Goal: Task Accomplishment & Management: Manage account settings

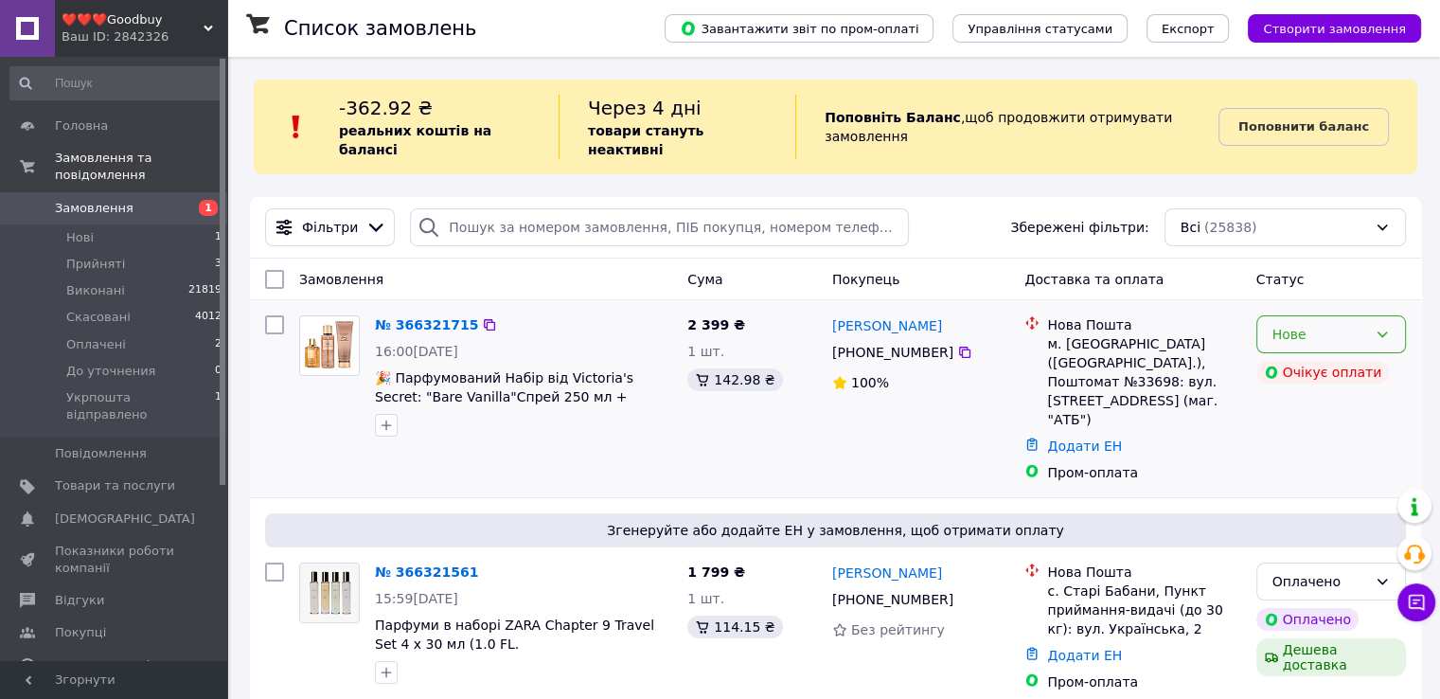
click at [1348, 315] on div "Нове" at bounding box center [1331, 334] width 150 height 38
click at [1333, 356] on li "Прийнято" at bounding box center [1330, 356] width 148 height 34
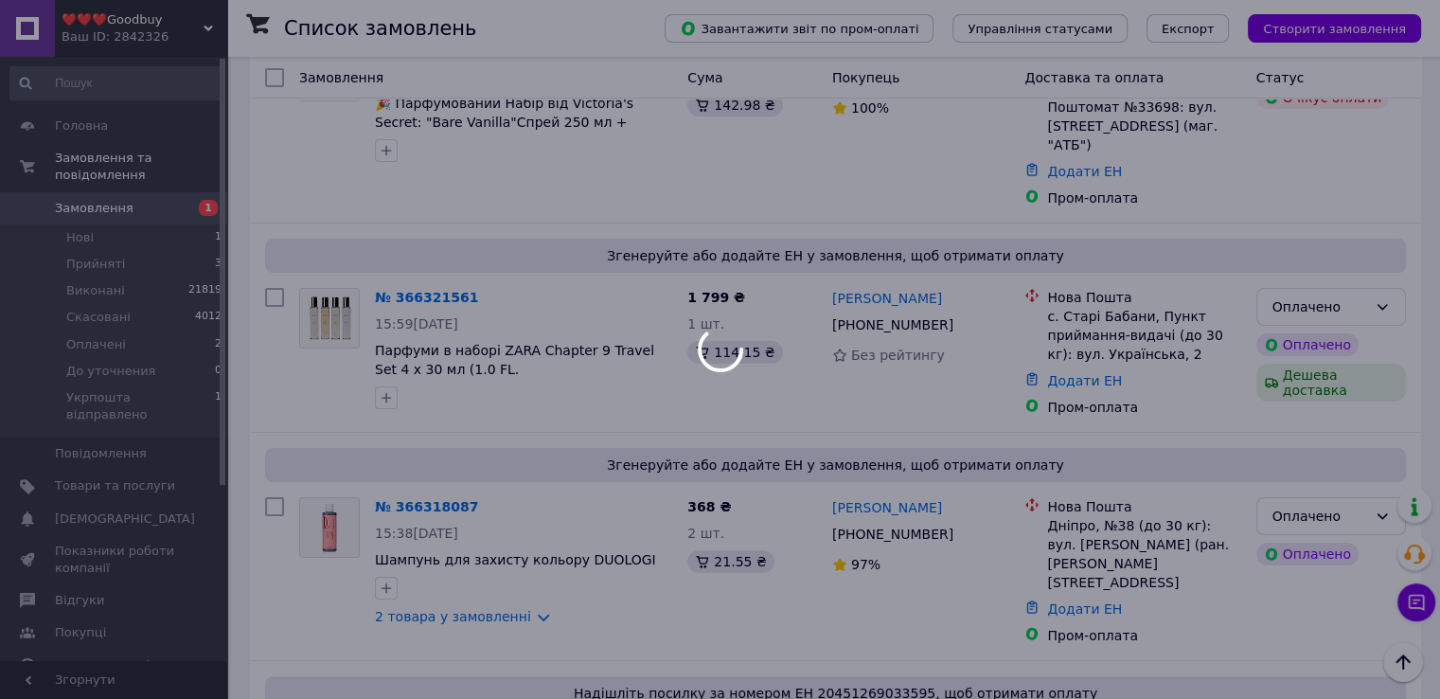
scroll to position [379, 0]
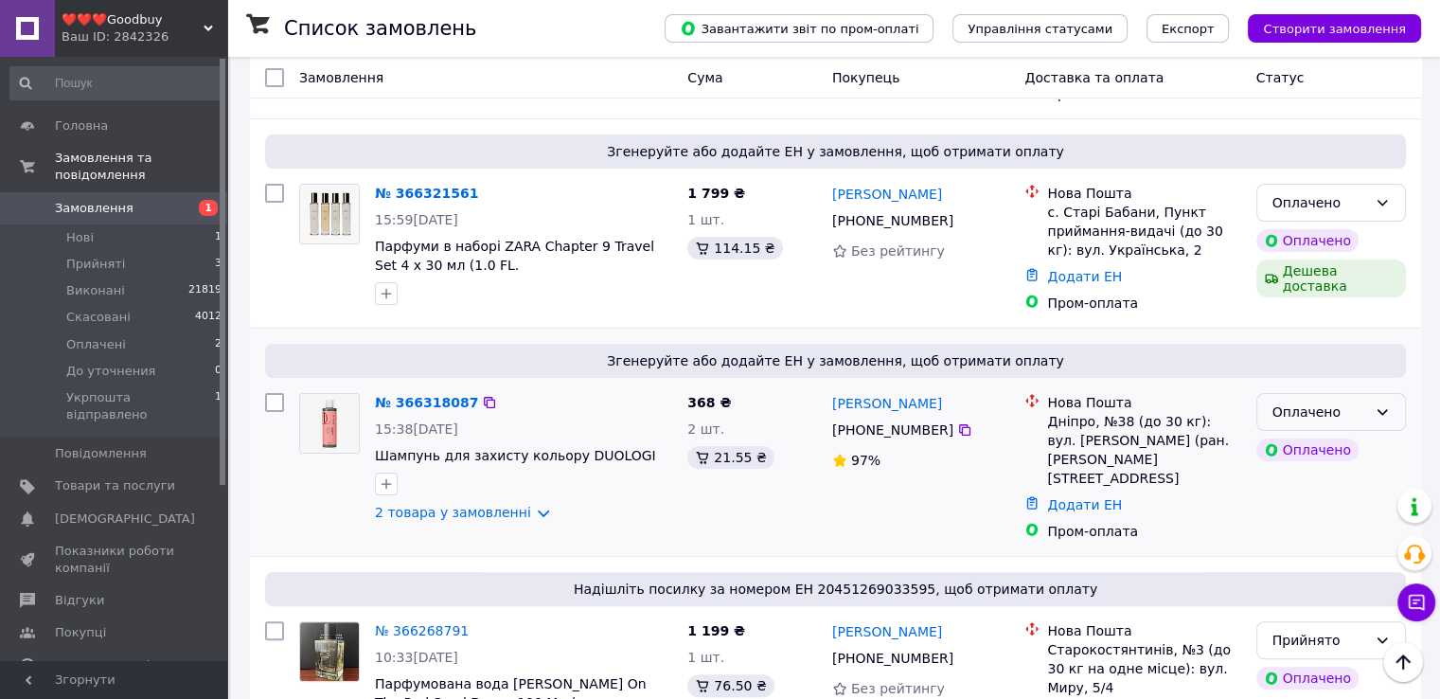
click at [1385, 404] on icon at bounding box center [1381, 411] width 15 height 15
click at [1324, 417] on li "Прийнято" at bounding box center [1330, 415] width 148 height 34
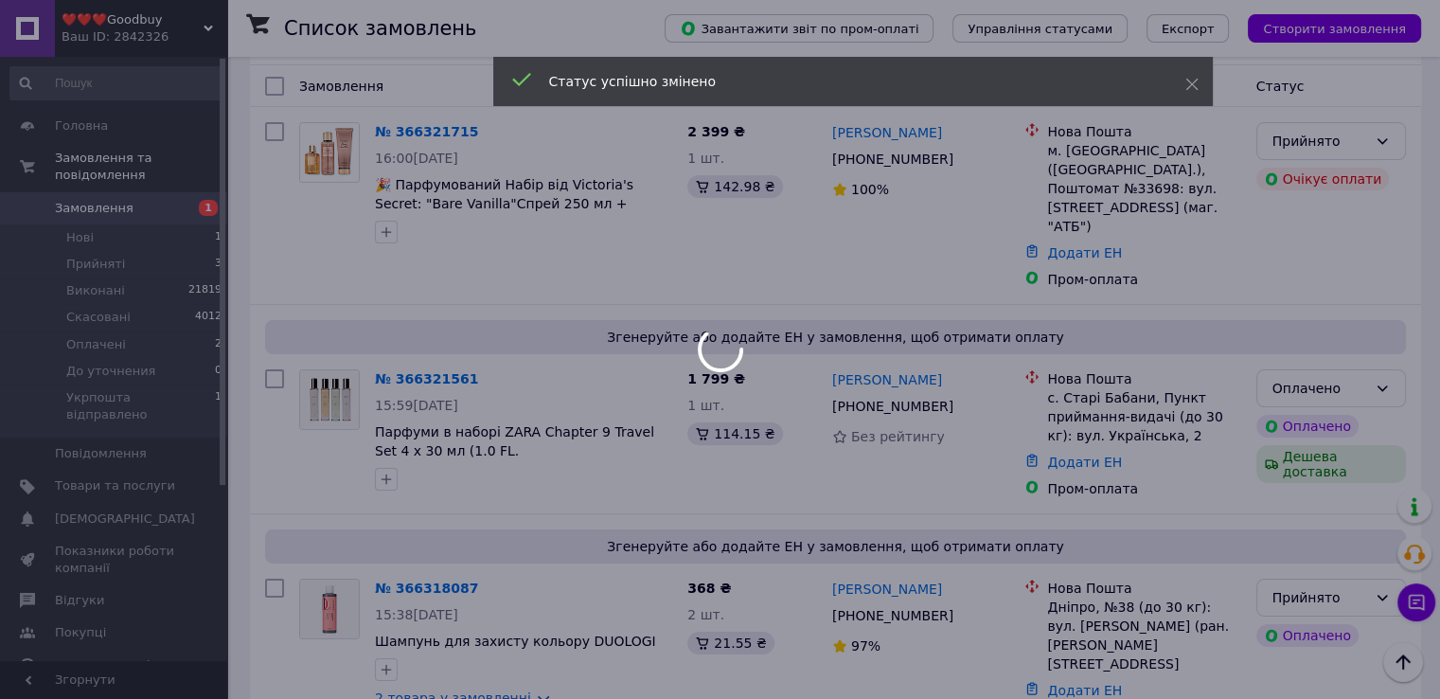
scroll to position [95, 0]
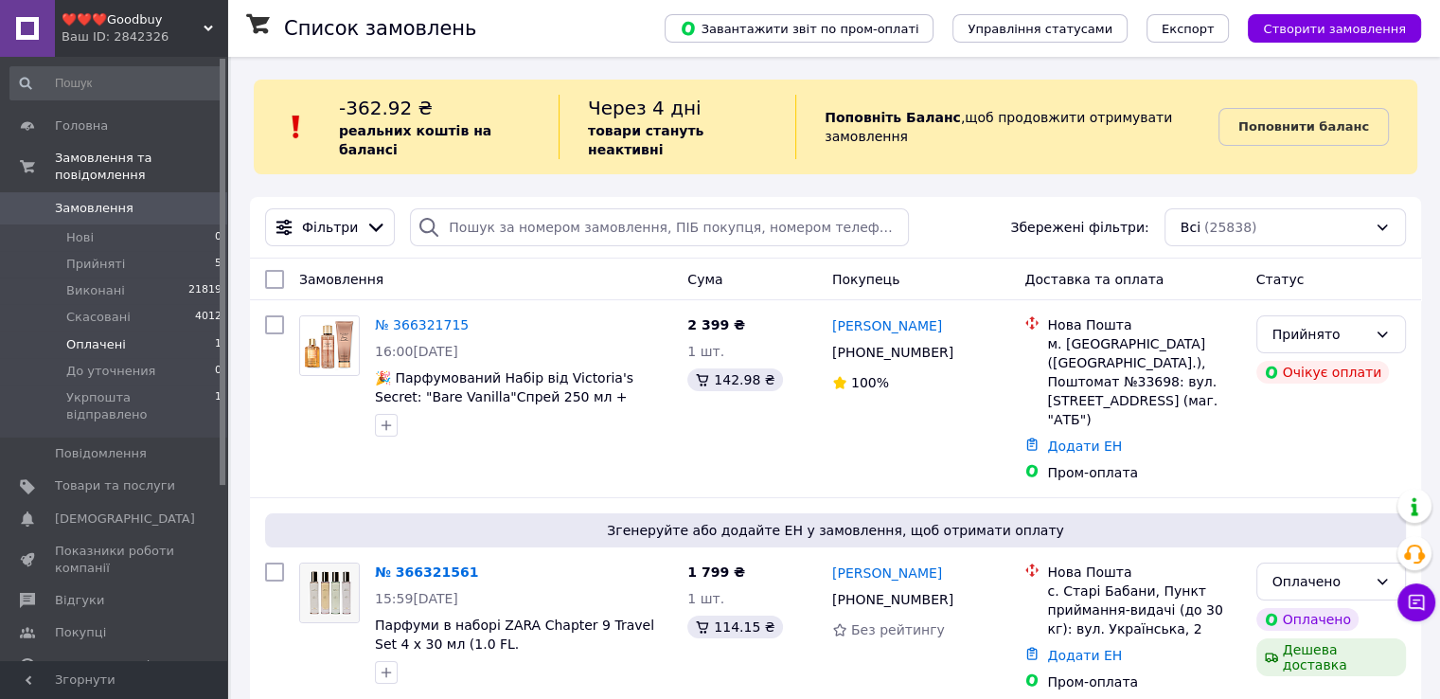
click at [215, 336] on span "1" at bounding box center [218, 344] width 7 height 17
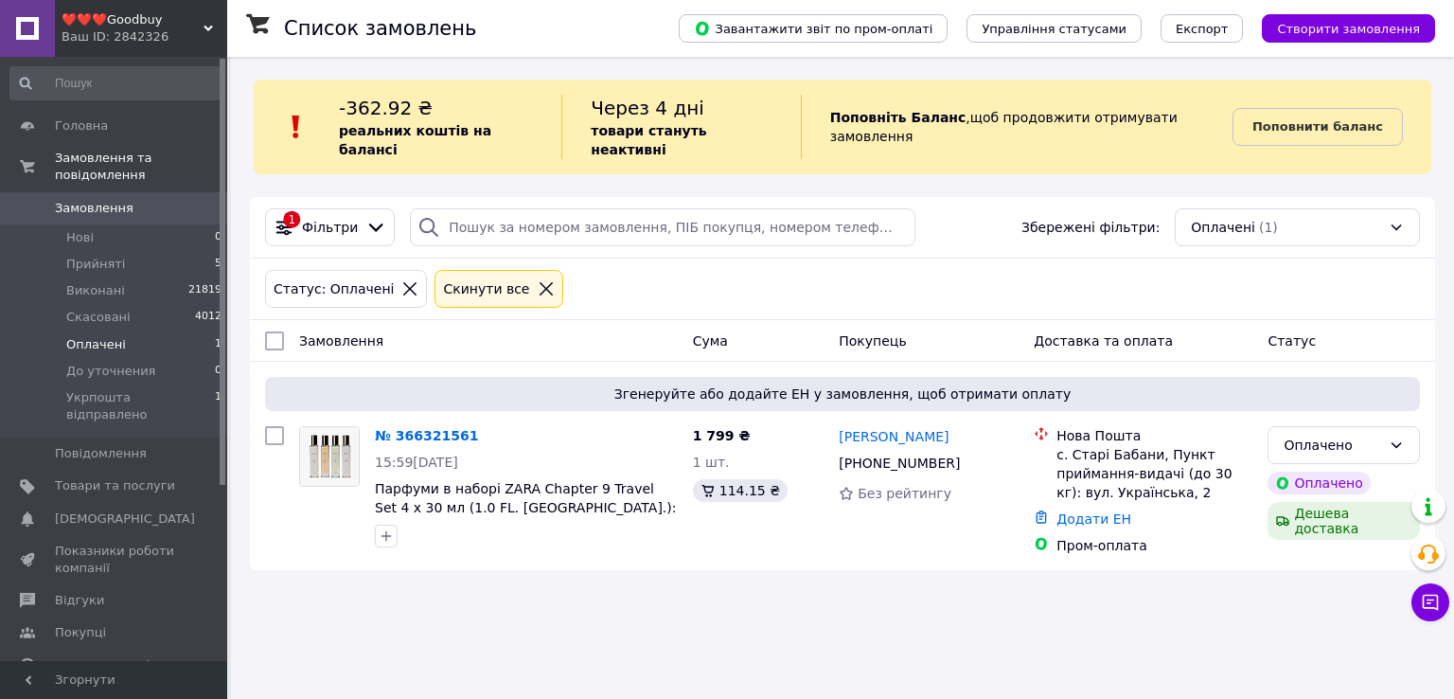
click at [80, 336] on span "Оплачені" at bounding box center [96, 344] width 60 height 17
click at [1340, 434] on div "Оплачено" at bounding box center [1333, 444] width 98 height 21
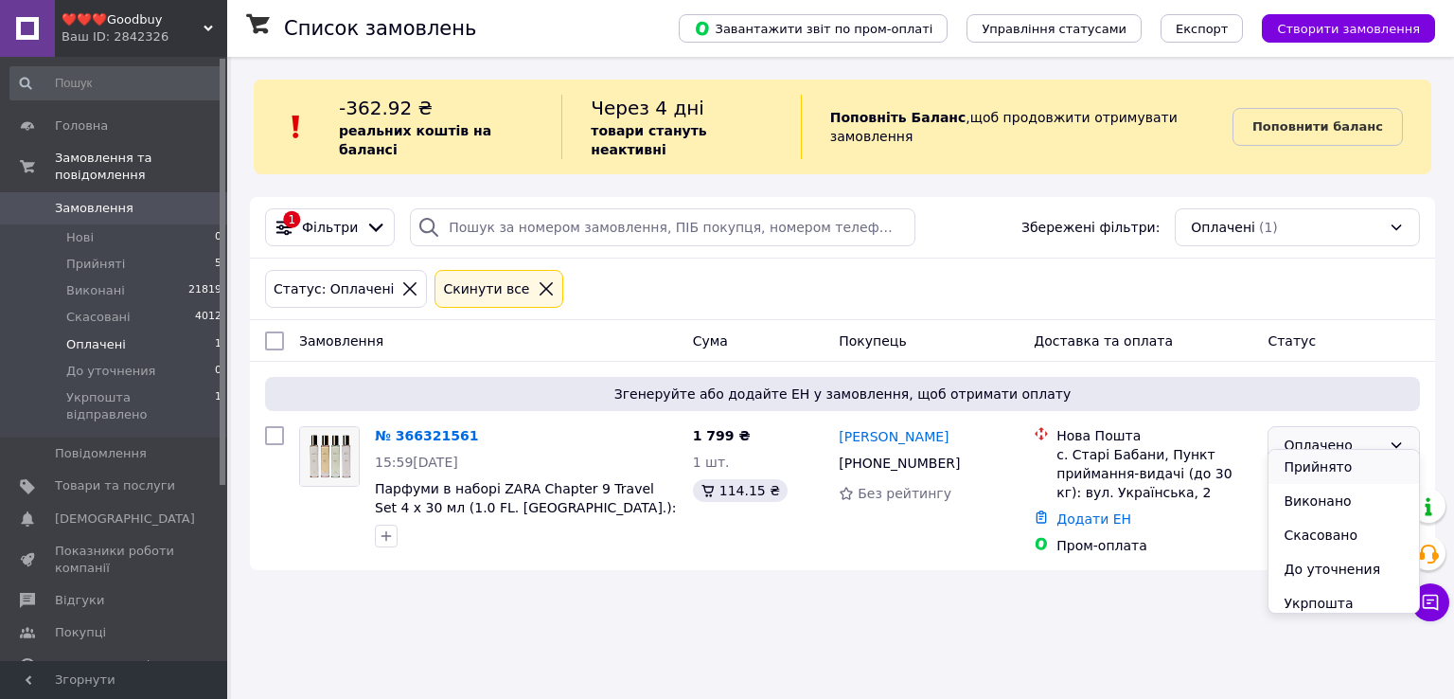
click at [1312, 462] on li "Прийнято" at bounding box center [1343, 467] width 151 height 34
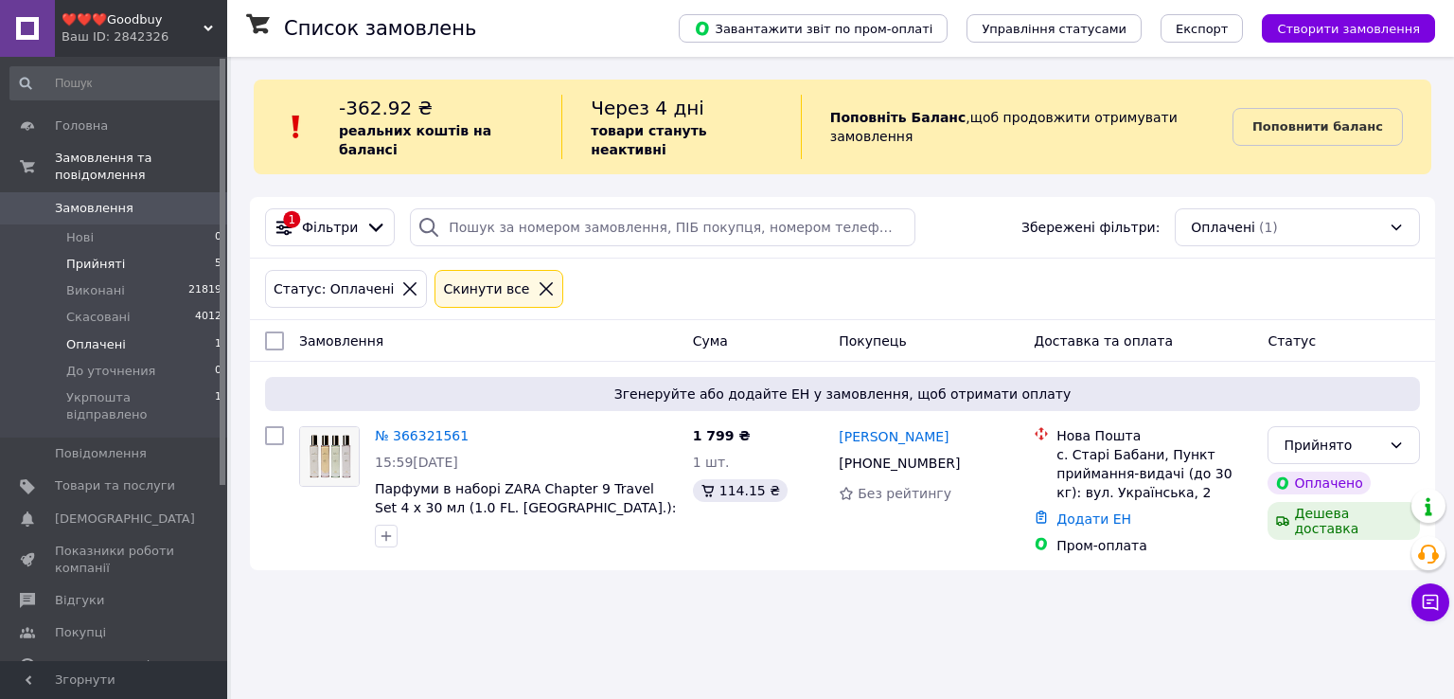
click at [102, 256] on span "Прийняті" at bounding box center [95, 264] width 59 height 17
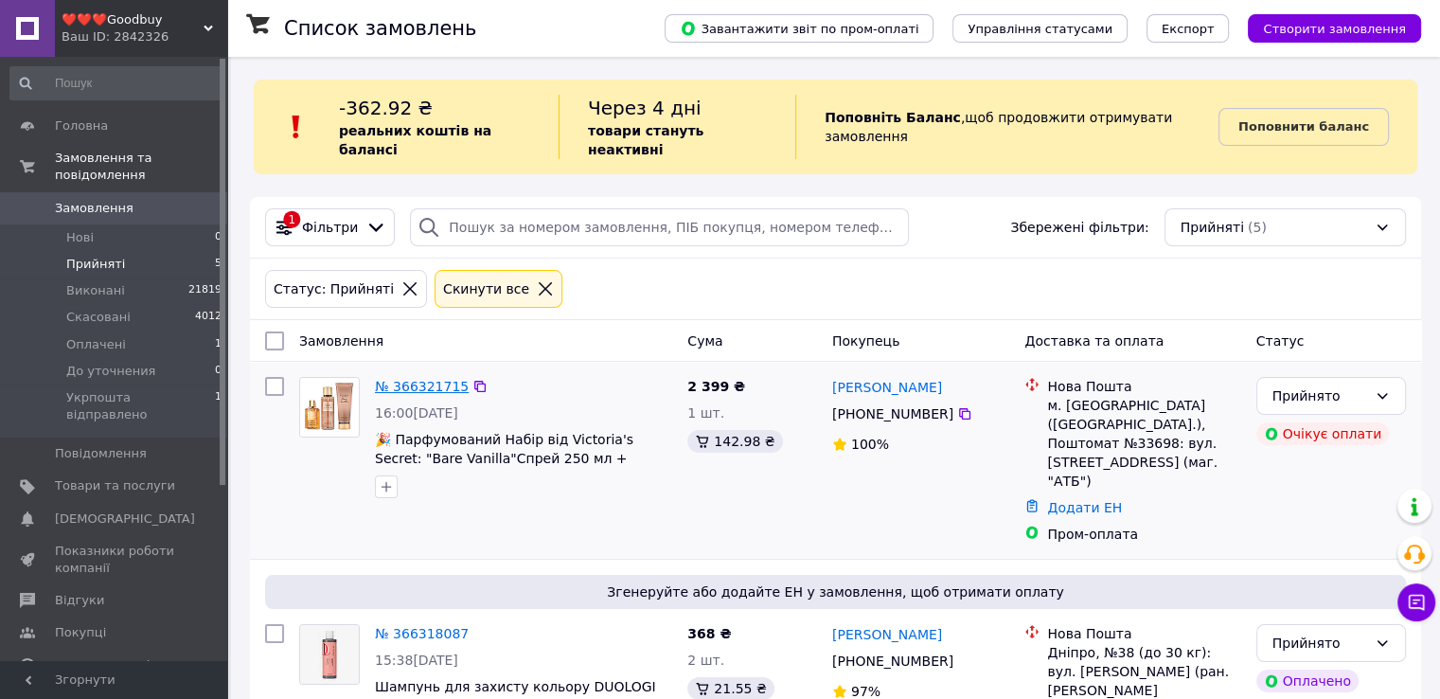
click at [434, 379] on link "№ 366321715" at bounding box center [422, 386] width 94 height 15
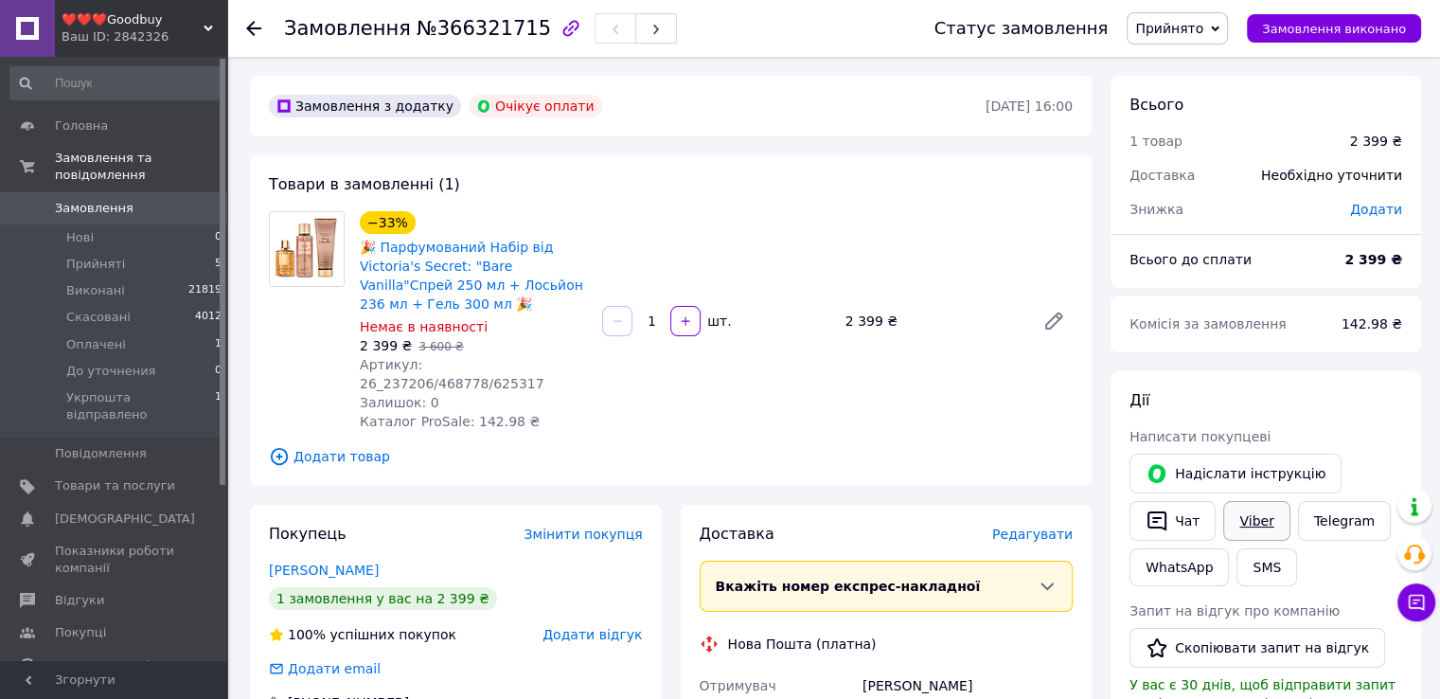
click at [1271, 523] on link "Viber" at bounding box center [1256, 521] width 66 height 40
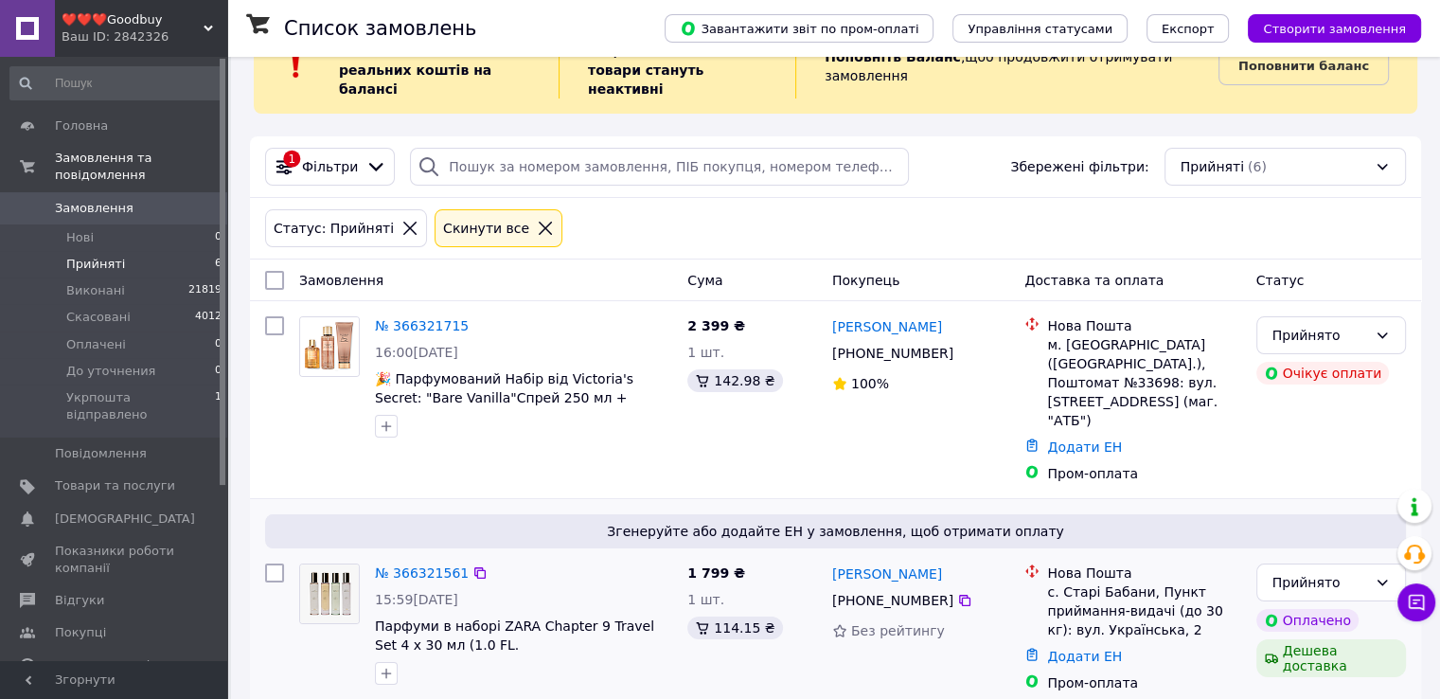
scroll to position [95, 0]
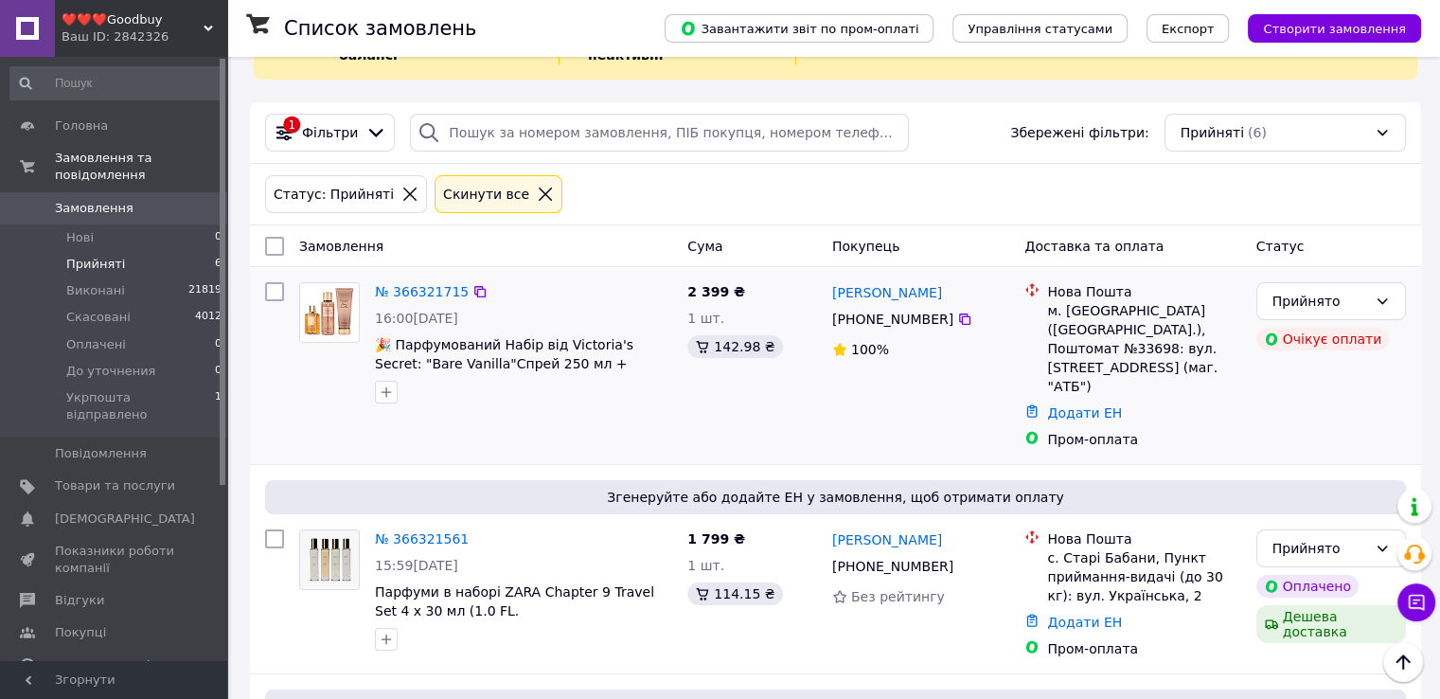
click at [1329, 416] on div "Прийнято Очікує оплати" at bounding box center [1331, 366] width 165 height 182
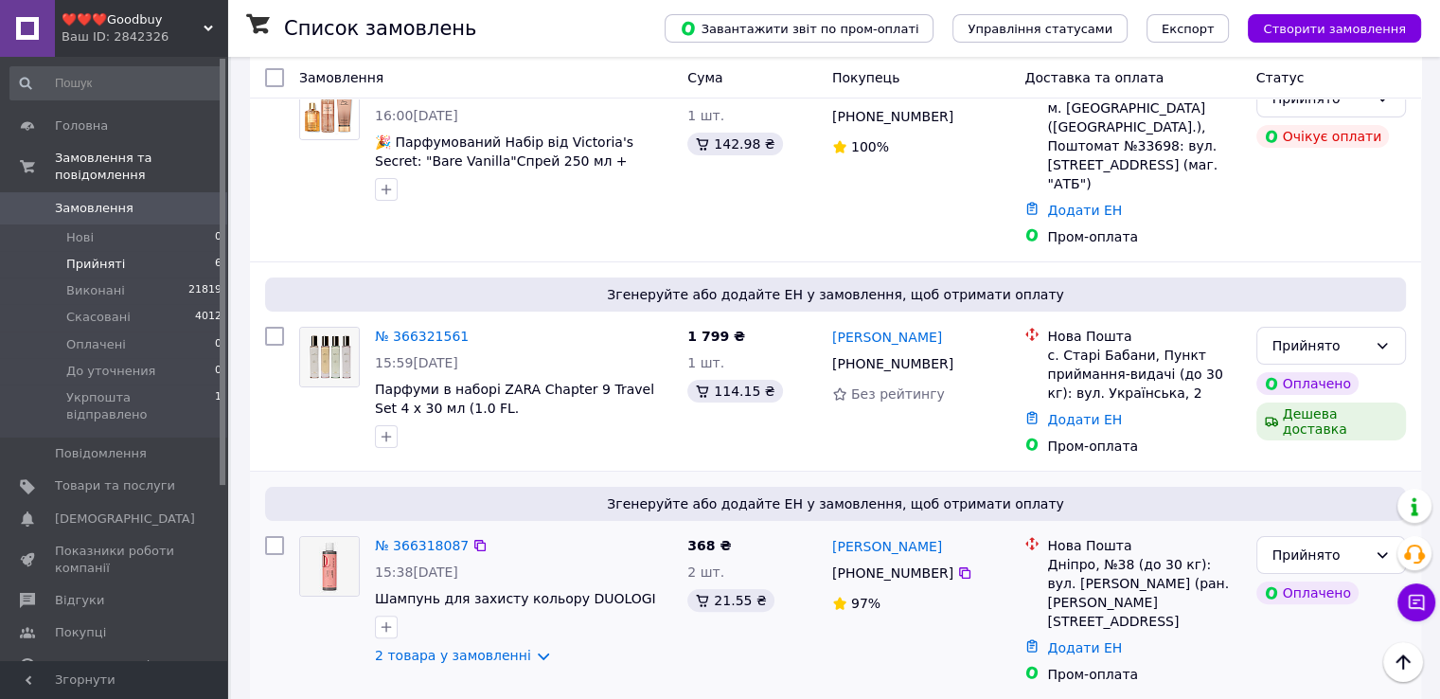
scroll to position [379, 0]
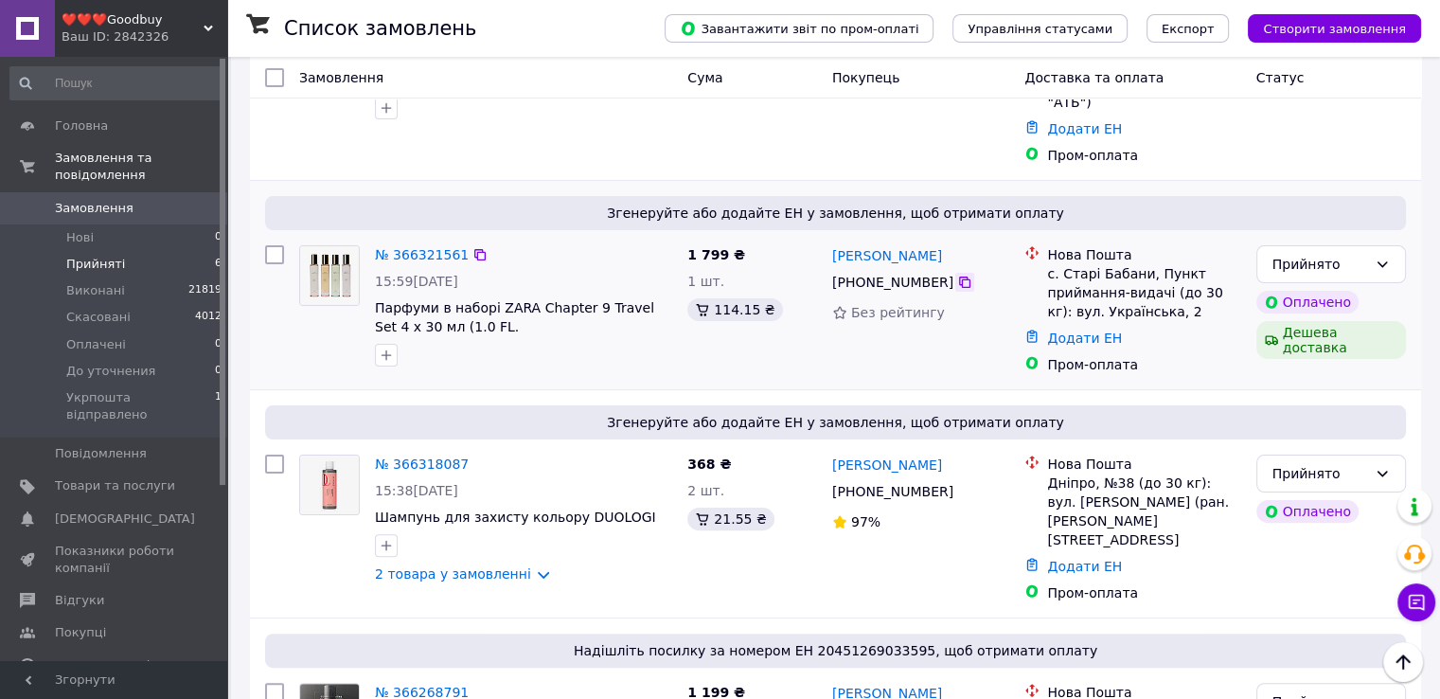
click at [959, 276] on icon at bounding box center [964, 281] width 11 height 11
click at [399, 247] on link "№ 366321561" at bounding box center [422, 254] width 94 height 15
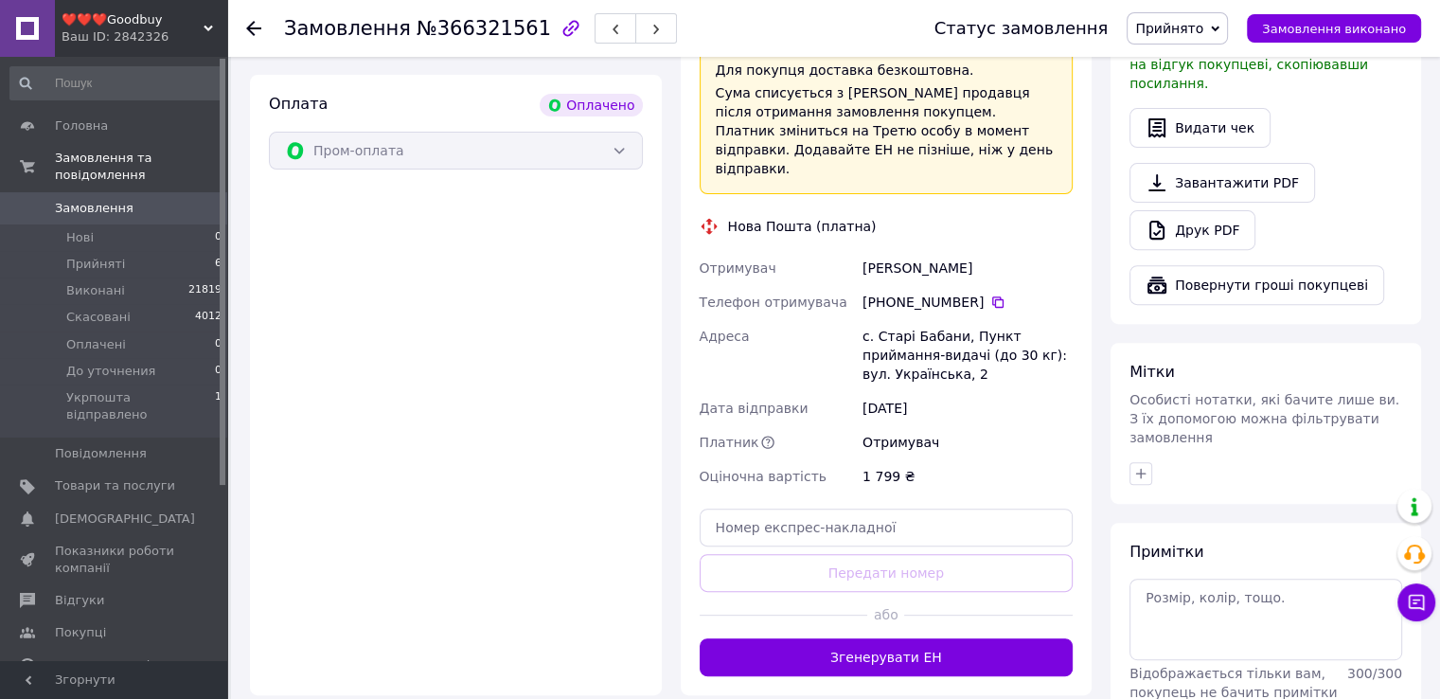
scroll to position [663, 0]
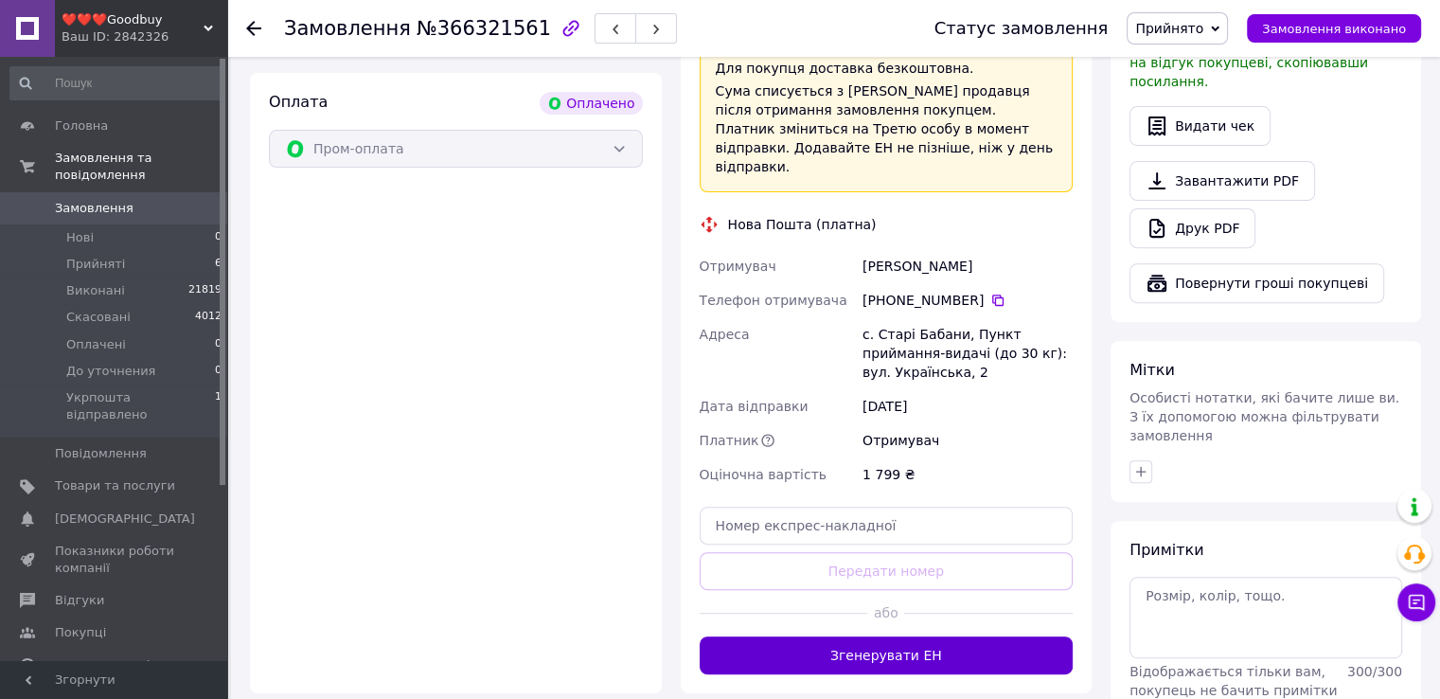
click at [851, 636] on button "Згенерувати ЕН" at bounding box center [887, 655] width 374 height 38
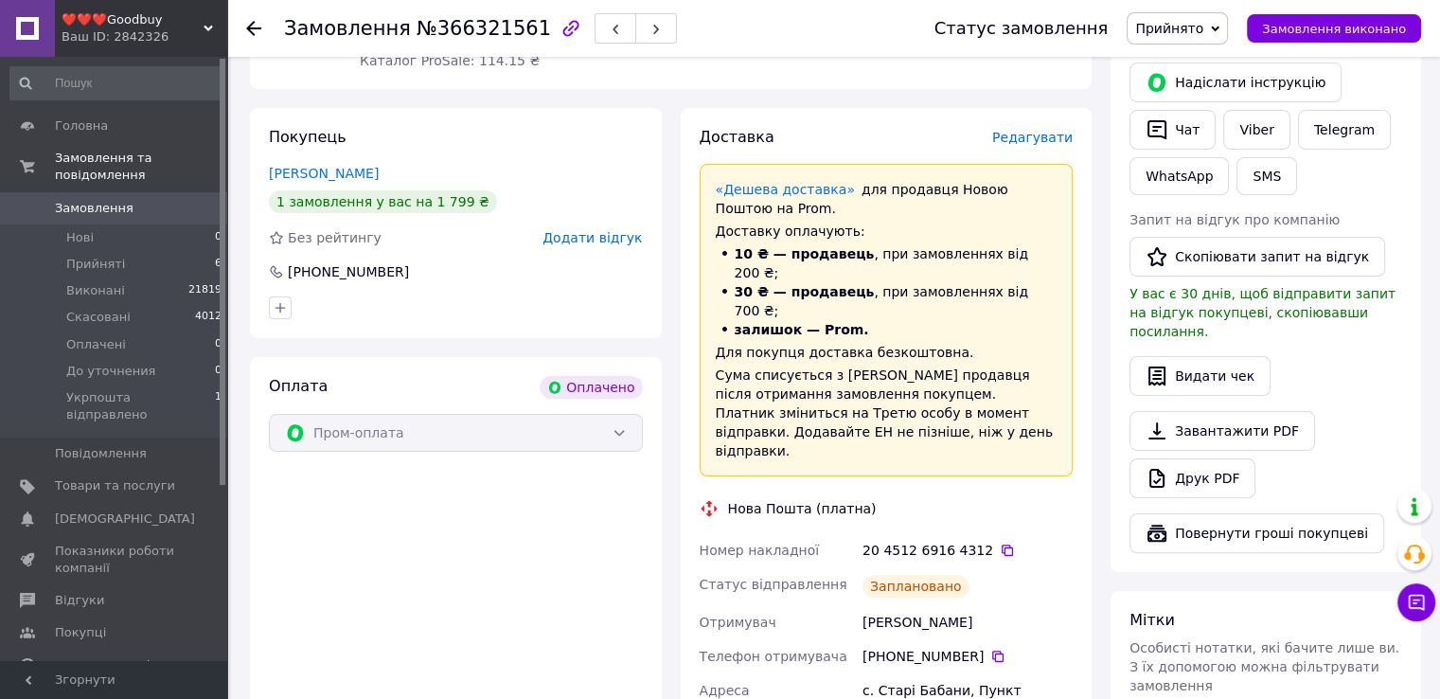
scroll to position [568, 0]
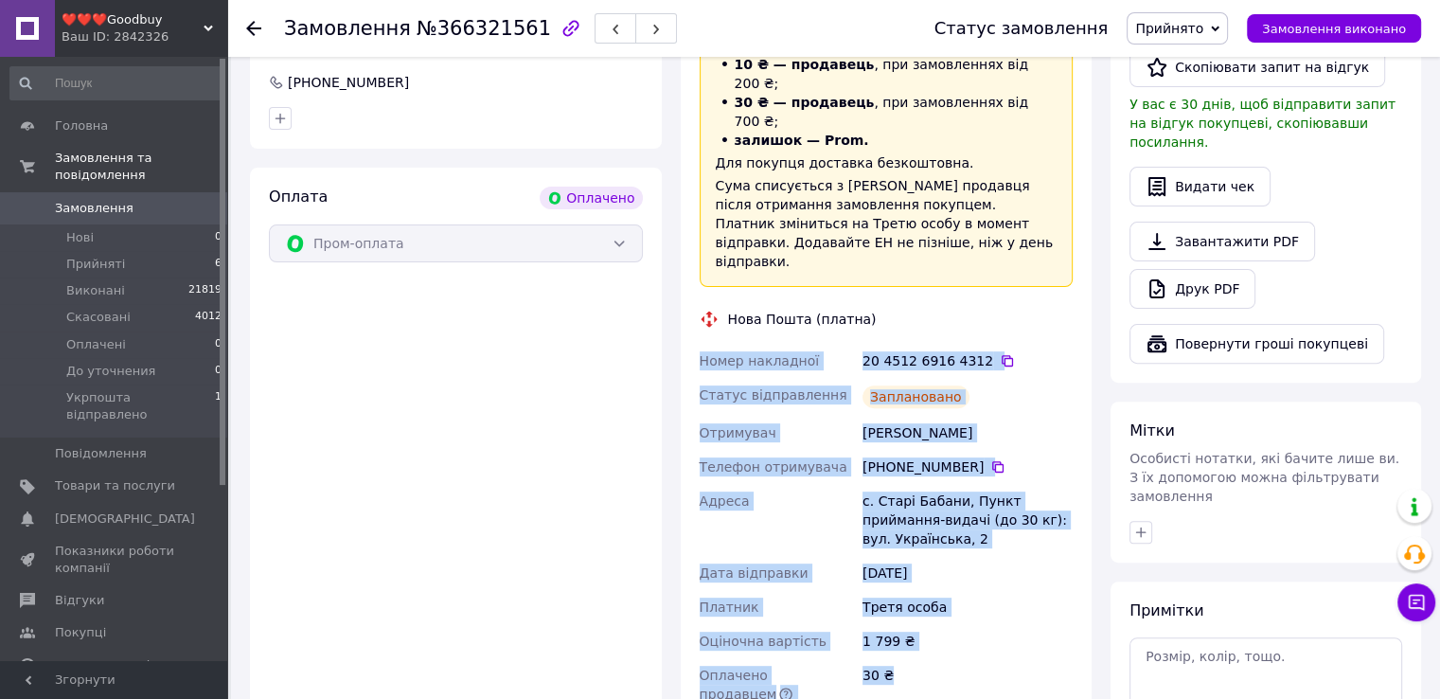
drag, startPoint x: 698, startPoint y: 297, endPoint x: 998, endPoint y: 626, distance: 444.9
click at [998, 626] on div "Номер накладної 20 4512 6916 4312   Статус відправлення Заплановано Отримувач Б…" at bounding box center [886, 527] width 381 height 367
copy div "Номер накладної 20 4512 6916 4312   Статус відправлення Заплановано Отримувач Б…"
click at [91, 477] on span "Товари та послуги" at bounding box center [115, 485] width 120 height 17
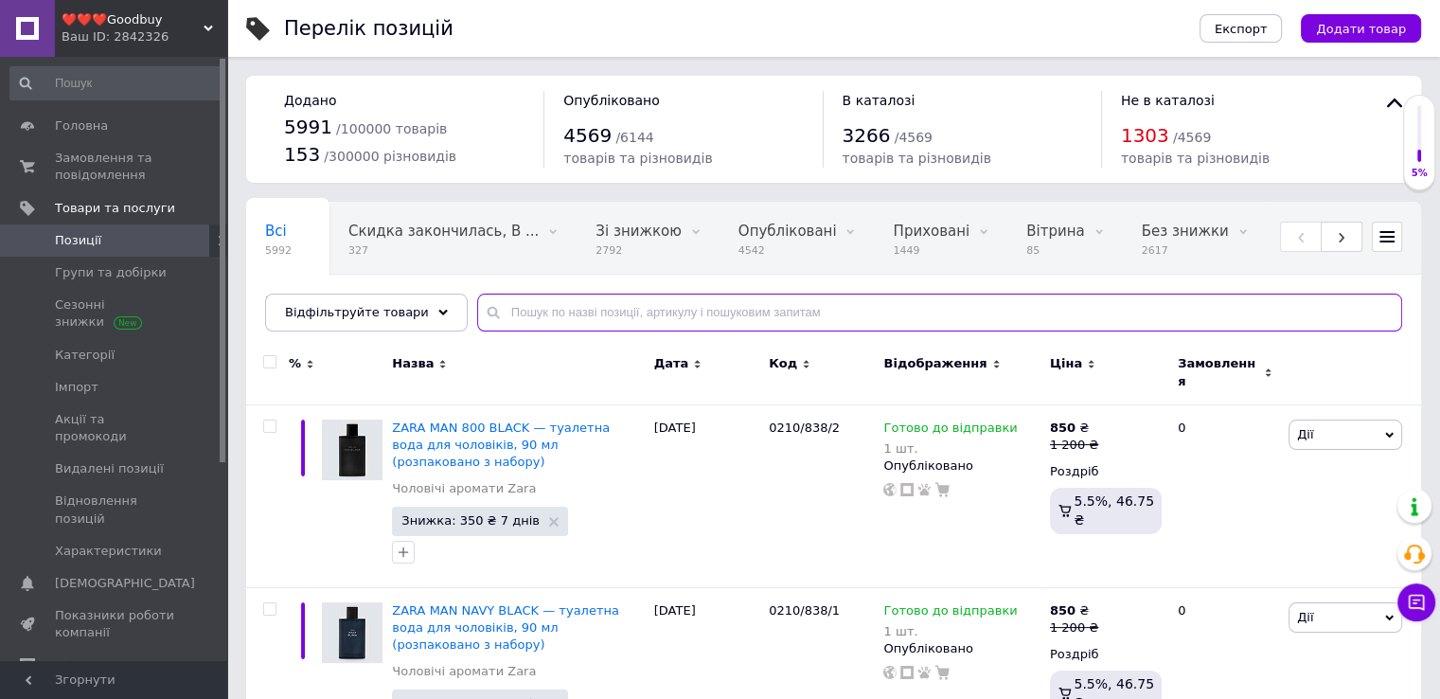
paste input "25155005"
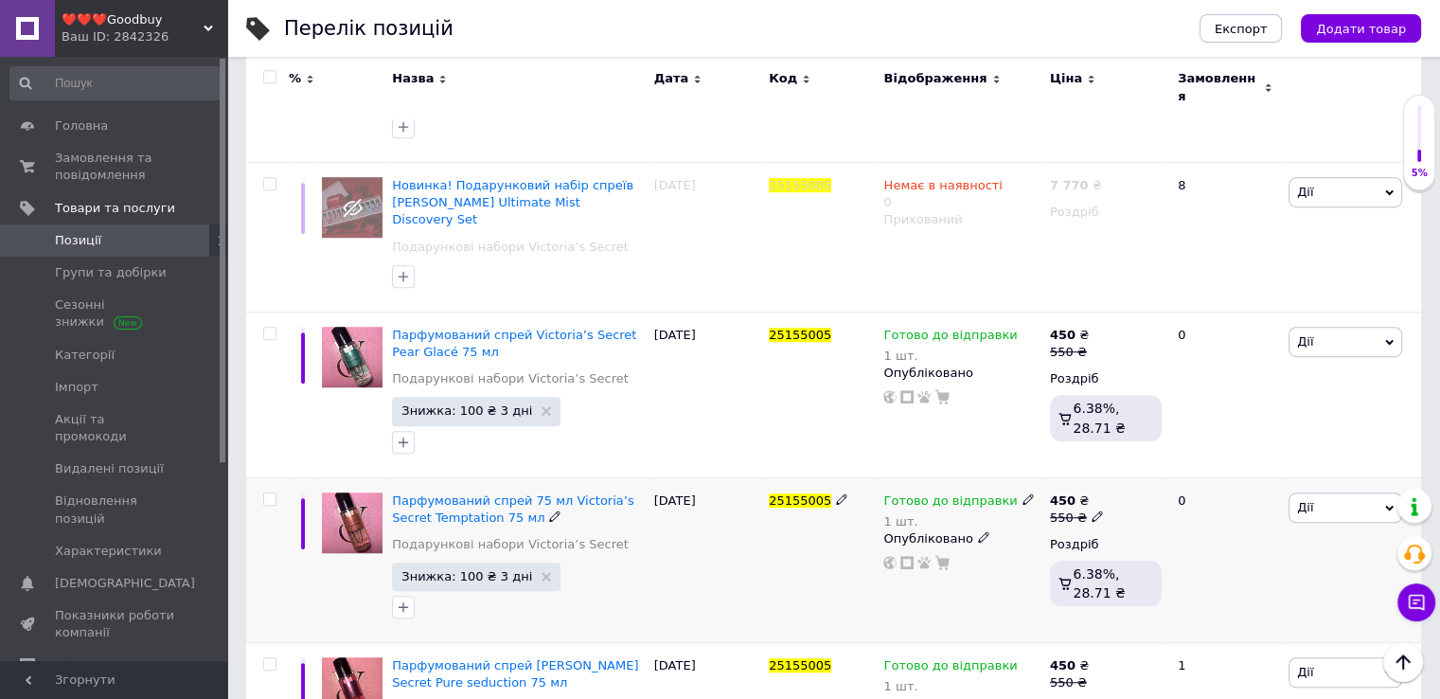
scroll to position [1231, 0]
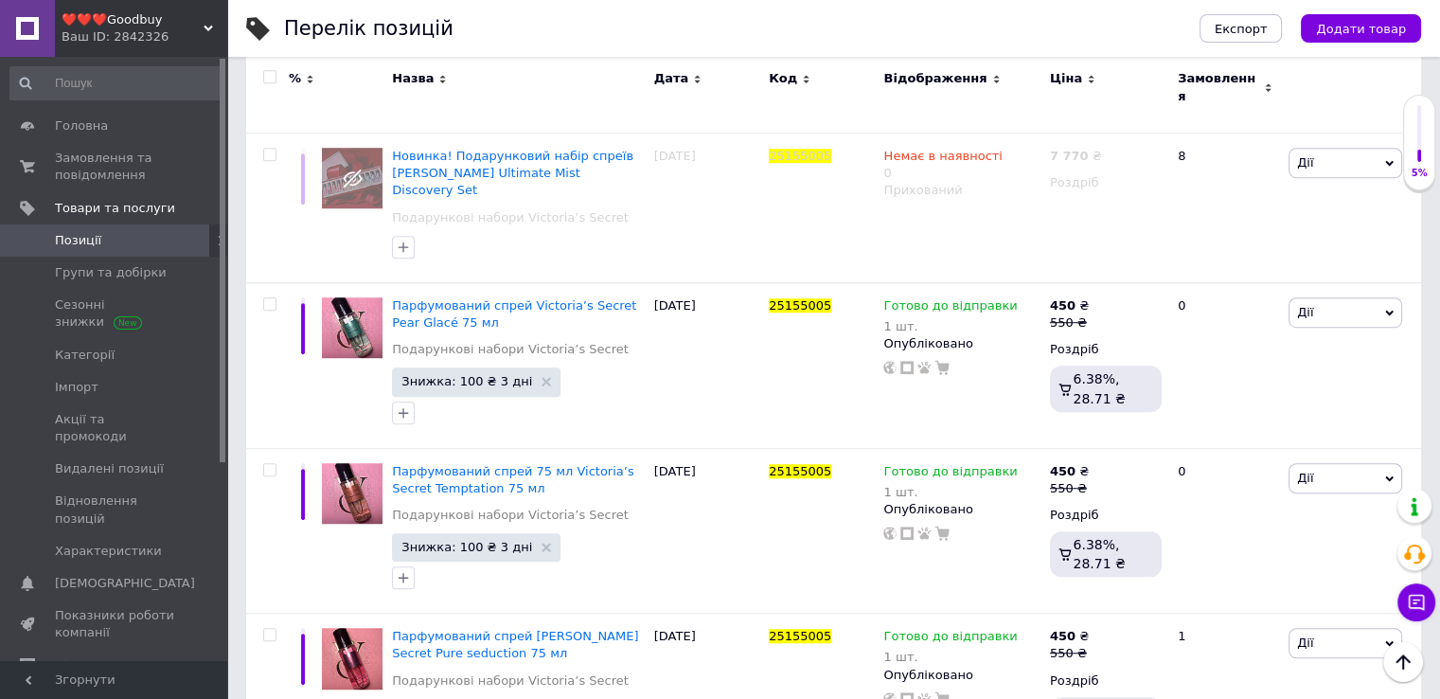
type input "25155005"
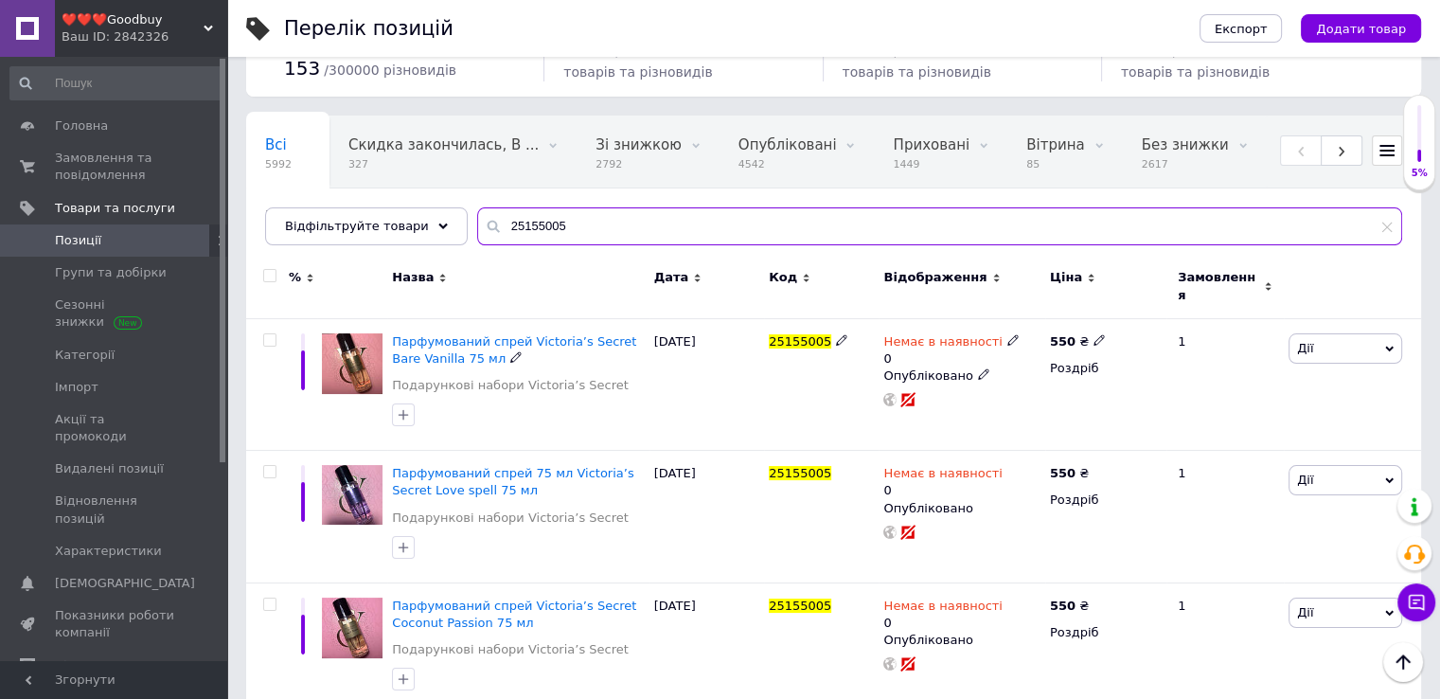
scroll to position [0, 0]
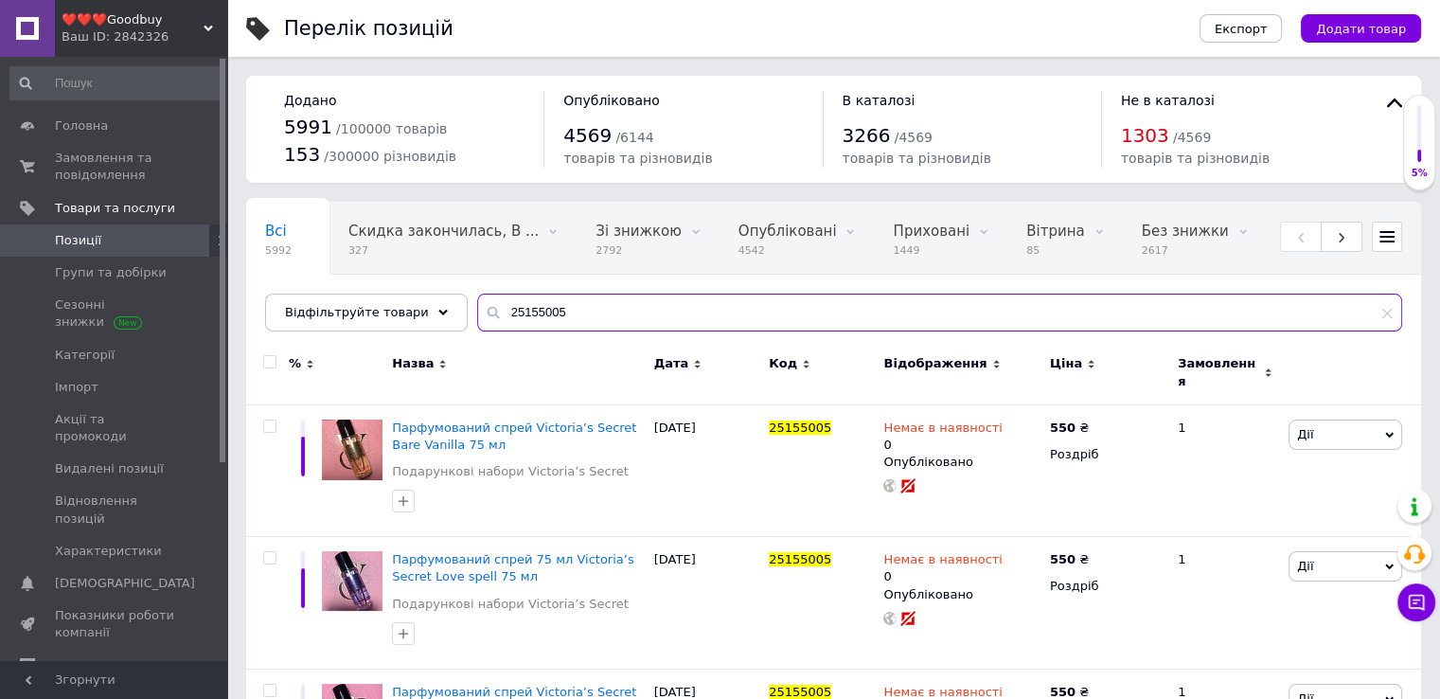
click at [542, 309] on input "25155005" at bounding box center [939, 312] width 925 height 38
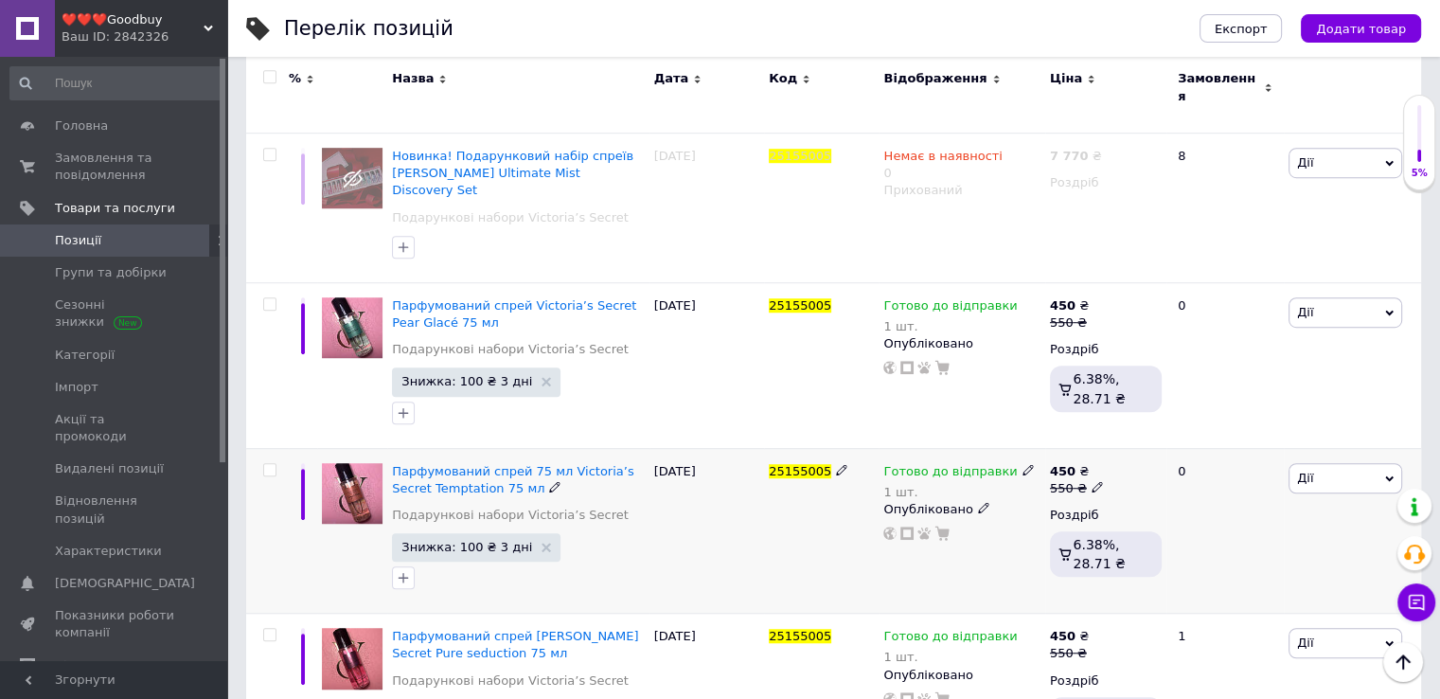
scroll to position [1325, 0]
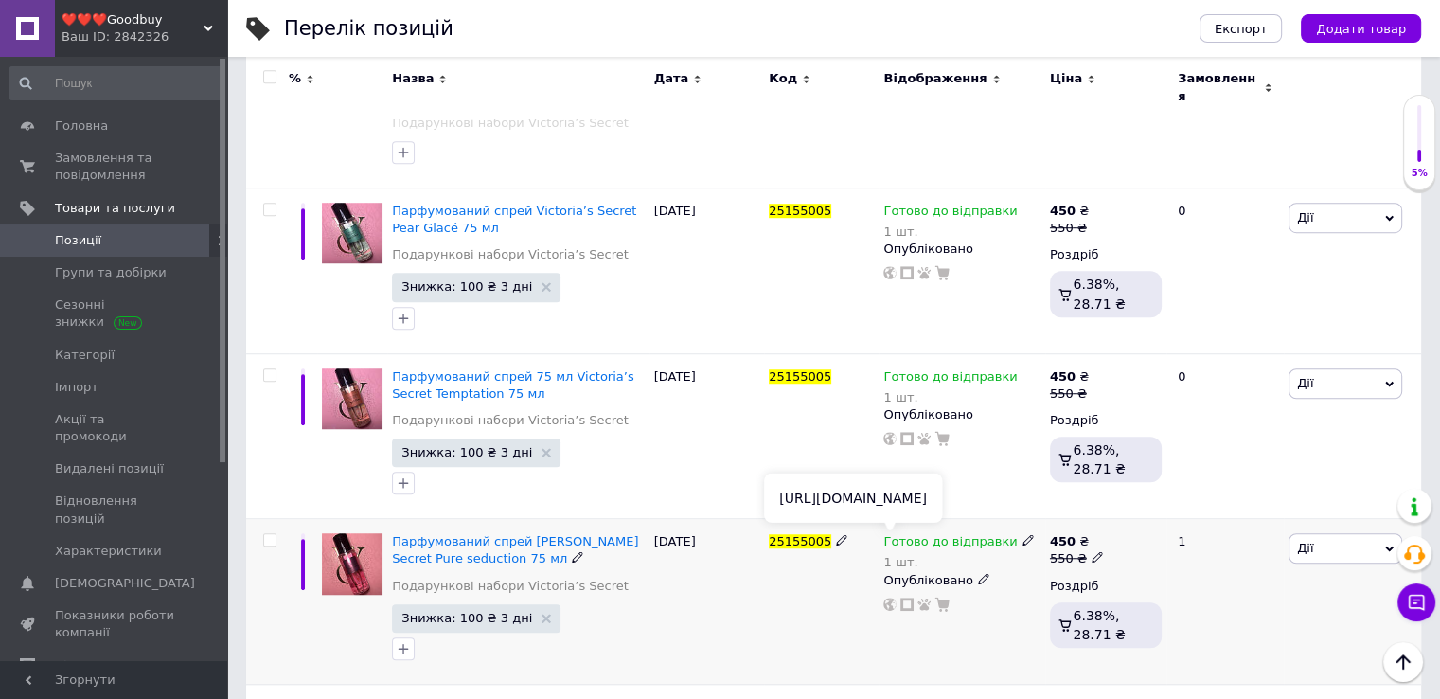
click at [890, 597] on icon at bounding box center [889, 603] width 13 height 13
click at [105, 152] on span "Замовлення та повідомлення" at bounding box center [115, 167] width 120 height 34
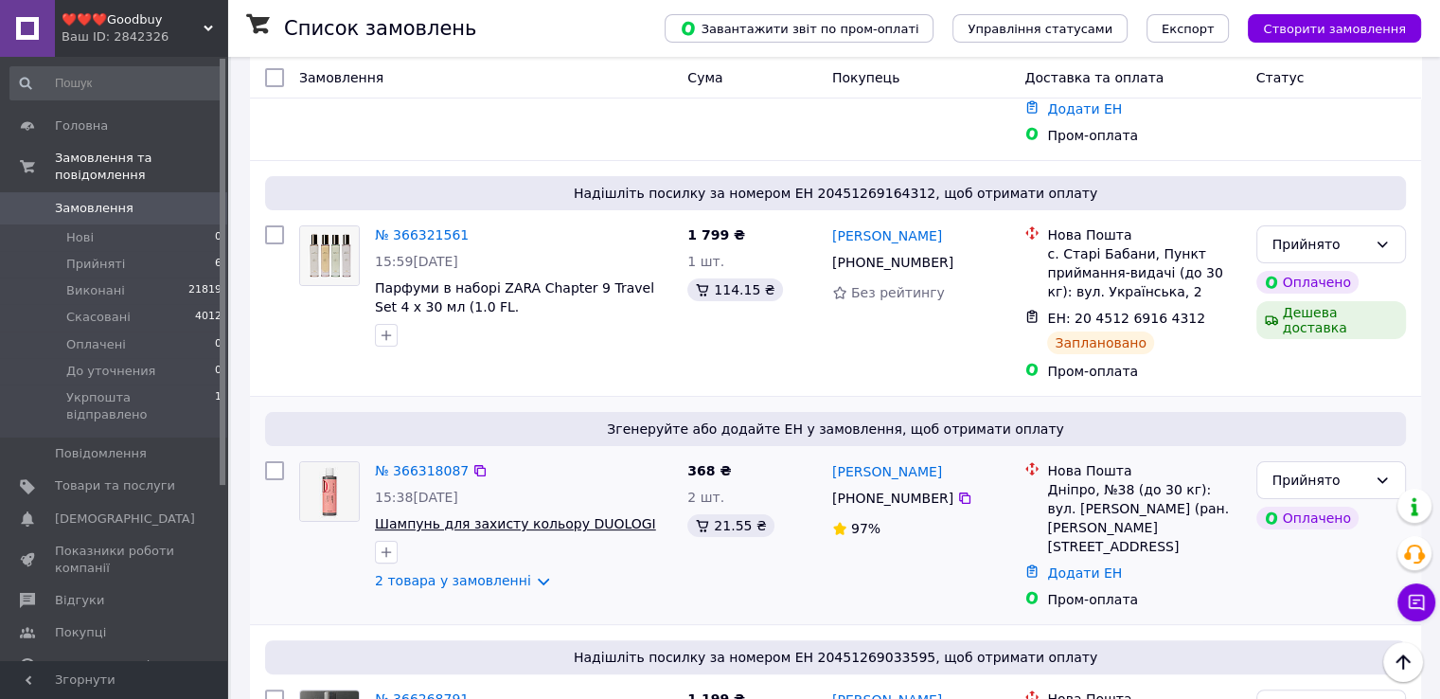
scroll to position [379, 0]
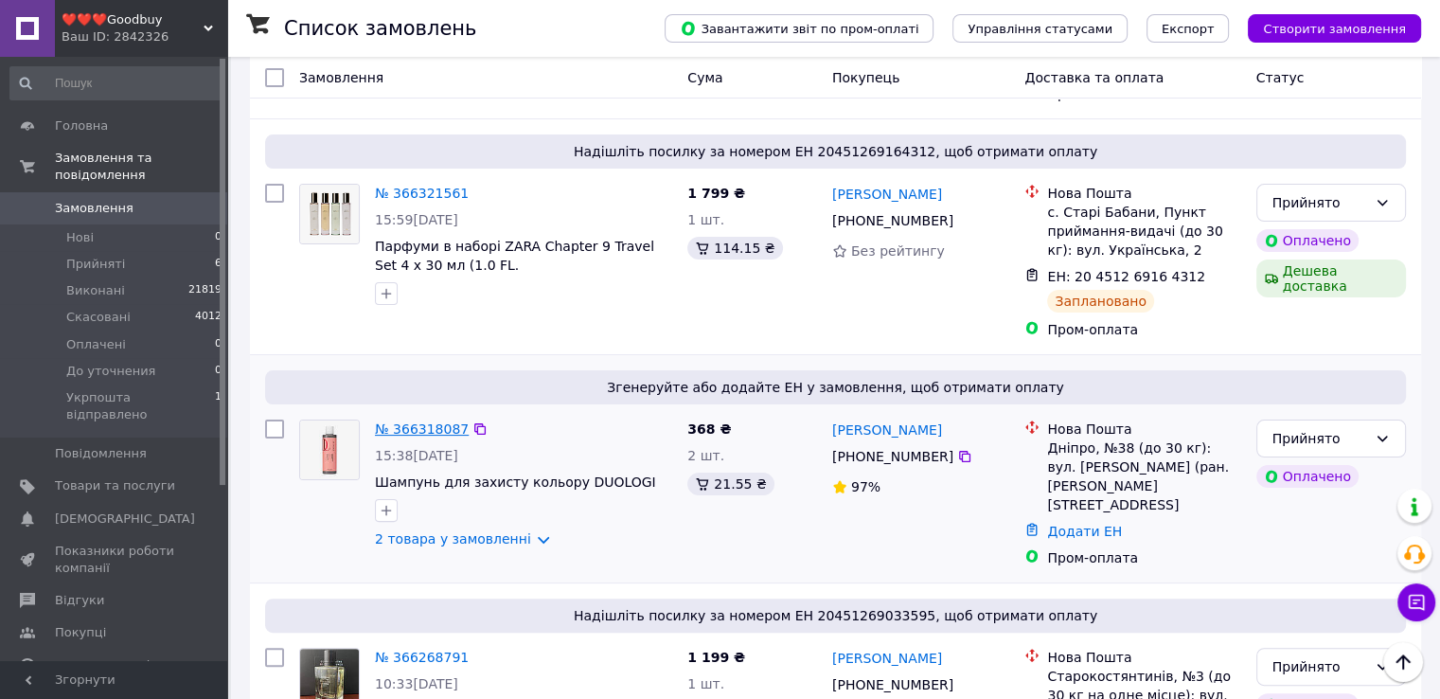
click at [422, 421] on link "№ 366318087" at bounding box center [422, 428] width 94 height 15
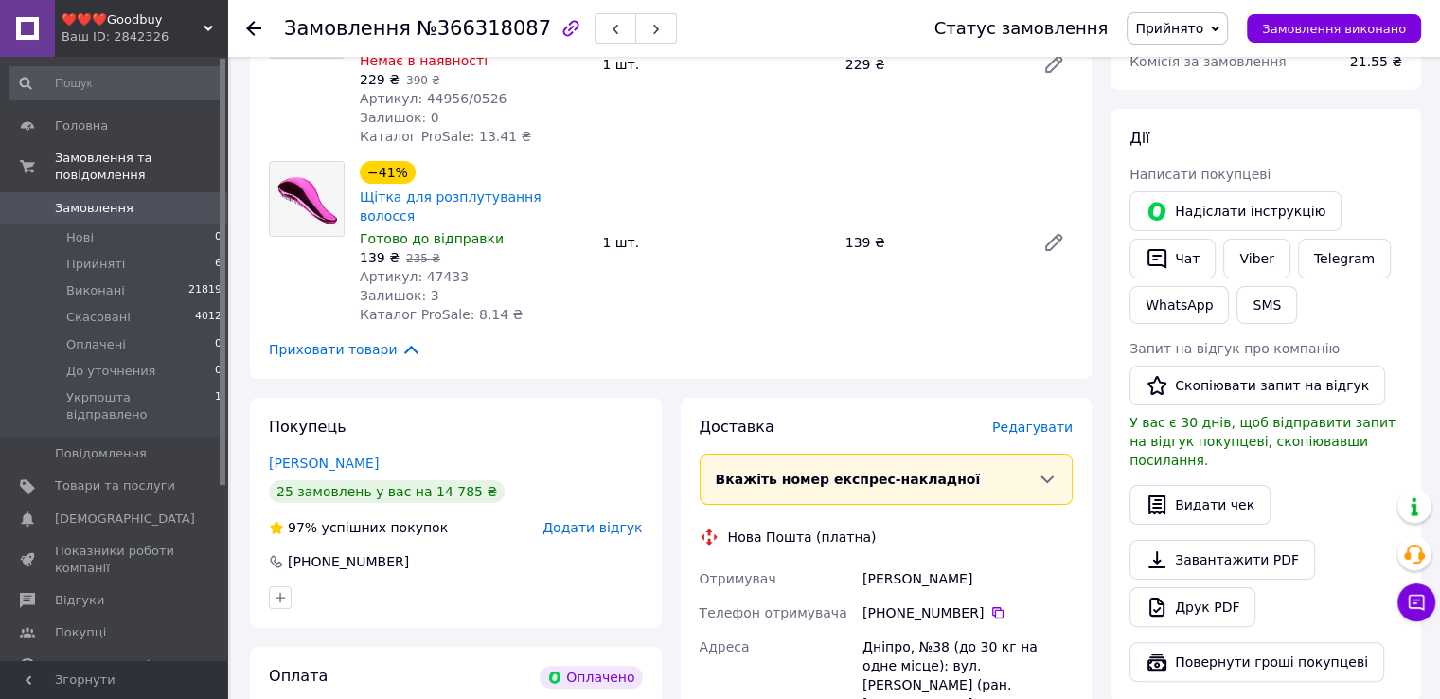
scroll to position [379, 0]
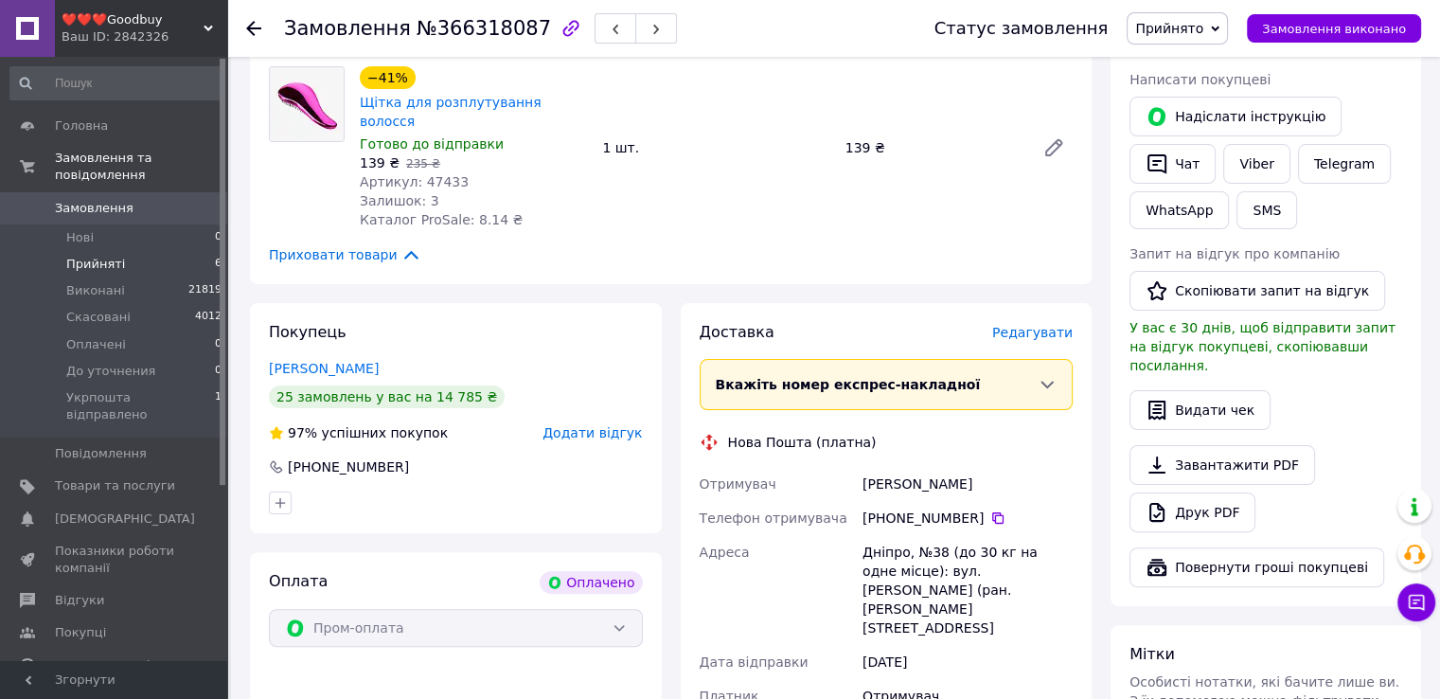
click at [103, 256] on span "Прийняті" at bounding box center [95, 264] width 59 height 17
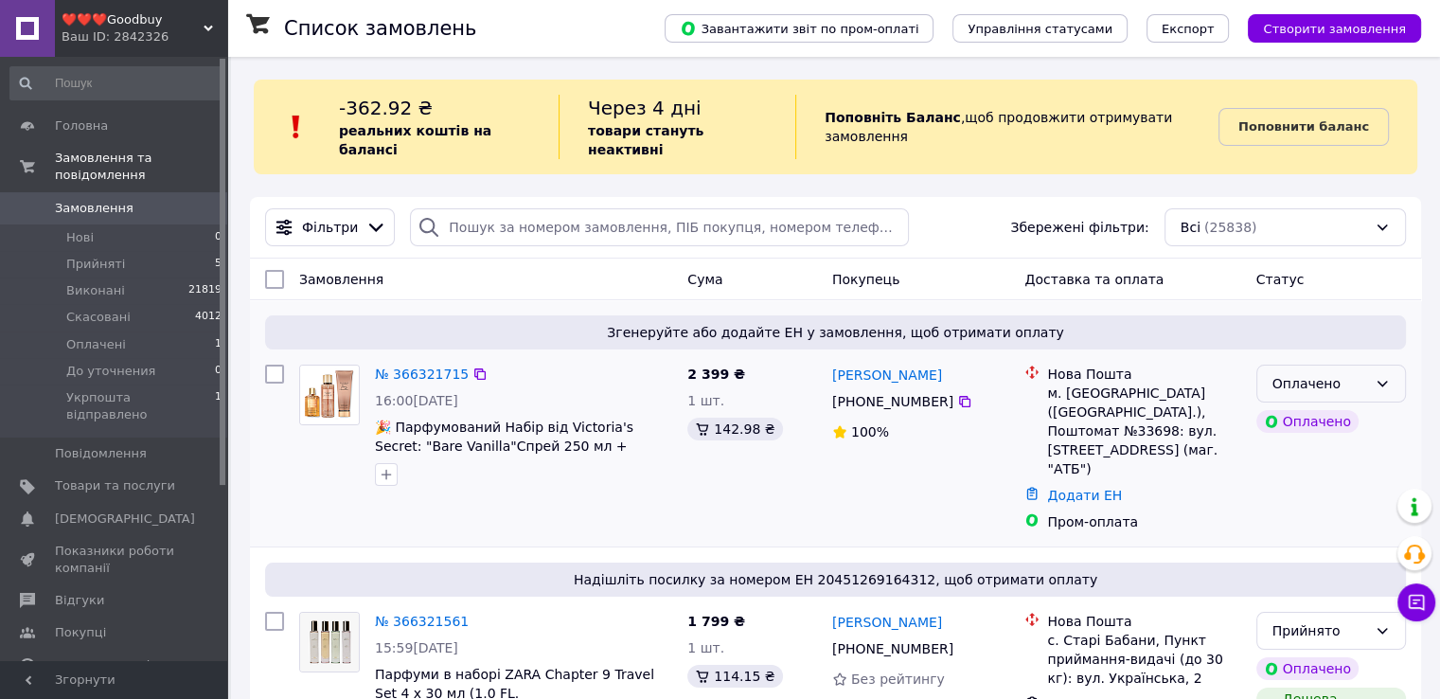
click at [1375, 376] on icon at bounding box center [1381, 383] width 15 height 15
click at [1314, 400] on li "Прийнято" at bounding box center [1330, 405] width 148 height 34
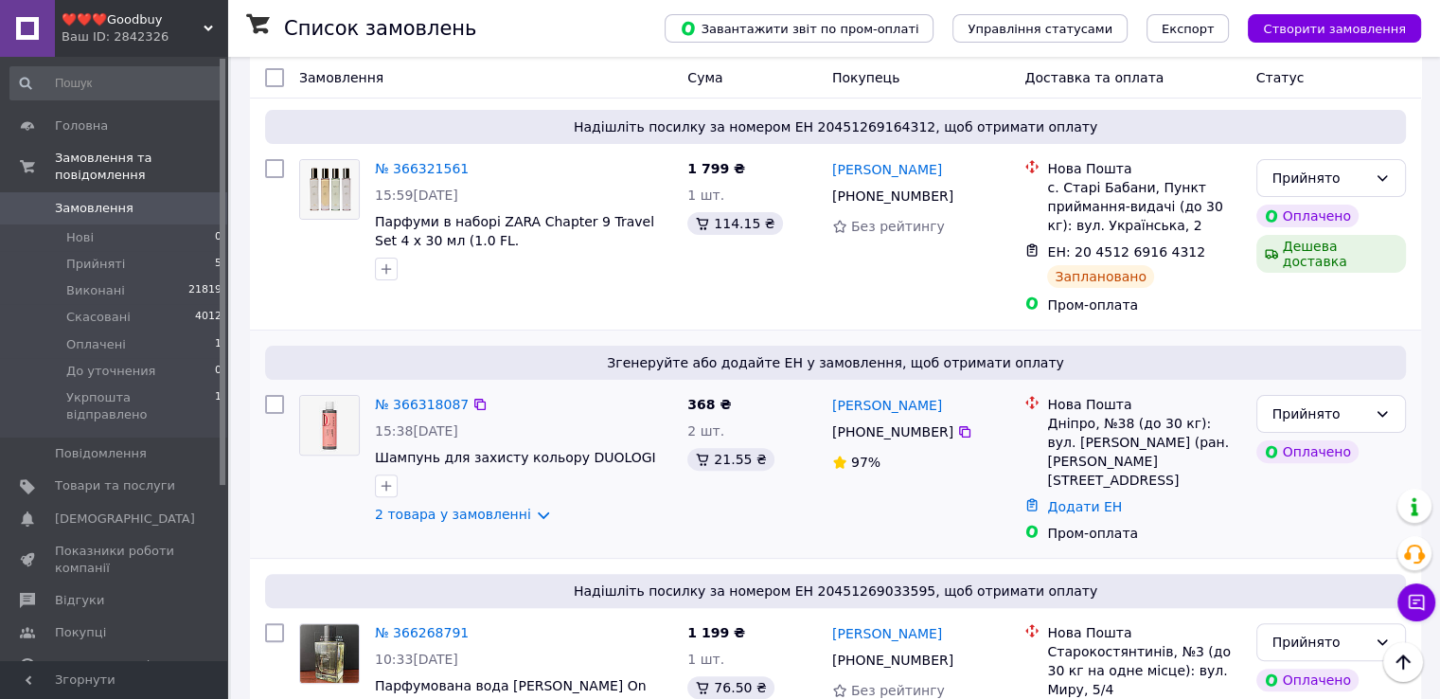
scroll to position [473, 0]
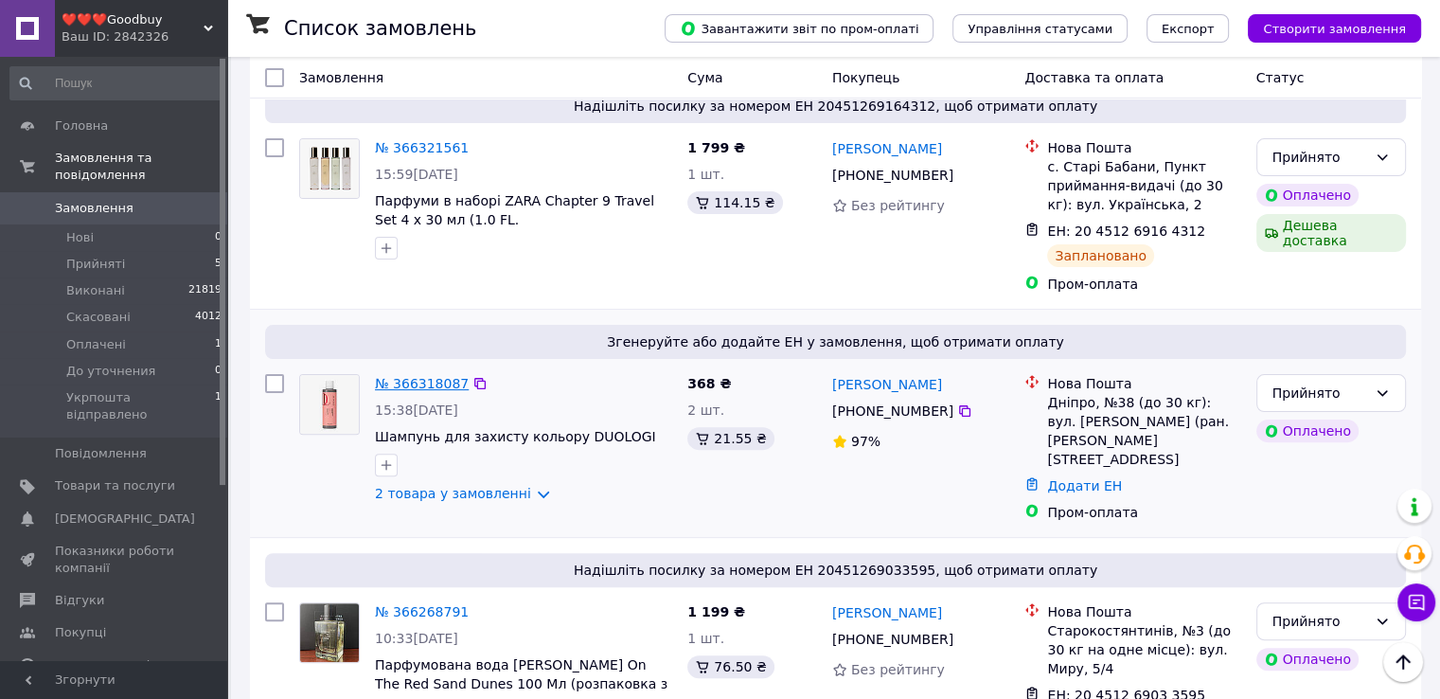
click at [411, 376] on link "№ 366318087" at bounding box center [422, 383] width 94 height 15
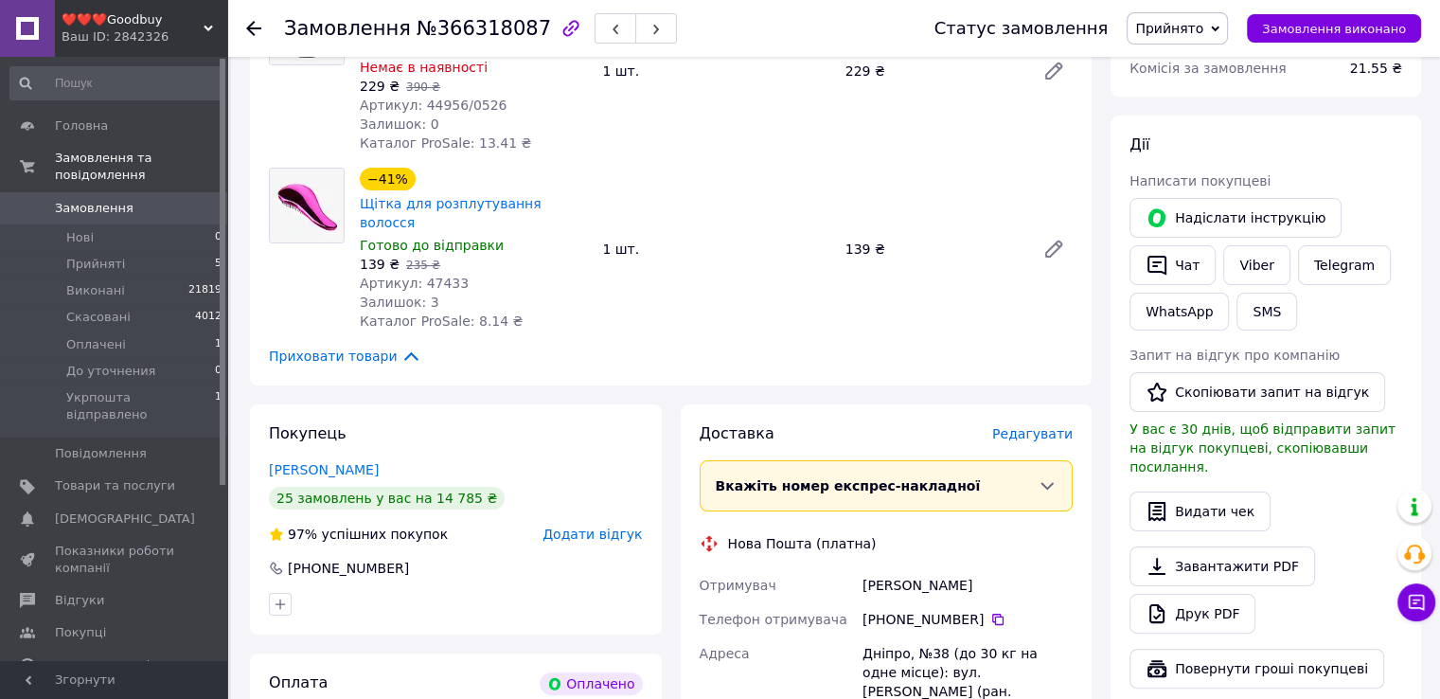
scroll to position [284, 0]
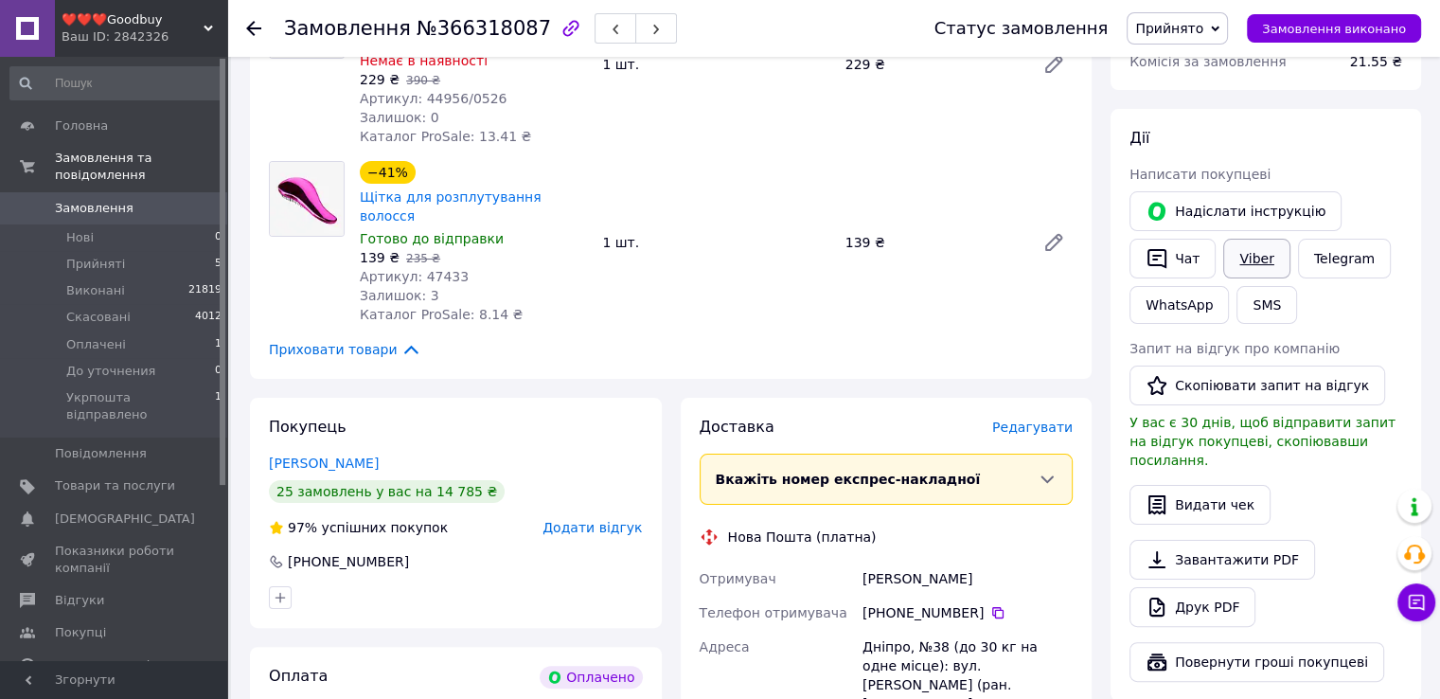
click at [1264, 259] on link "Viber" at bounding box center [1256, 259] width 66 height 40
click at [1269, 251] on link "Viber" at bounding box center [1256, 259] width 66 height 40
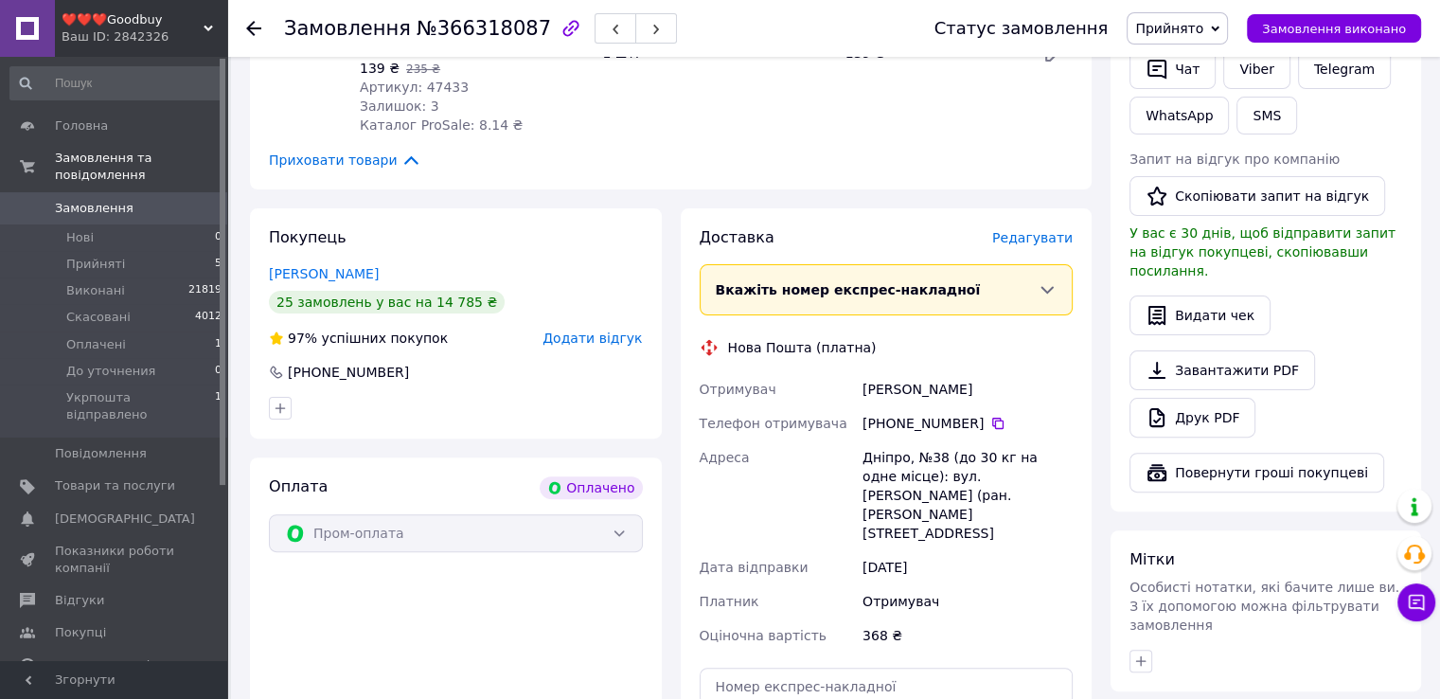
scroll to position [568, 0]
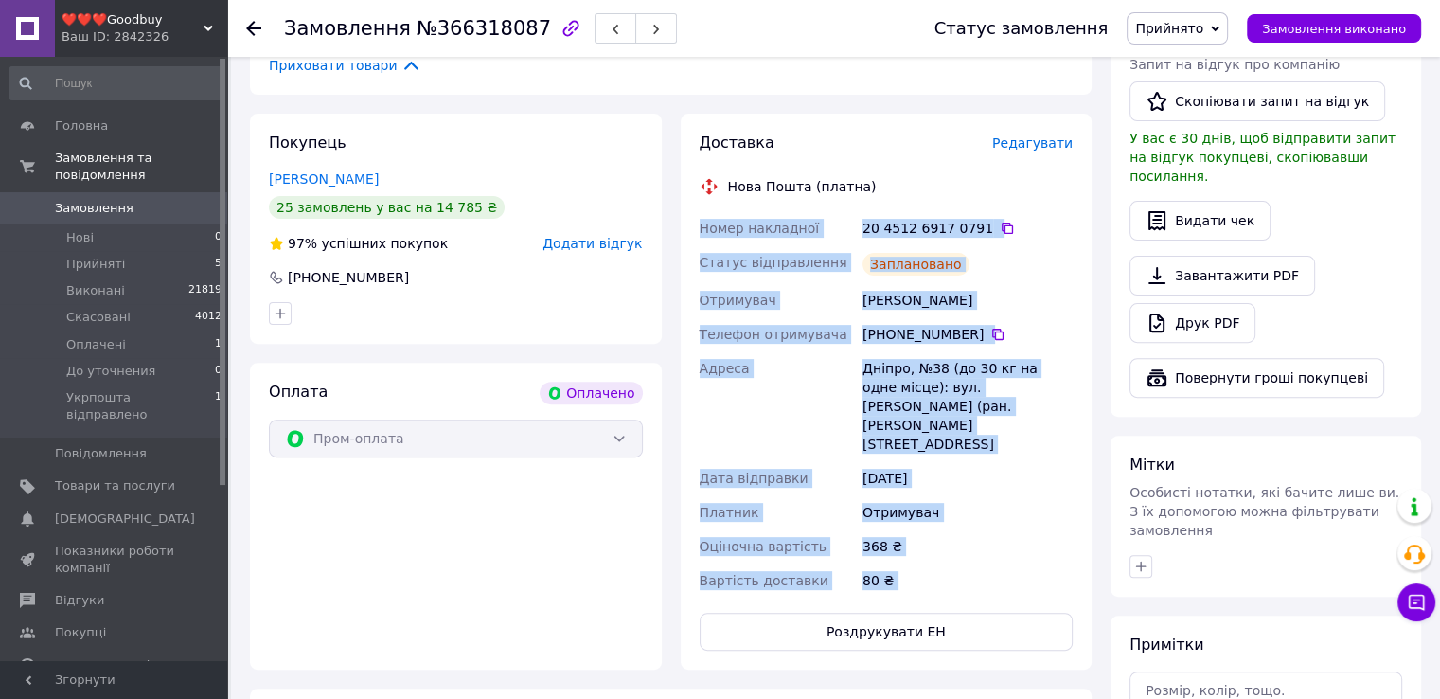
drag, startPoint x: 757, startPoint y: 258, endPoint x: 920, endPoint y: 566, distance: 348.1
click at [920, 566] on div "Доставка Редагувати Нова Пошта (платна) Номер накладної 20 4512 6917 0791   Ста…" at bounding box center [887, 392] width 412 height 556
copy div "Номер накладної 20 4512 6917 0791   Статус відправлення Заплановано Отримувач С…"
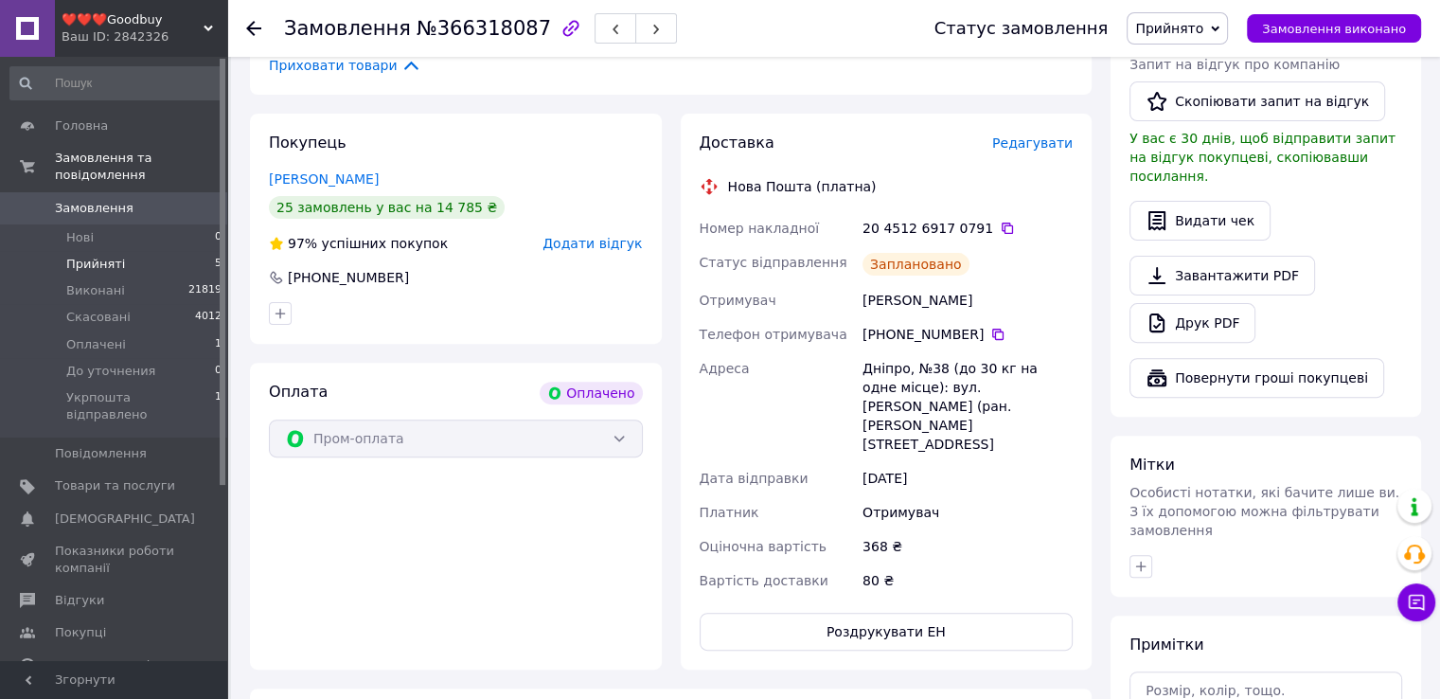
click at [89, 251] on li "Прийняті 5" at bounding box center [116, 264] width 233 height 27
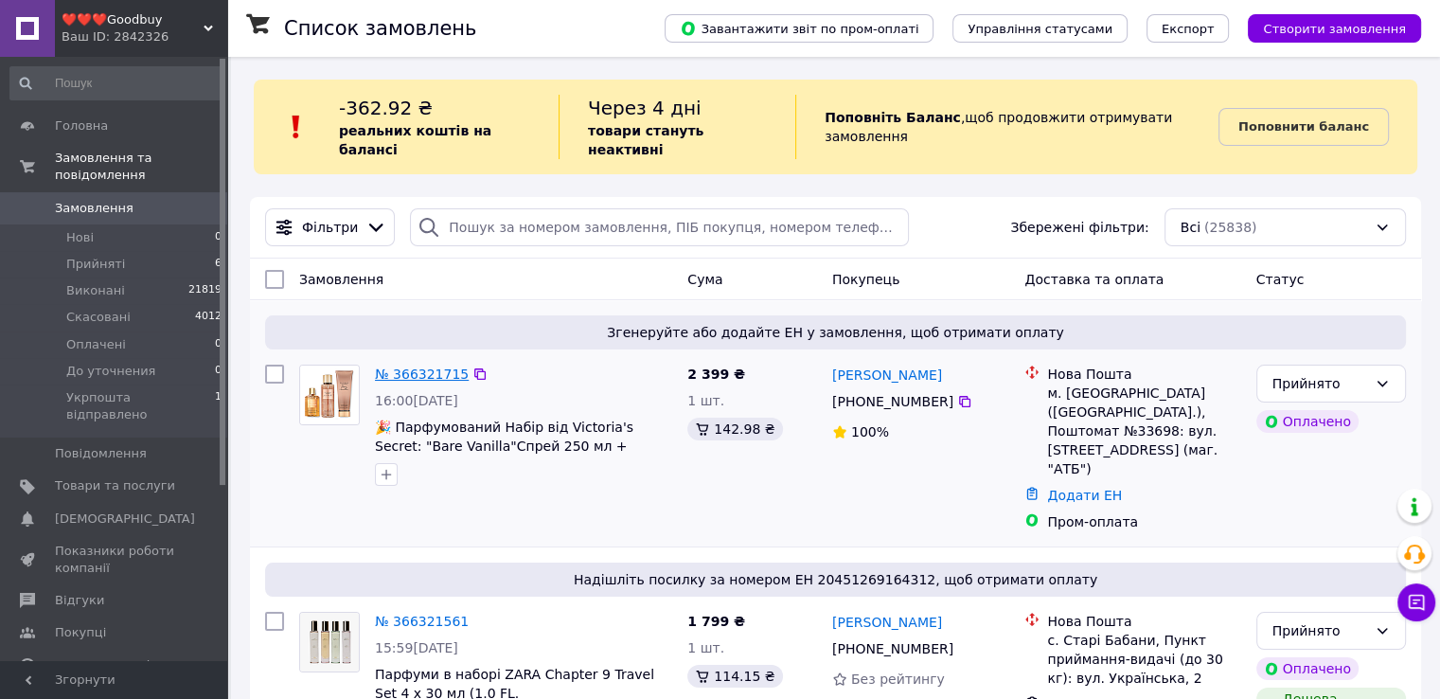
click at [414, 366] on link "№ 366321715" at bounding box center [422, 373] width 94 height 15
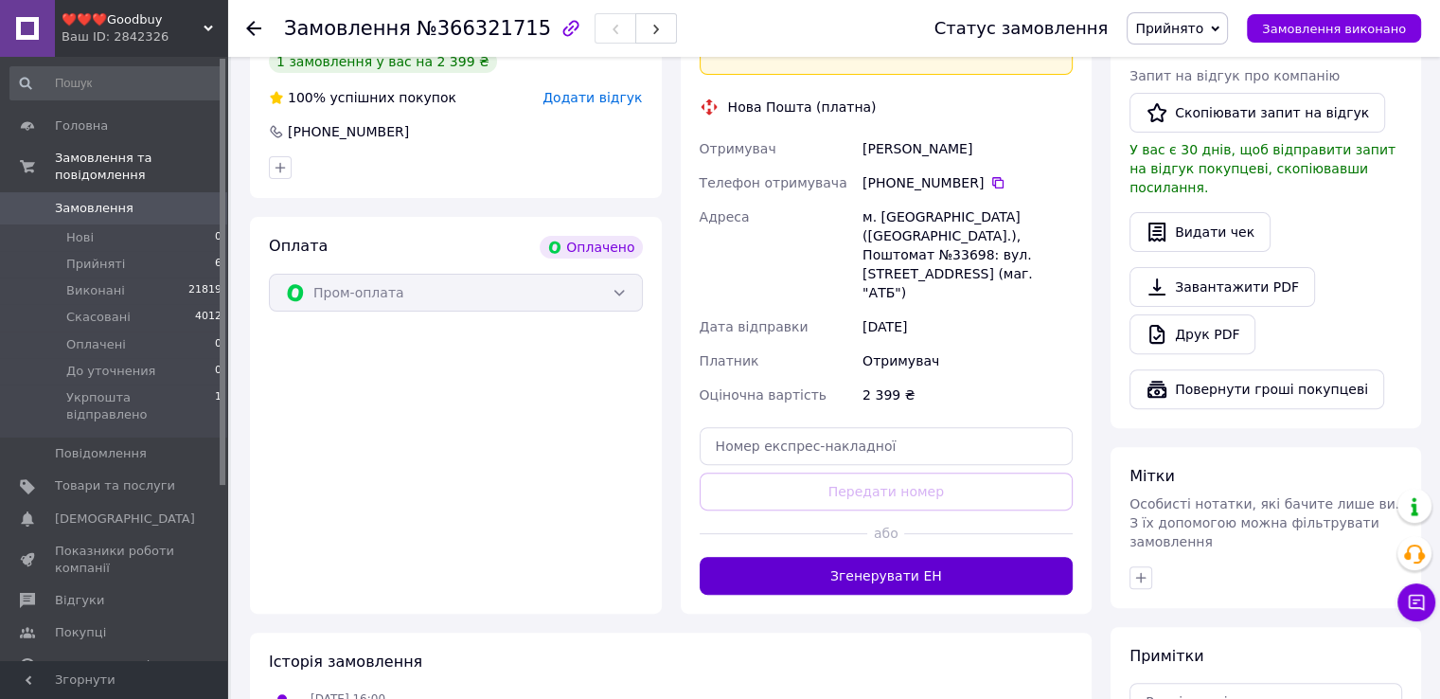
scroll to position [568, 0]
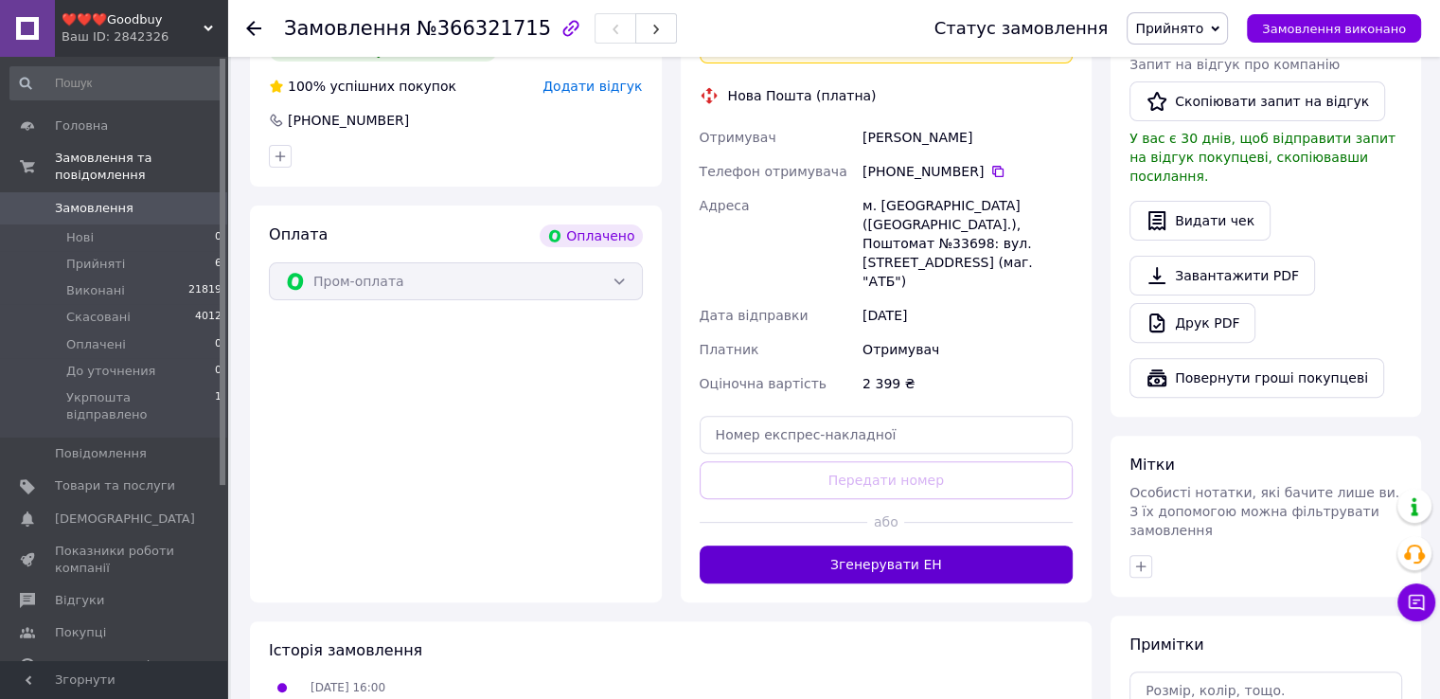
click at [922, 545] on button "Згенерувати ЕН" at bounding box center [887, 564] width 374 height 38
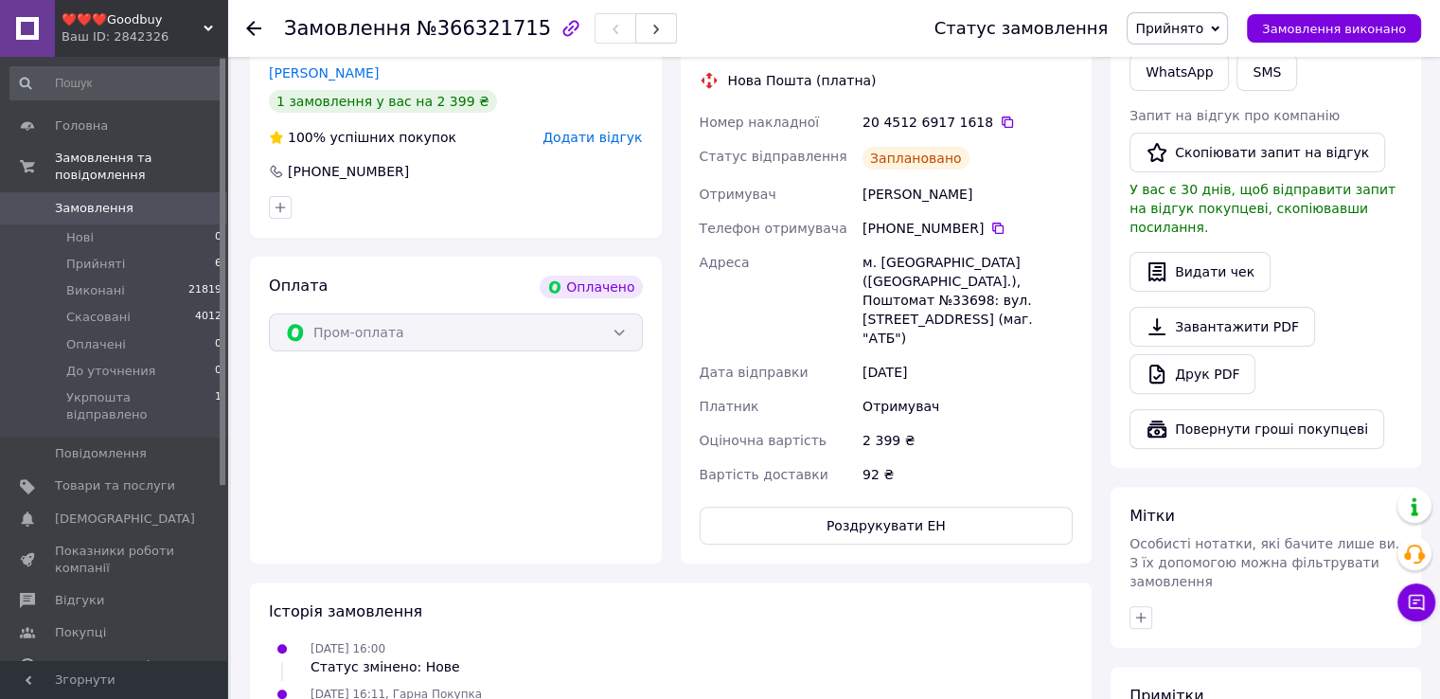
scroll to position [379, 0]
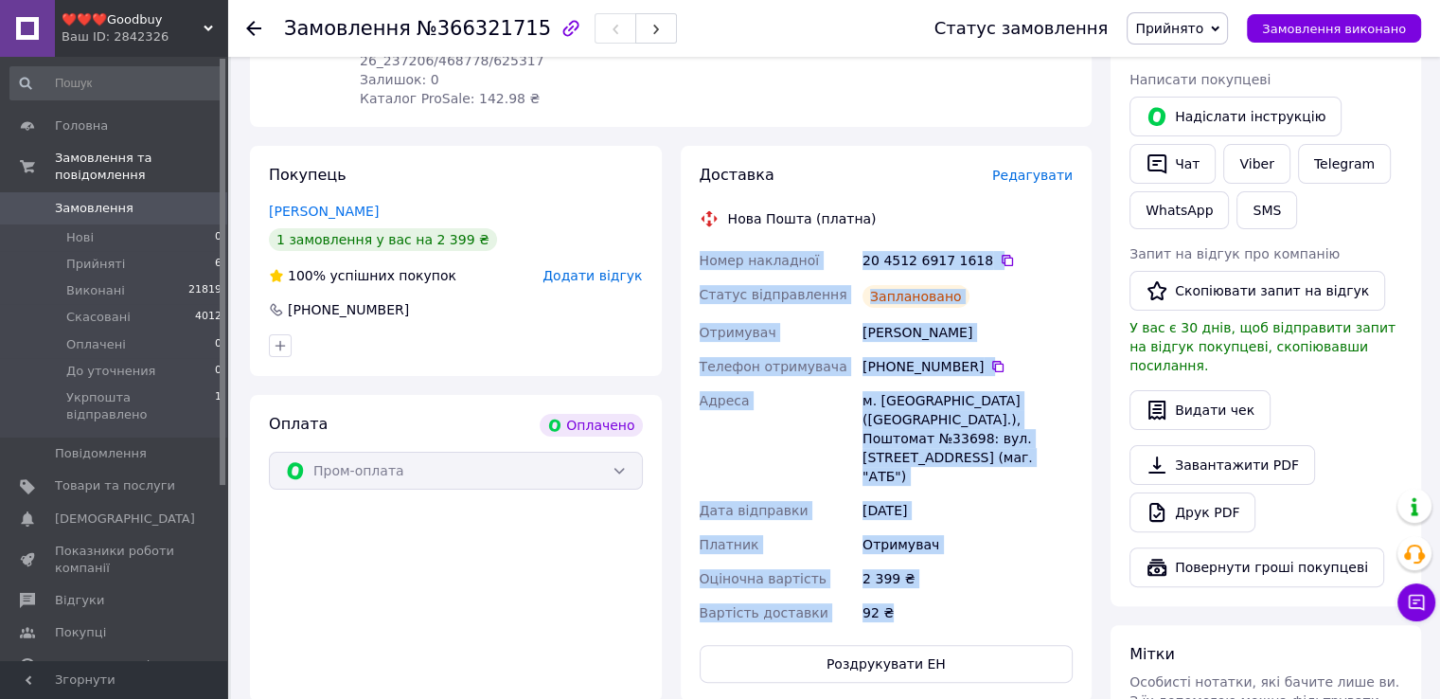
drag, startPoint x: 700, startPoint y: 242, endPoint x: 963, endPoint y: 564, distance: 415.1
click at [963, 564] on div "Номер накладної 20 4512 6917 1618   Статус відправлення Заплановано Отримувач М…" at bounding box center [886, 436] width 381 height 386
copy div "Номер накладної 20 4512 6917 1618   Статус відправлення Заплановано Отримувач М…"
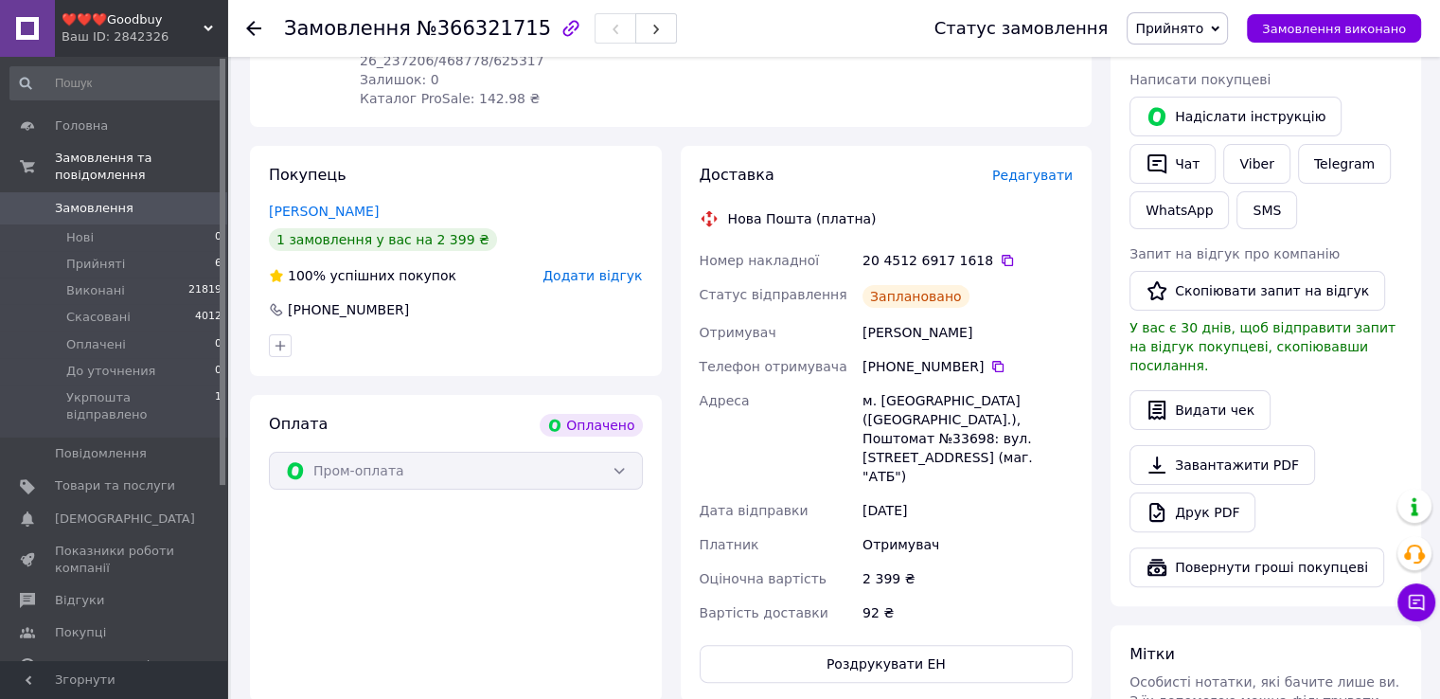
click at [367, 615] on div "Оплата Оплачено Пром-оплата" at bounding box center [456, 548] width 412 height 307
click at [100, 256] on span "Прийняті" at bounding box center [95, 264] width 59 height 17
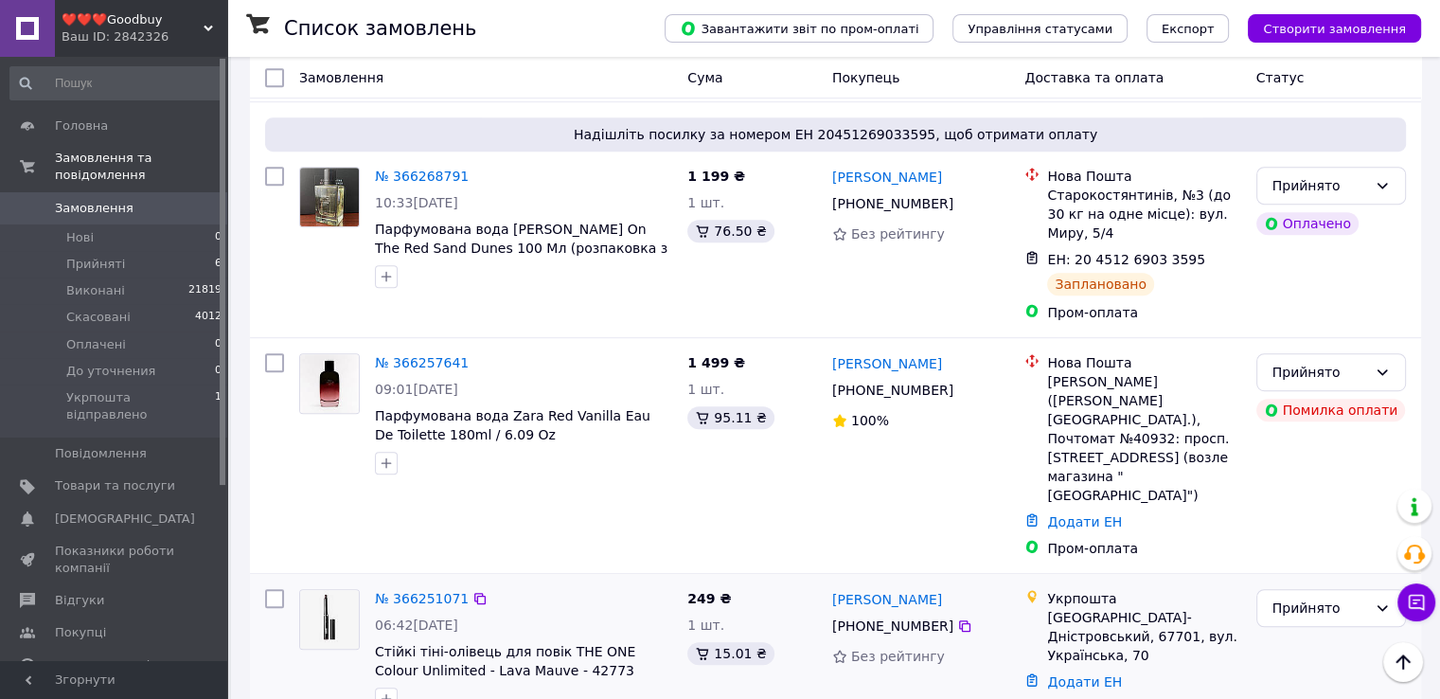
scroll to position [1041, 0]
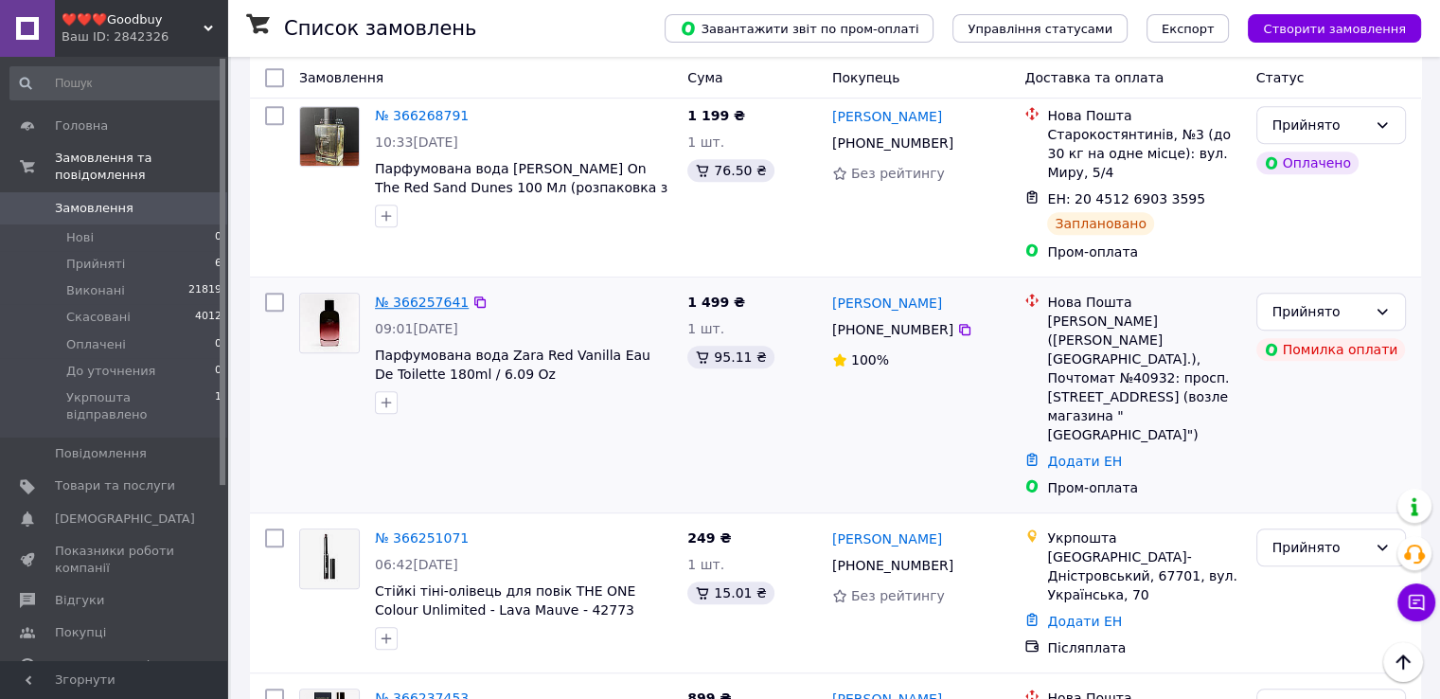
click at [427, 294] on link "№ 366257641" at bounding box center [422, 301] width 94 height 15
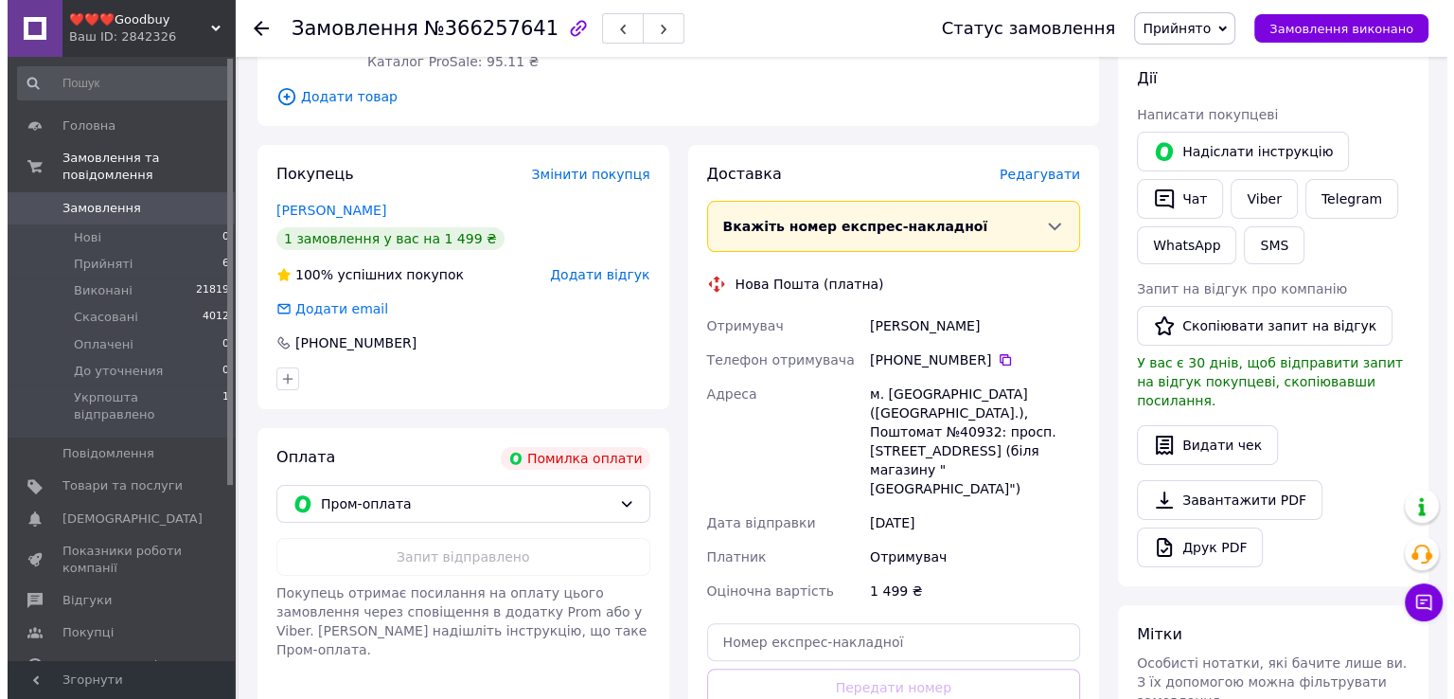
scroll to position [284, 0]
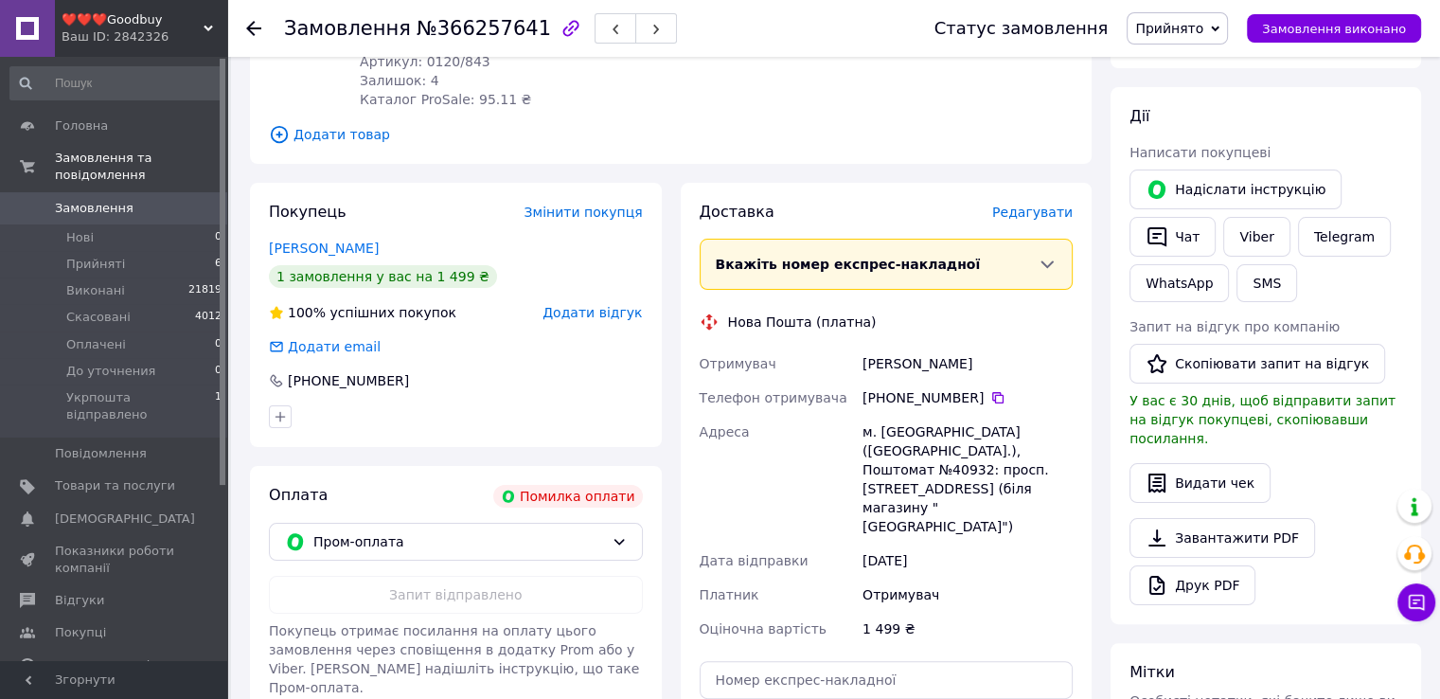
click at [612, 305] on span "Додати відгук" at bounding box center [591, 312] width 99 height 15
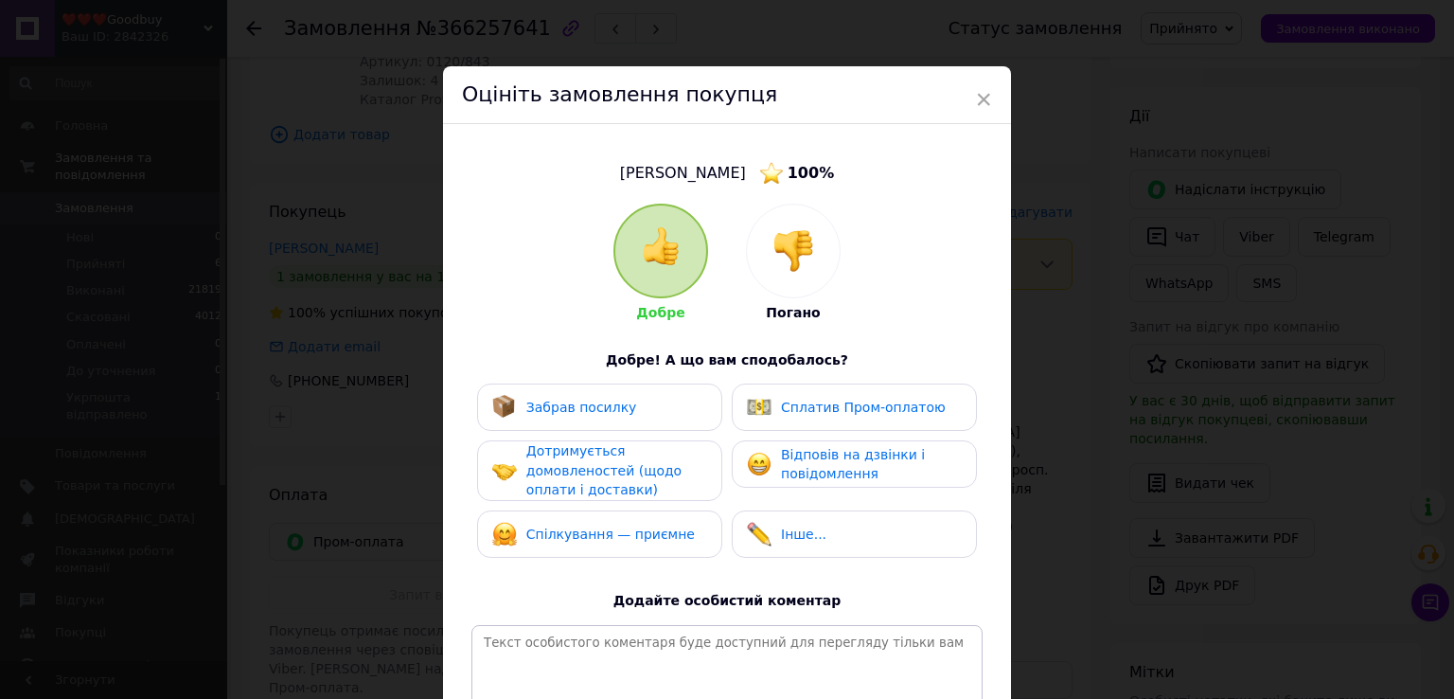
click at [799, 259] on img at bounding box center [793, 251] width 42 height 42
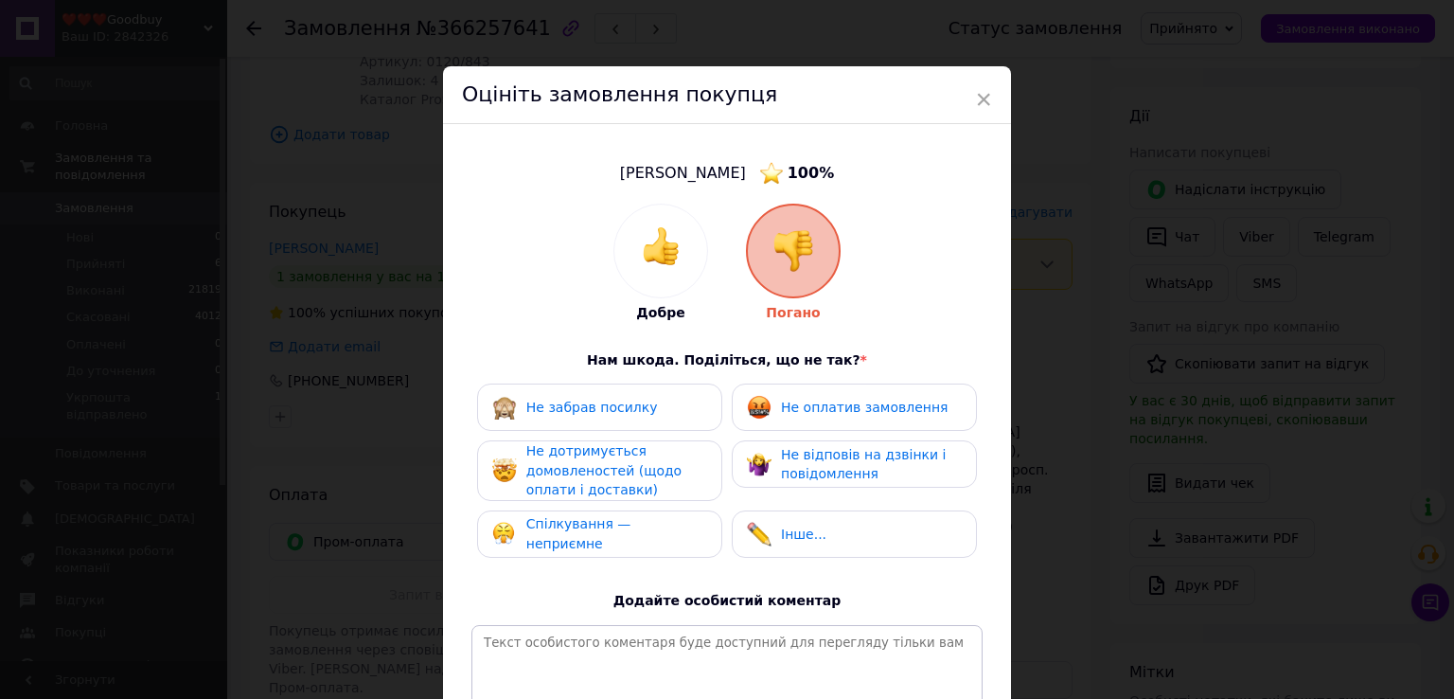
click at [825, 396] on div "Не оплатив замовлення" at bounding box center [847, 407] width 201 height 25
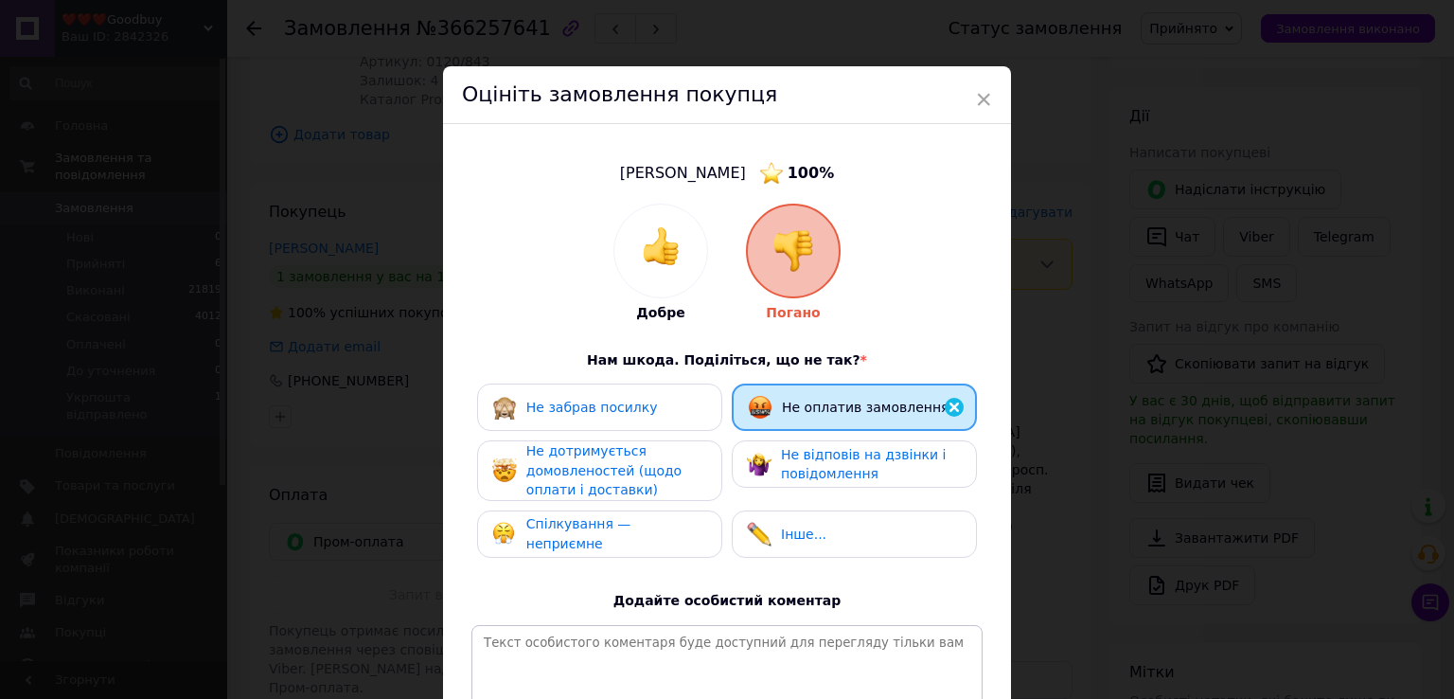
click at [820, 474] on span "Не відповів на дзвінки і повідомлення" at bounding box center [863, 464] width 165 height 35
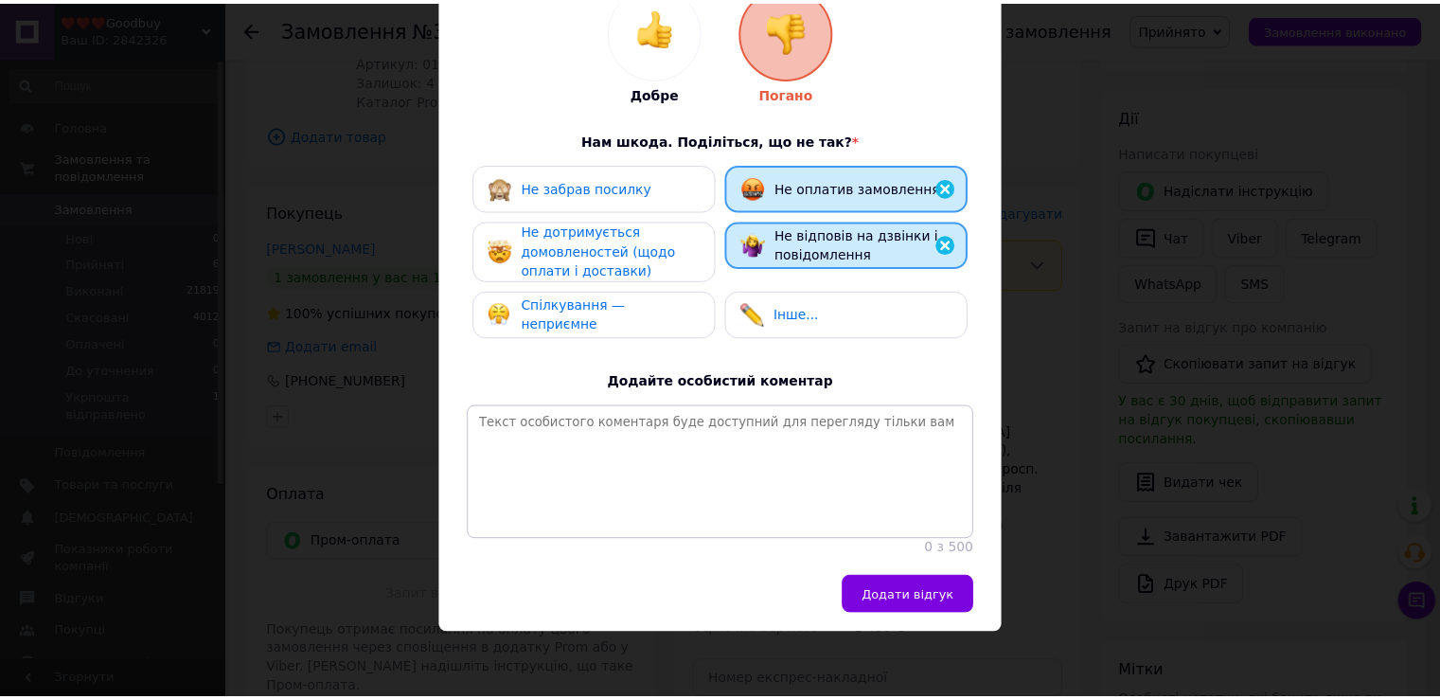
scroll to position [245, 0]
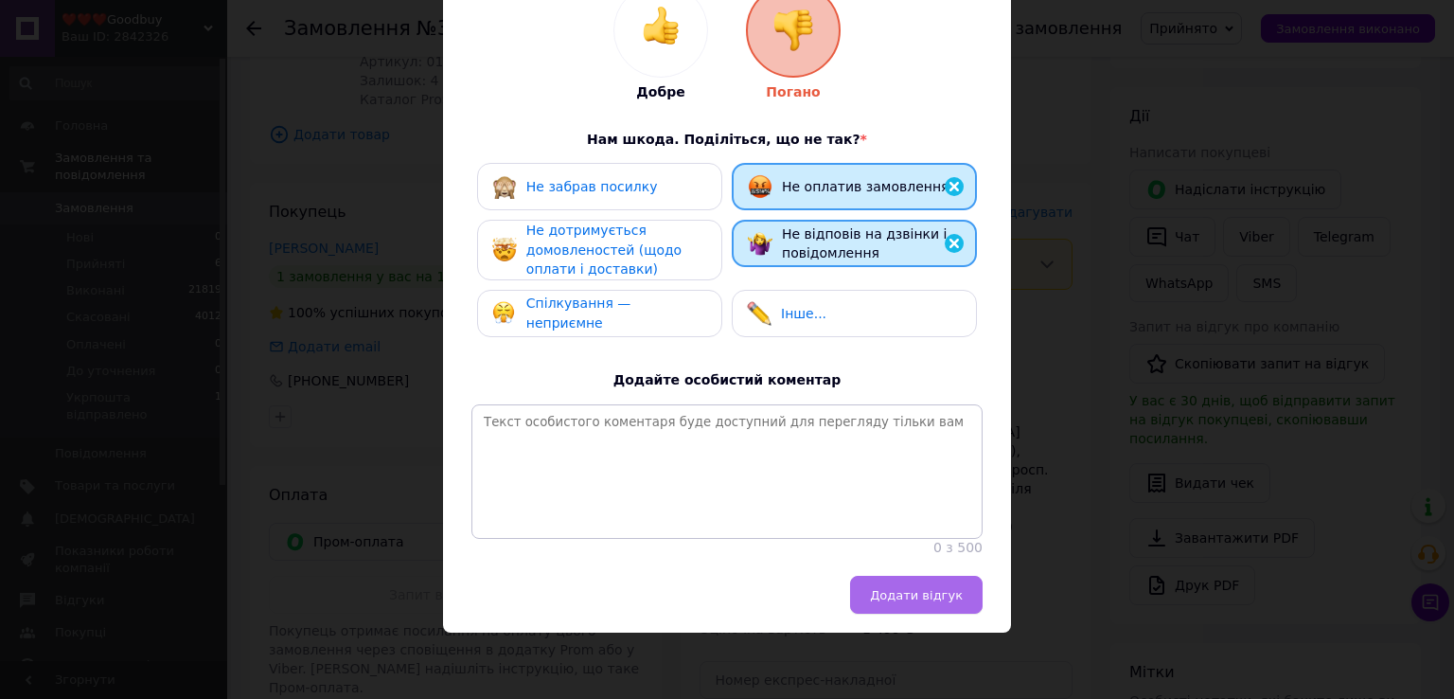
click at [924, 592] on span "Додати відгук" at bounding box center [916, 595] width 93 height 14
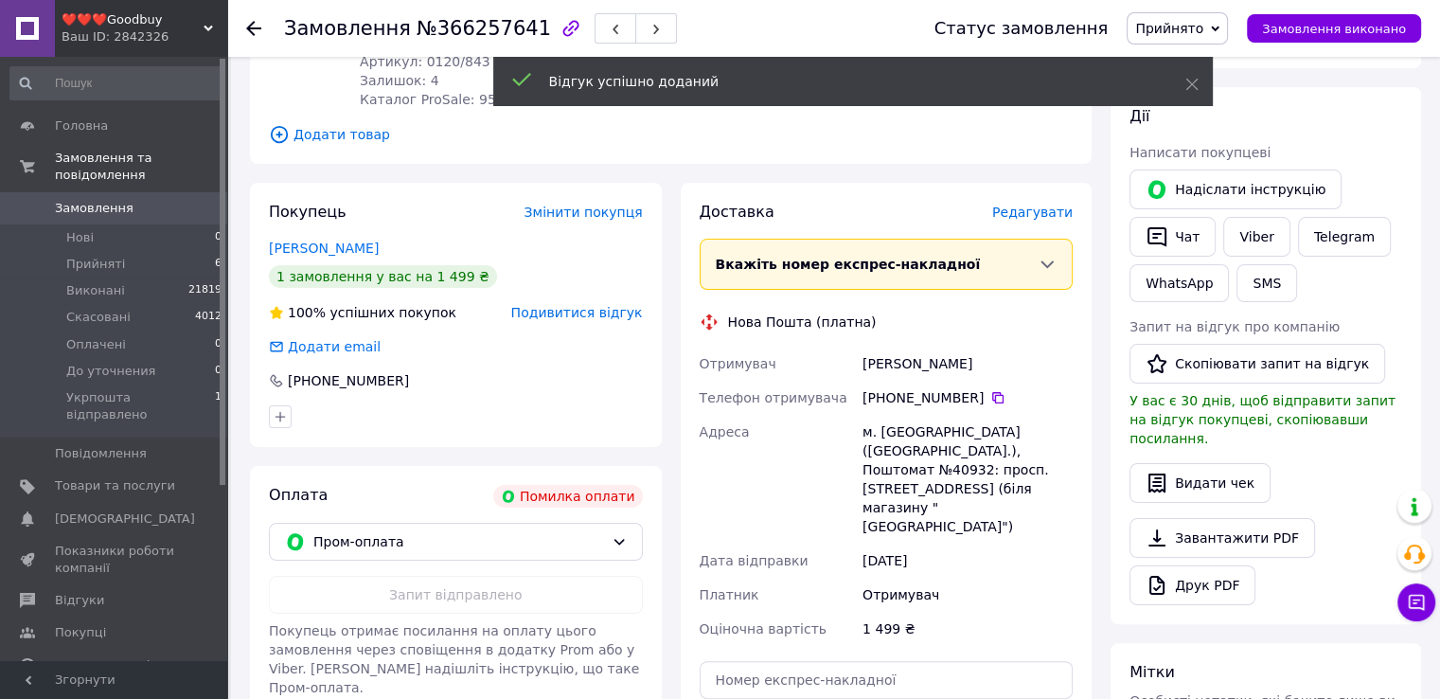
click at [1219, 27] on icon at bounding box center [1215, 29] width 9 height 6
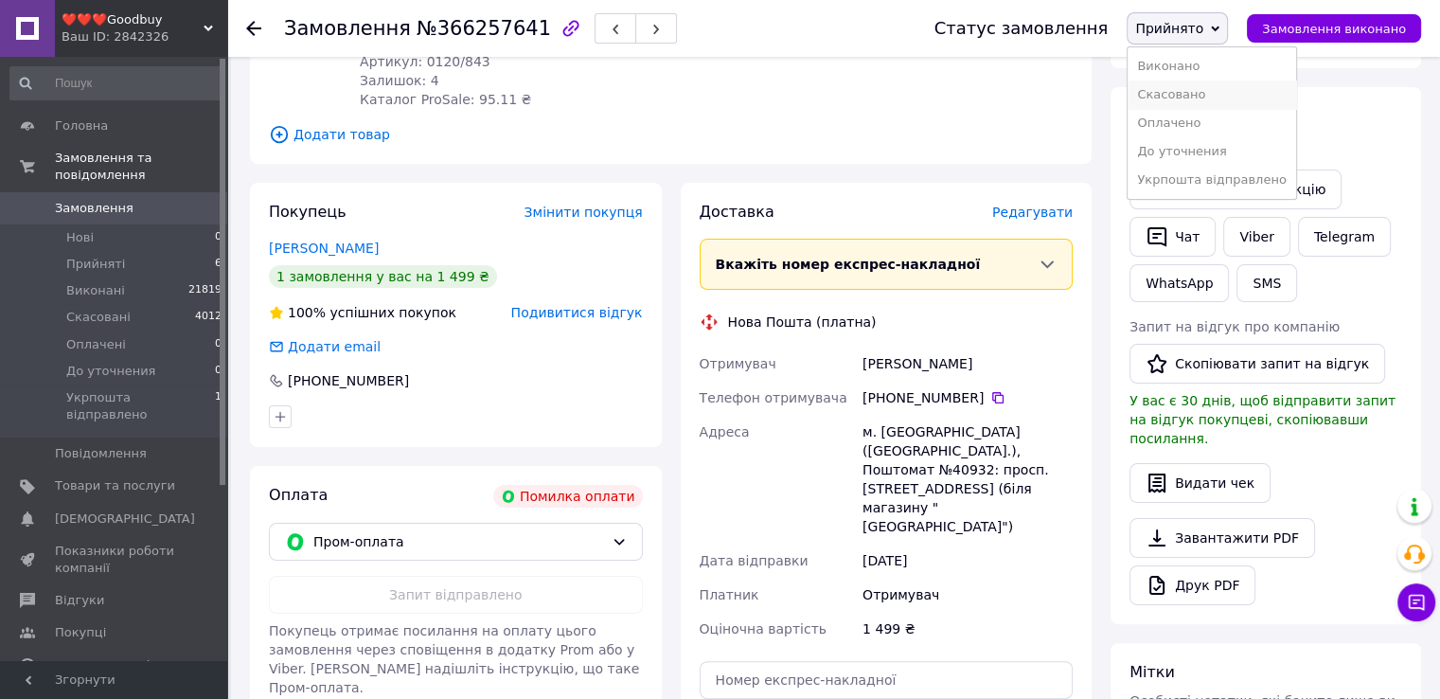
click at [1219, 97] on li "Скасовано" at bounding box center [1211, 94] width 168 height 28
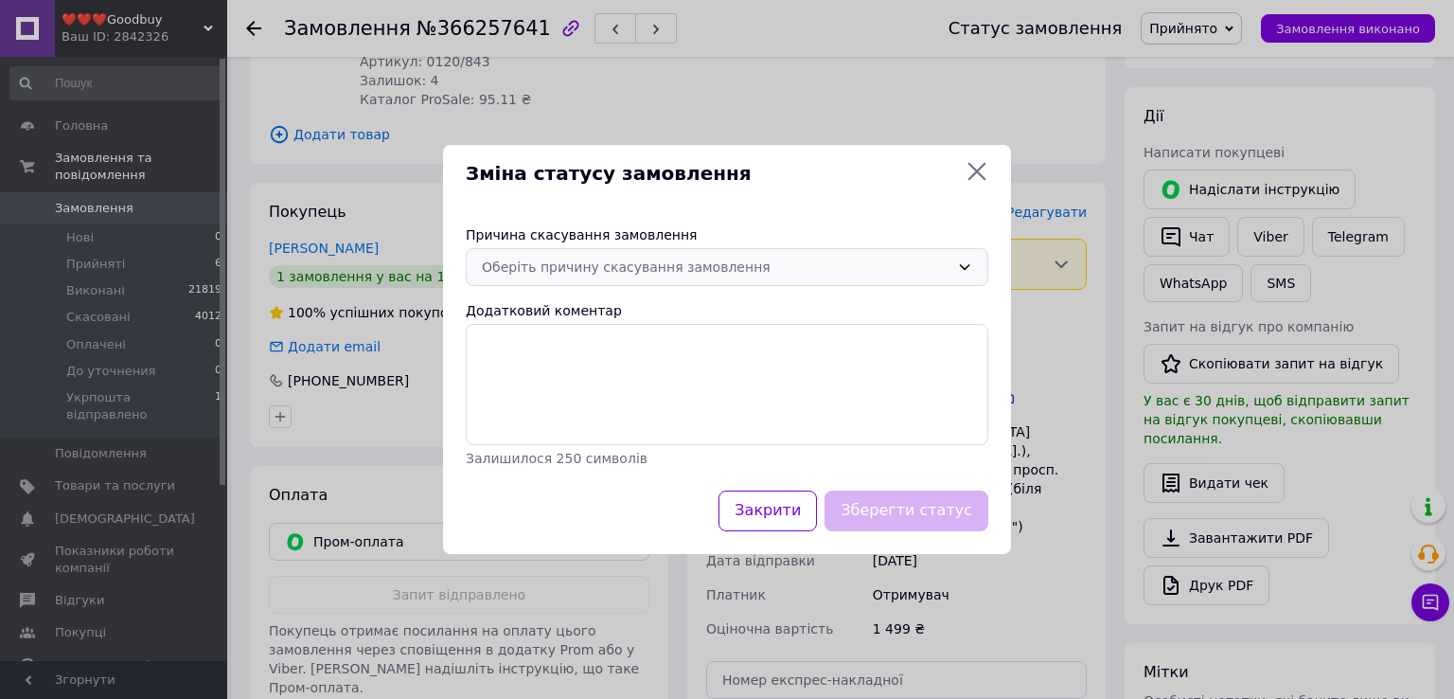
click at [944, 270] on div "Оберіть причину скасування замовлення" at bounding box center [716, 267] width 468 height 21
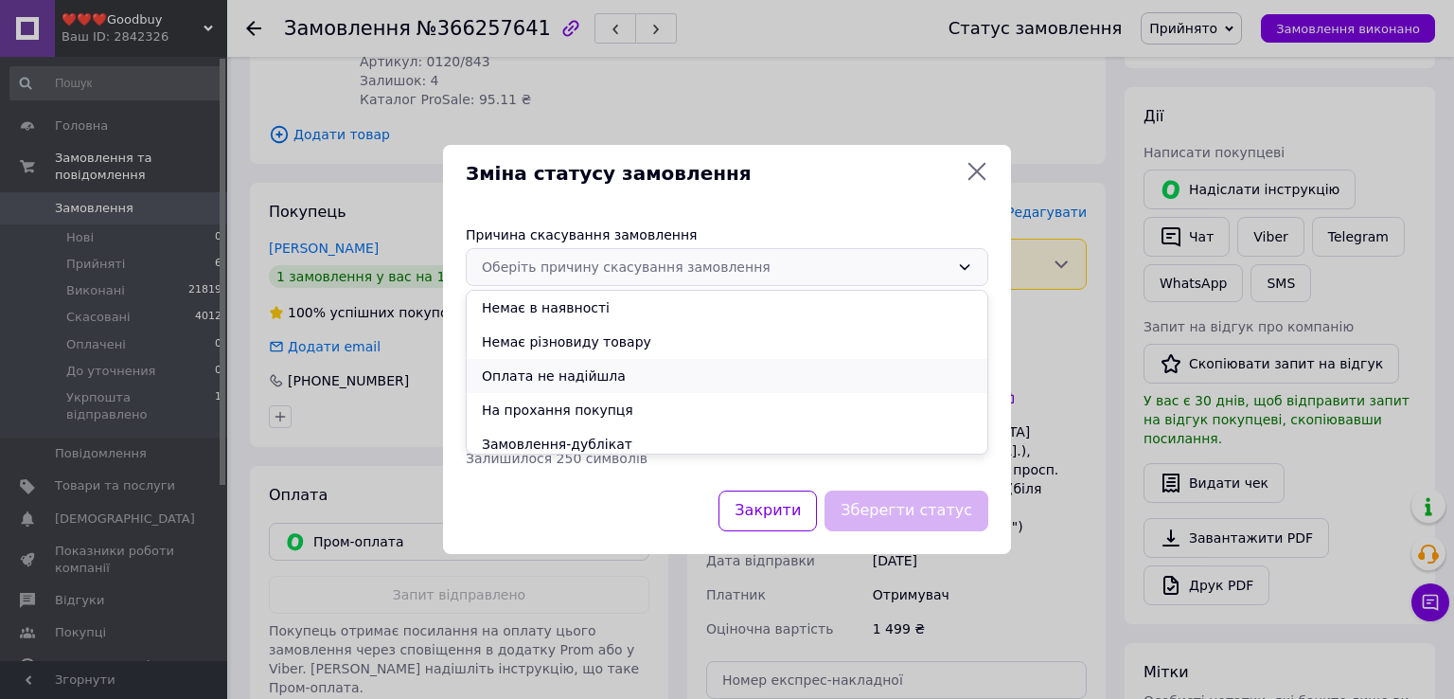
click at [686, 381] on li "Оплата не надійшла" at bounding box center [727, 376] width 521 height 34
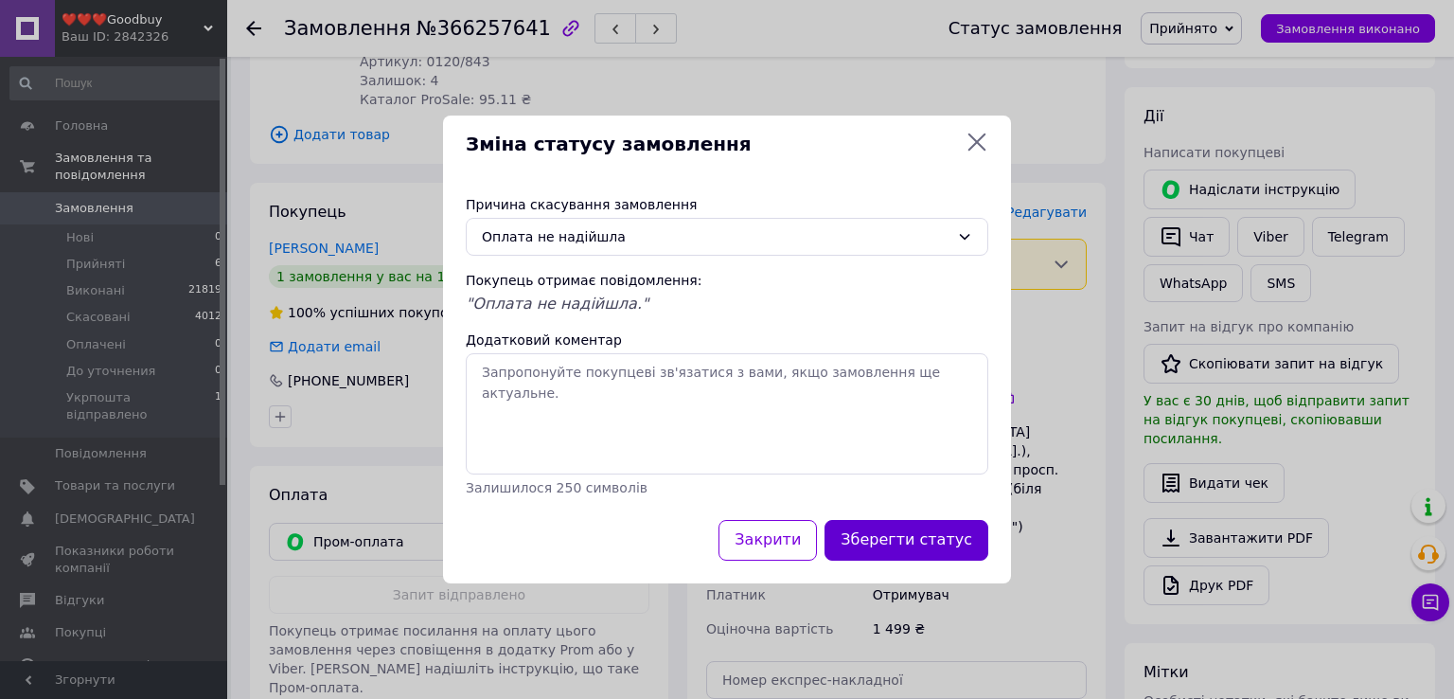
click at [913, 528] on button "Зберегти статус" at bounding box center [906, 540] width 164 height 41
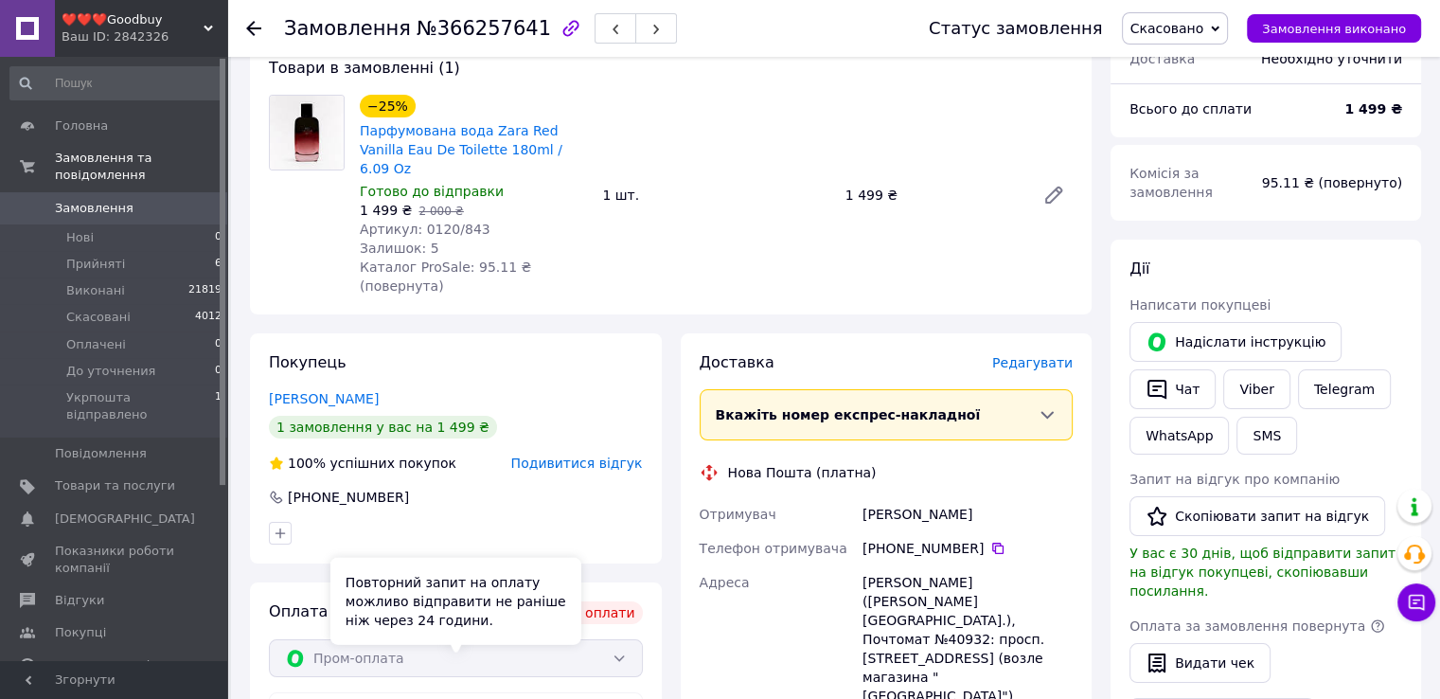
scroll to position [95, 0]
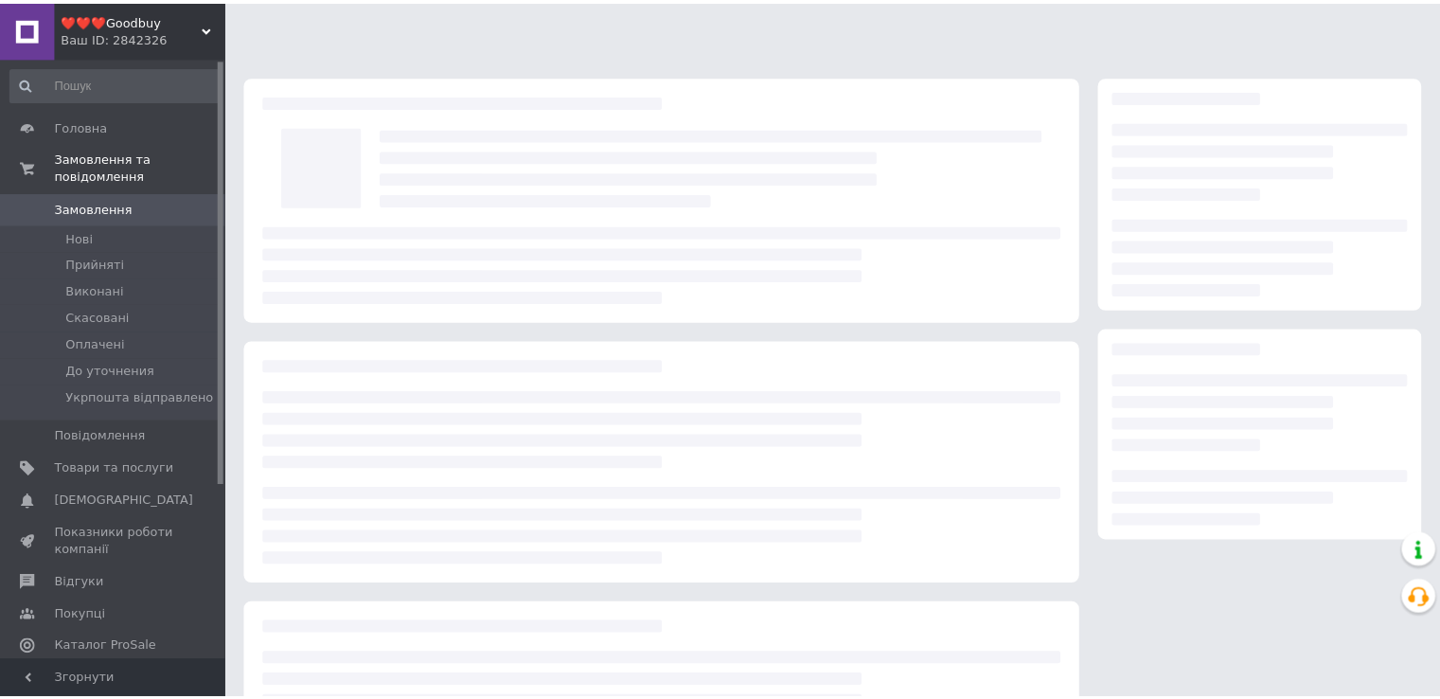
scroll to position [95, 0]
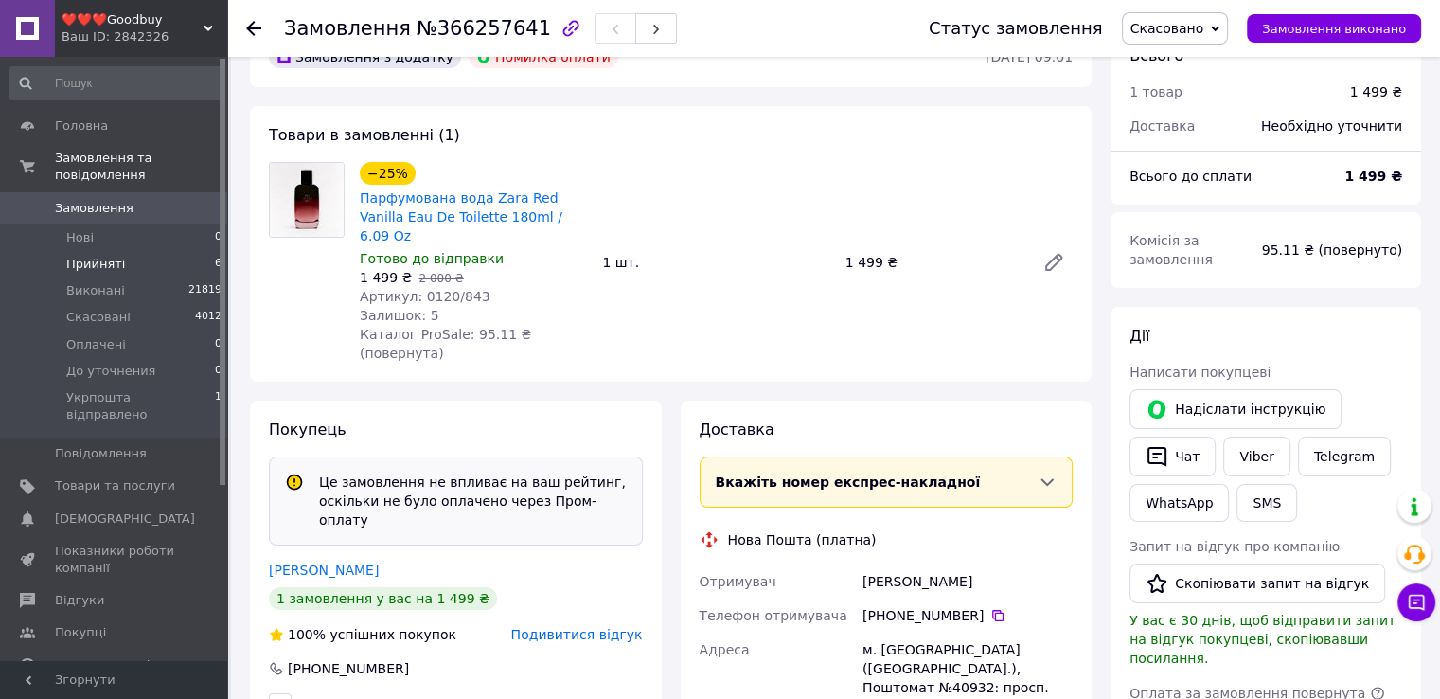
click at [105, 256] on span "Прийняті" at bounding box center [95, 264] width 59 height 17
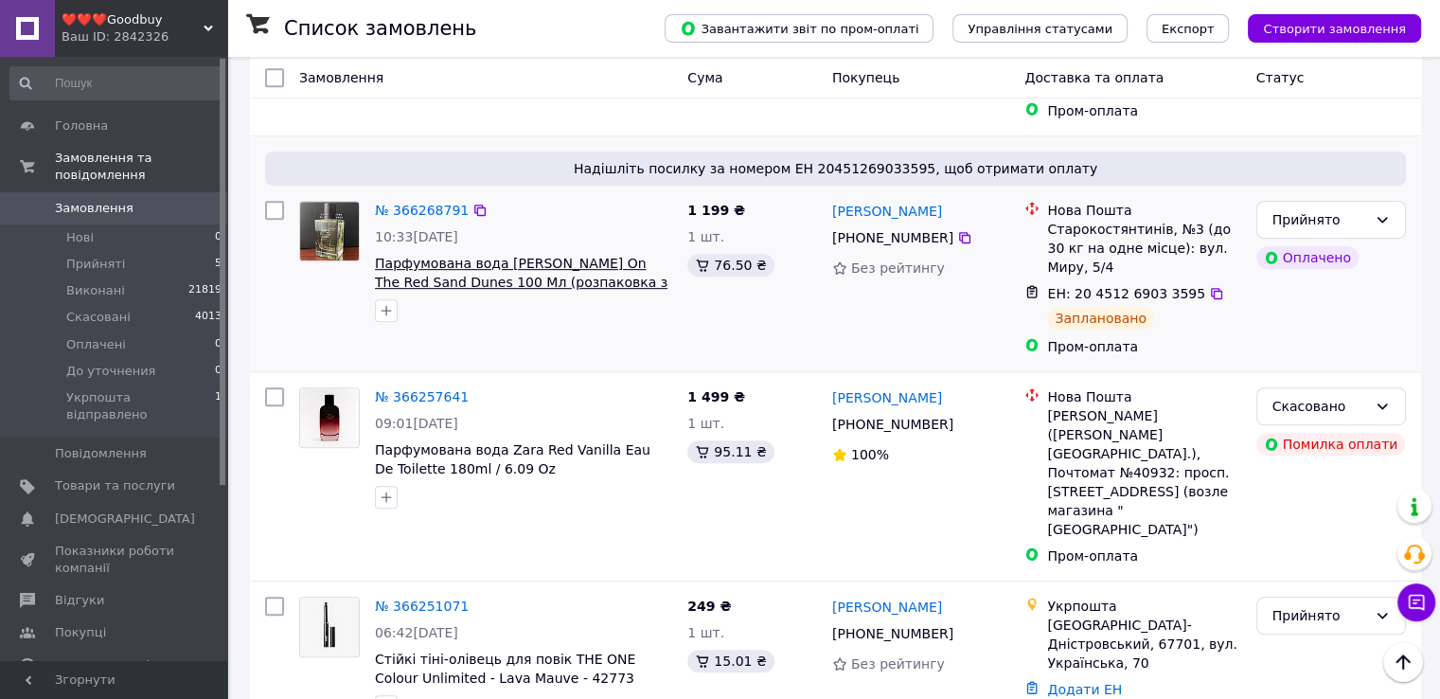
scroll to position [1041, 0]
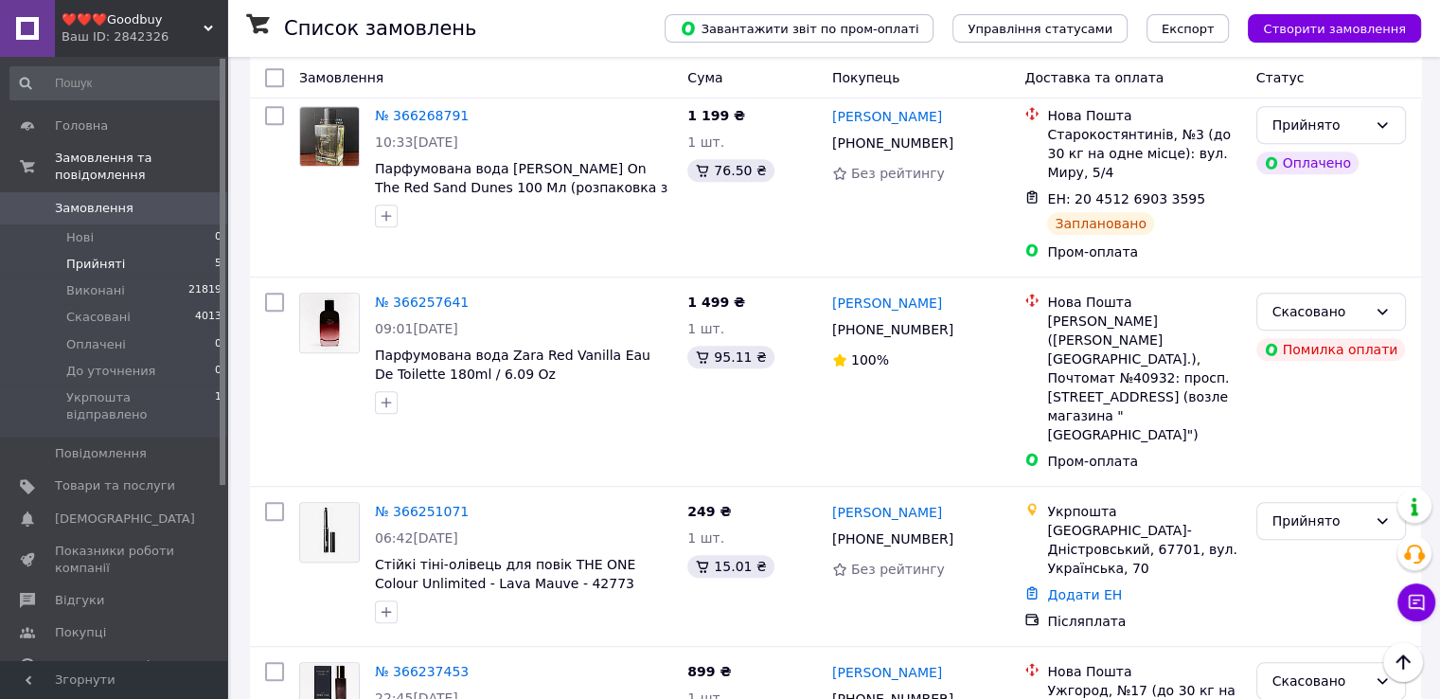
click at [106, 256] on span "Прийняті" at bounding box center [95, 264] width 59 height 17
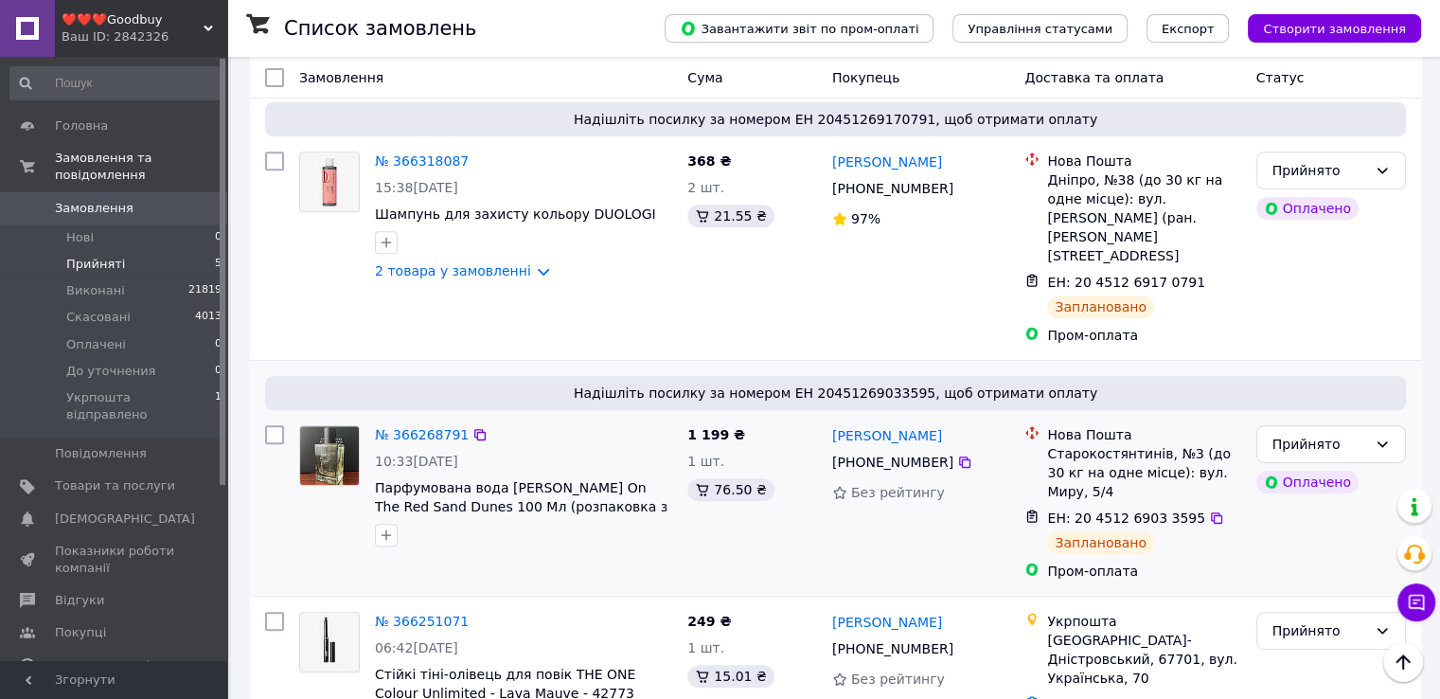
scroll to position [796, 0]
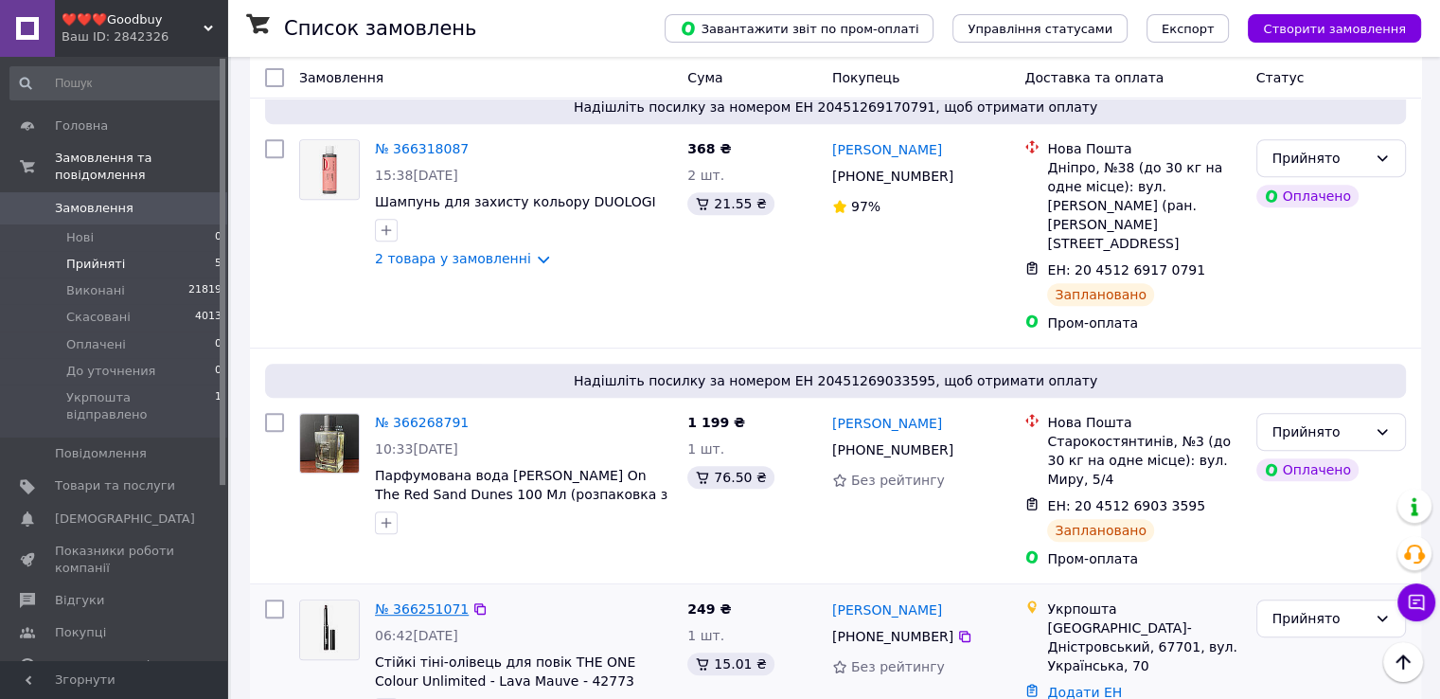
click at [415, 601] on link "№ 366251071" at bounding box center [422, 608] width 94 height 15
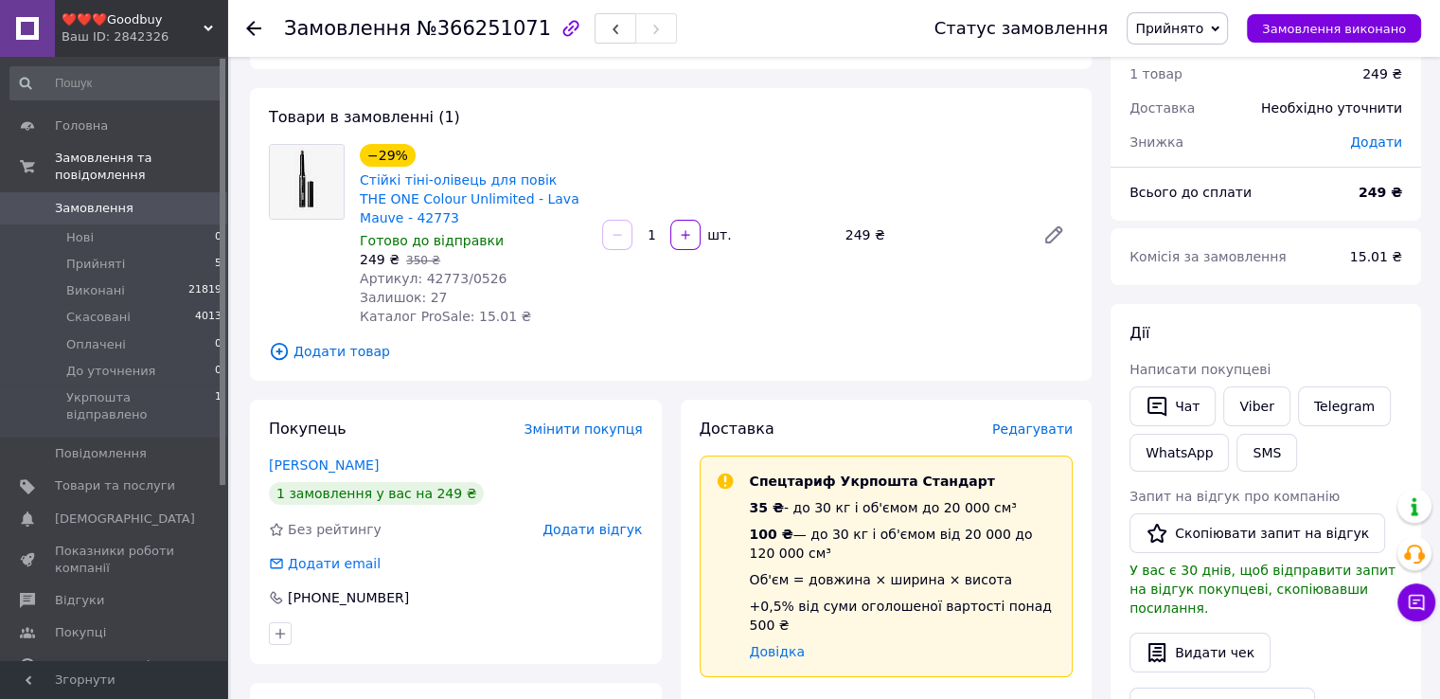
scroll to position [34, 0]
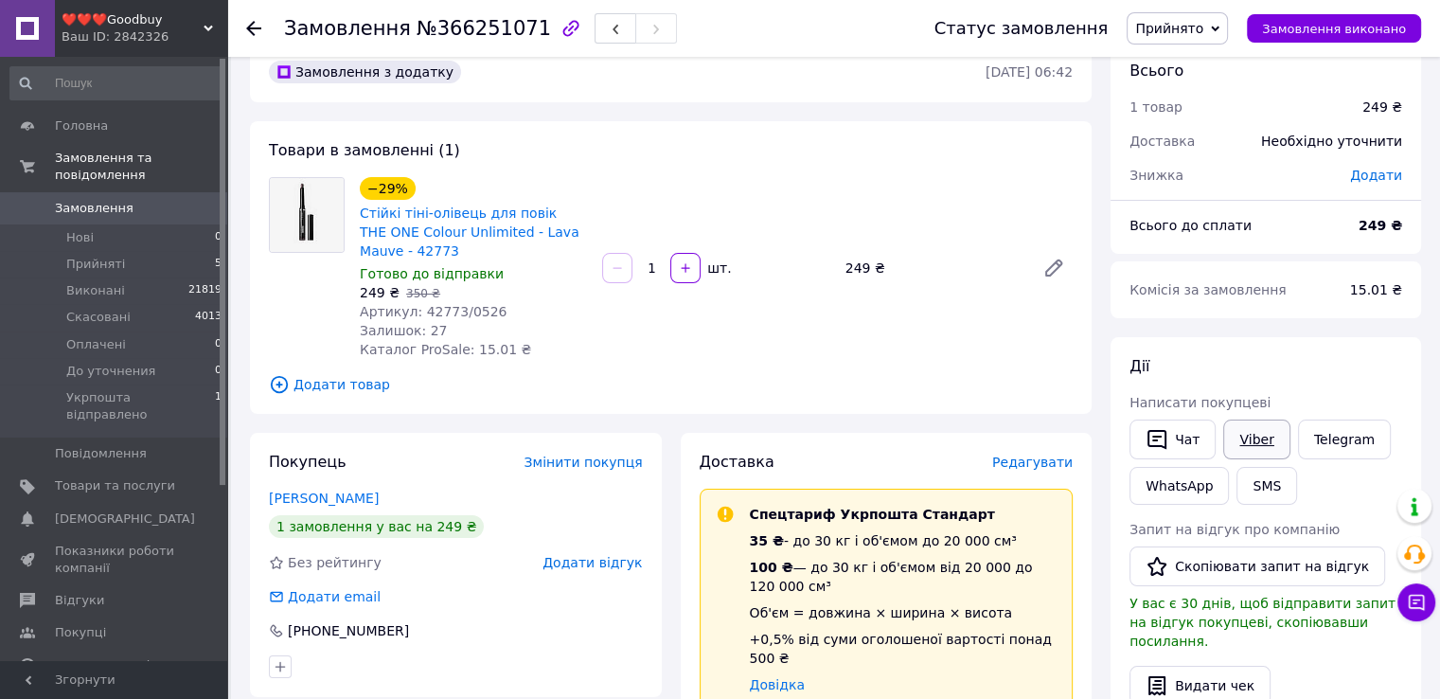
click at [1237, 429] on link "Viber" at bounding box center [1256, 439] width 66 height 40
click at [346, 505] on link "Власенко Олена" at bounding box center [324, 497] width 110 height 15
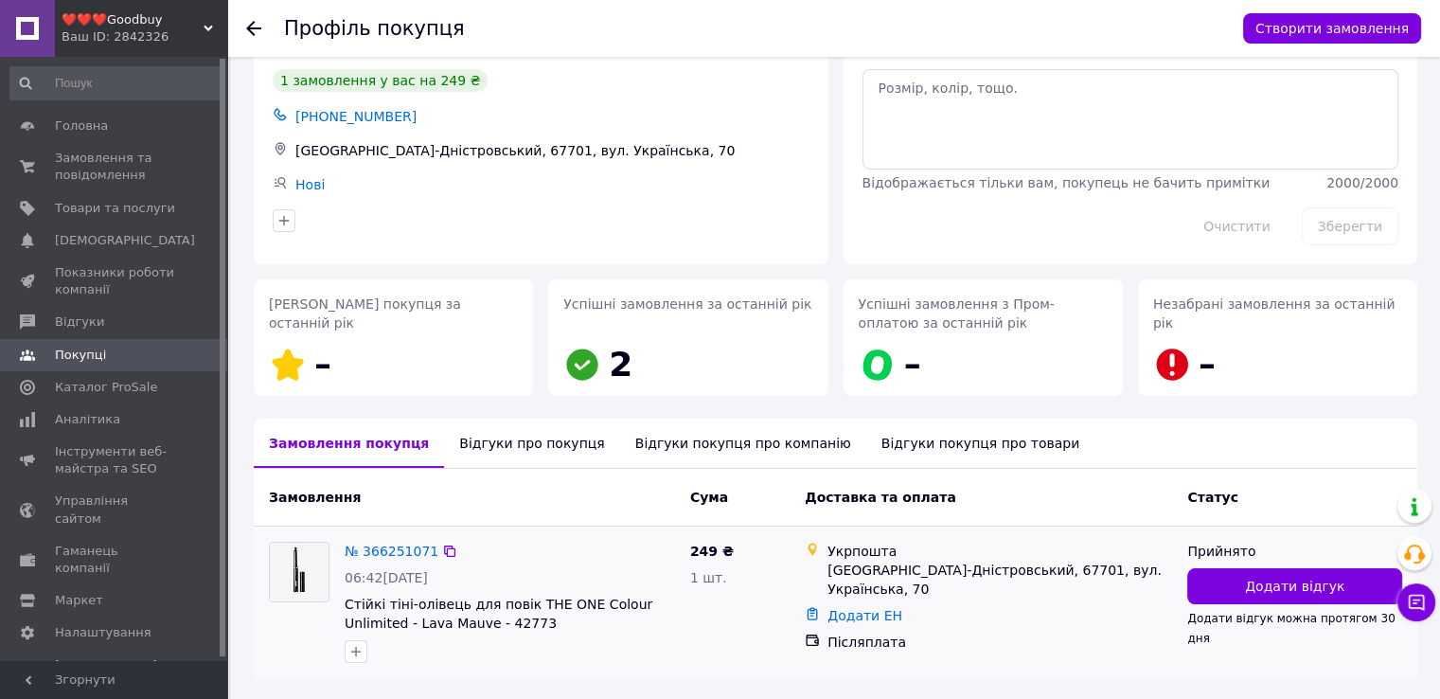
scroll to position [129, 0]
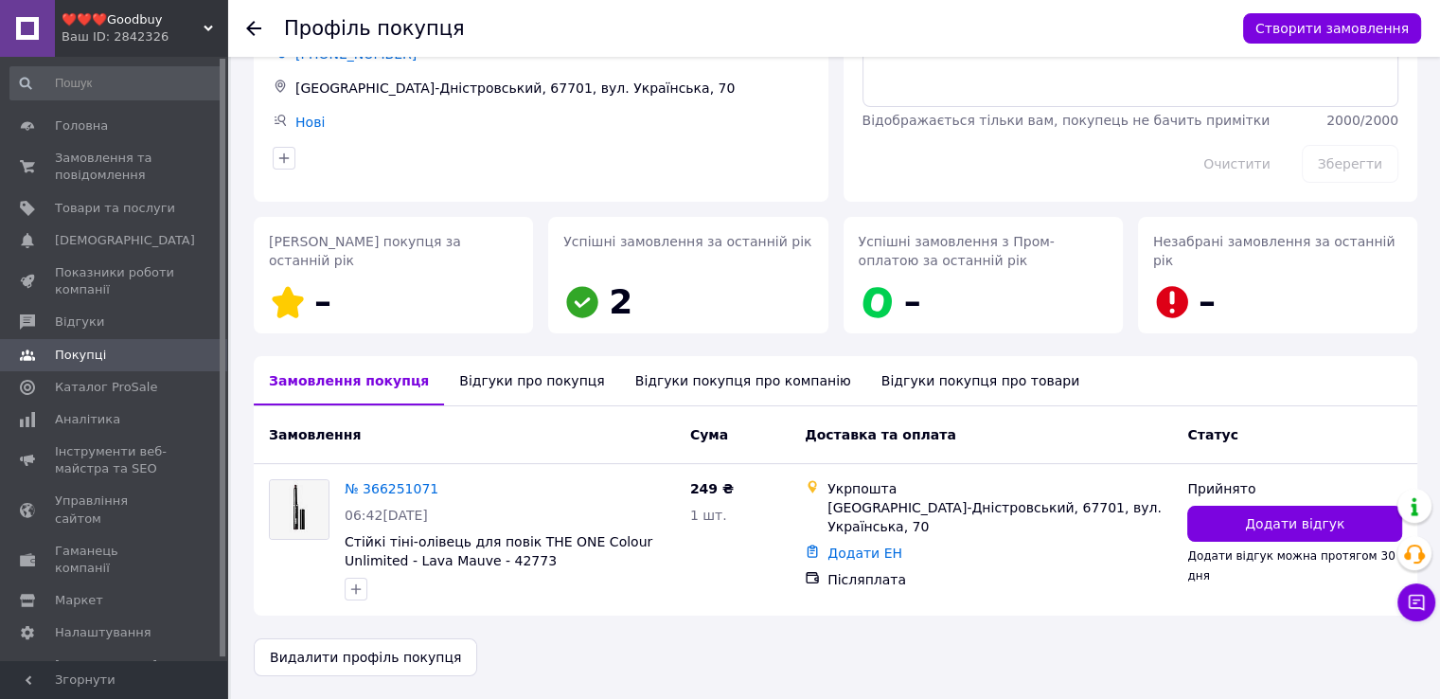
click at [530, 379] on div "Відгуки про покупця" at bounding box center [531, 380] width 175 height 49
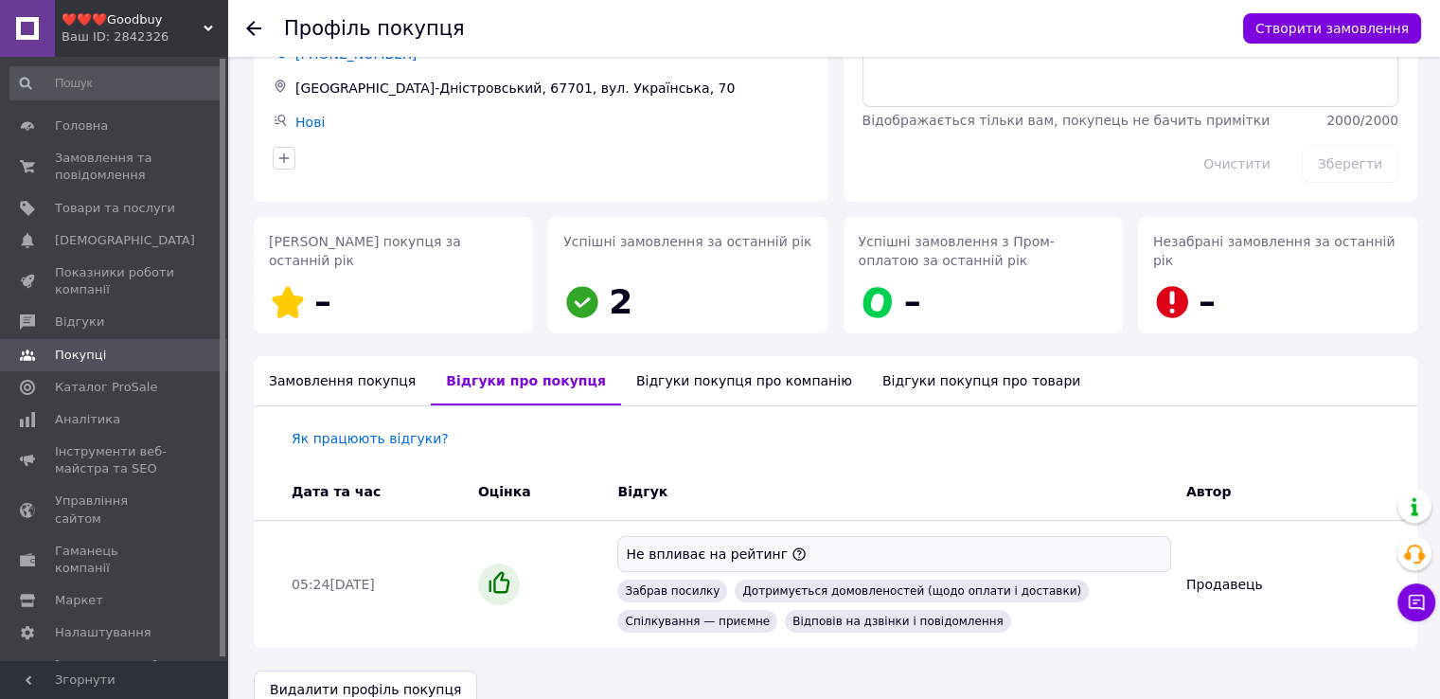
scroll to position [161, 0]
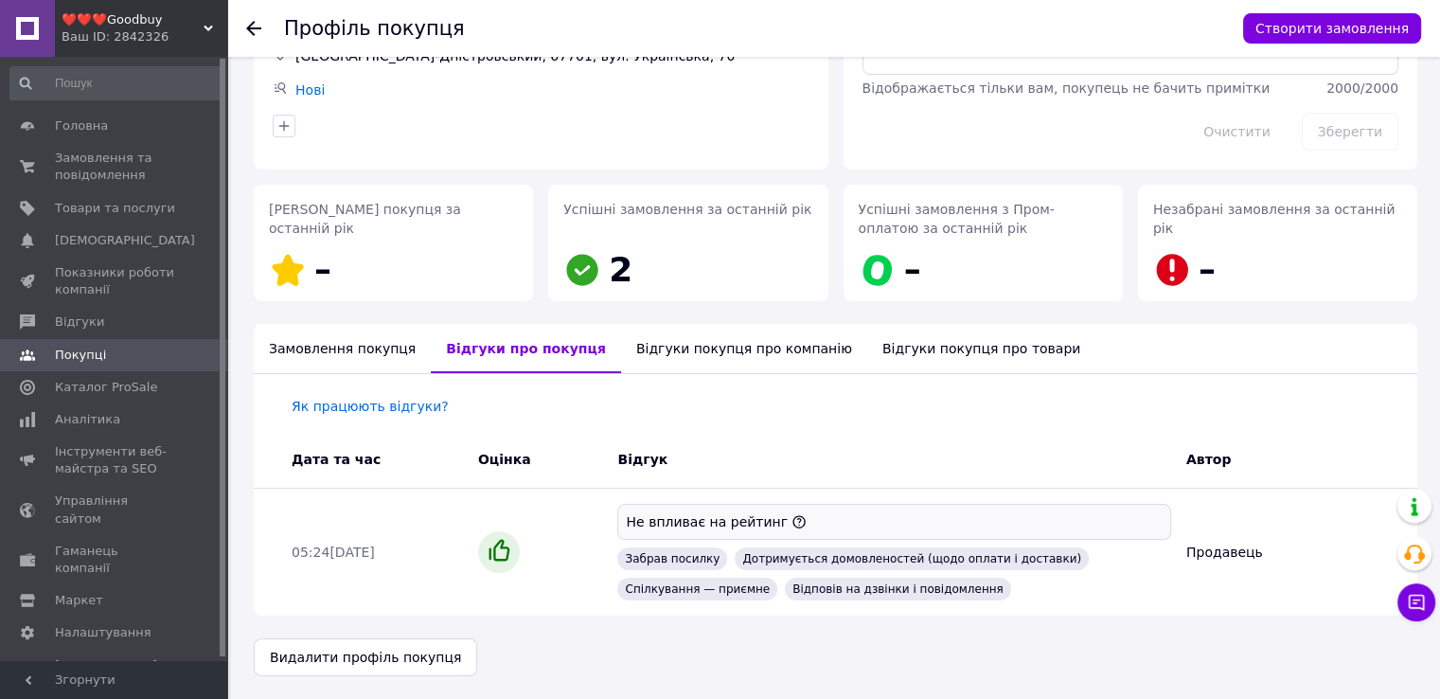
click at [345, 348] on div "Замовлення покупця" at bounding box center [342, 348] width 177 height 49
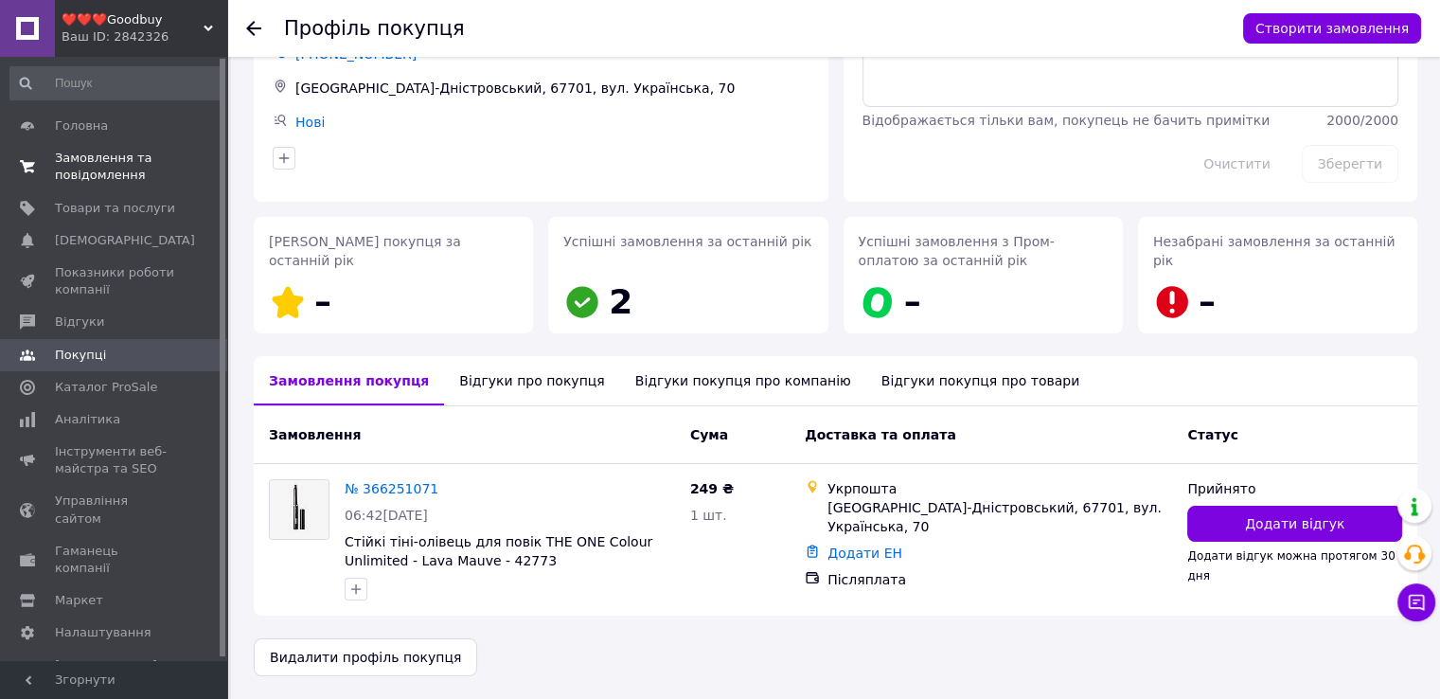
click at [98, 159] on span "Замовлення та повідомлення" at bounding box center [115, 167] width 120 height 34
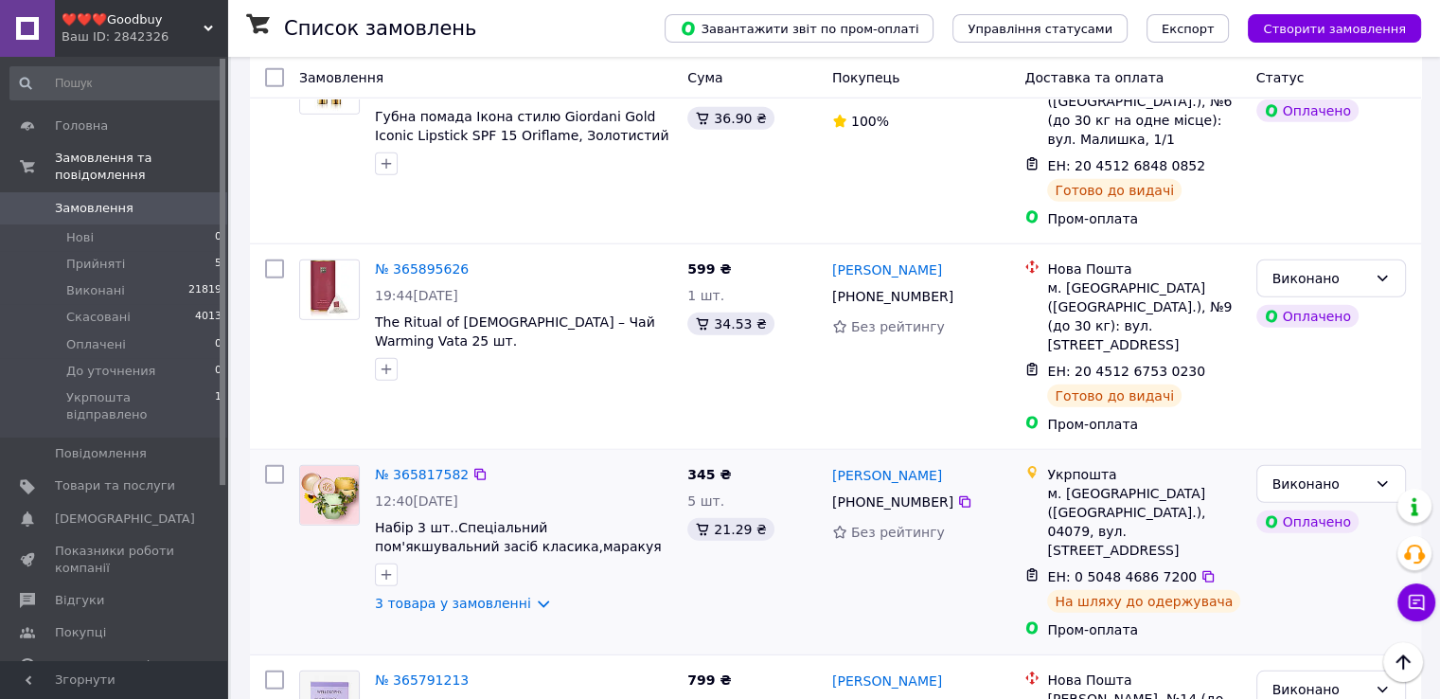
scroll to position [5301, 0]
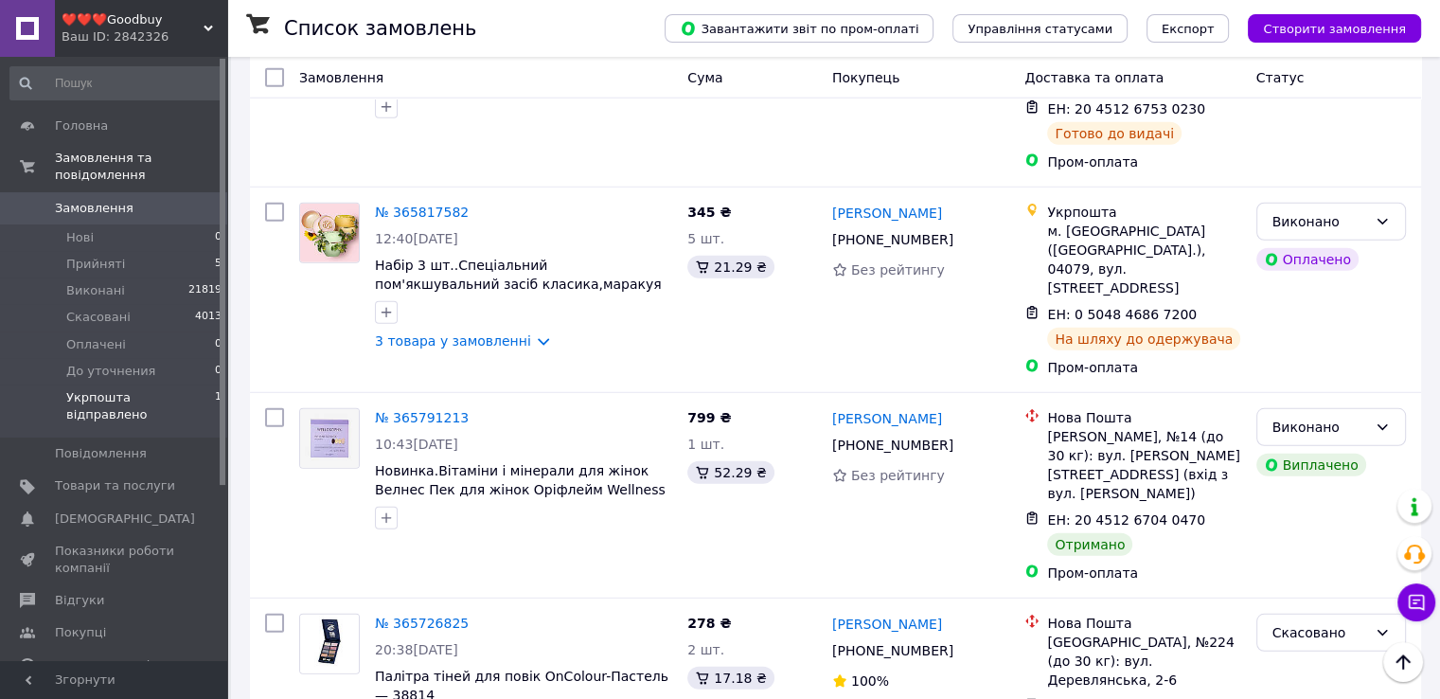
click at [144, 389] on span "Укрпошта відправлено" at bounding box center [140, 406] width 149 height 34
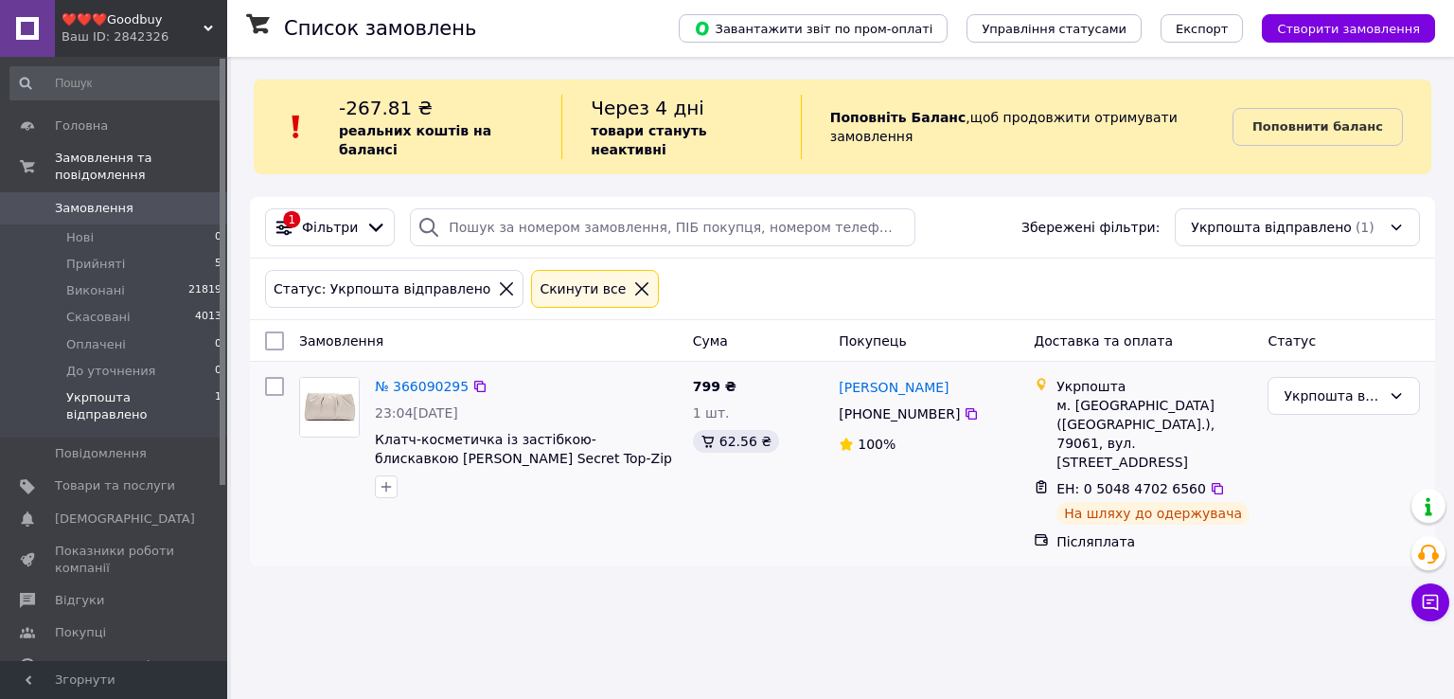
click at [1210, 481] on icon at bounding box center [1217, 488] width 15 height 15
click at [98, 256] on span "Прийняті" at bounding box center [95, 264] width 59 height 17
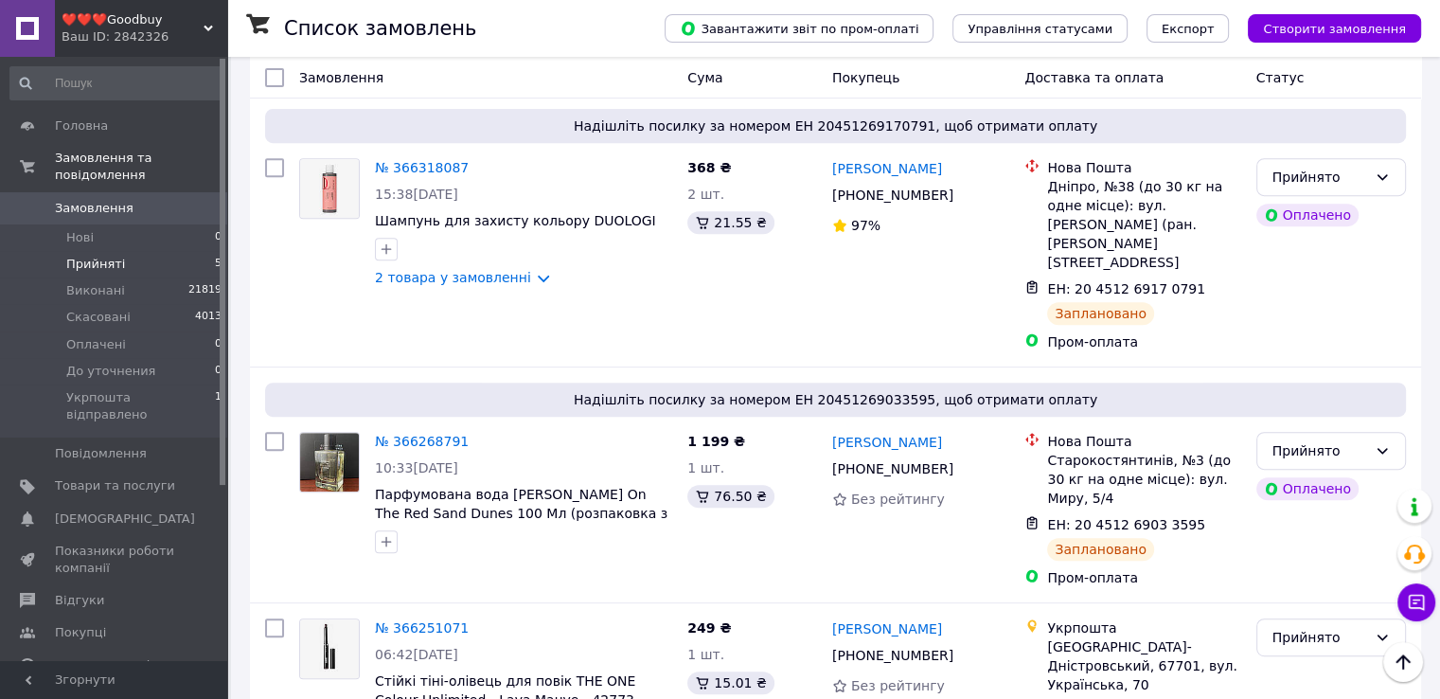
scroll to position [796, 0]
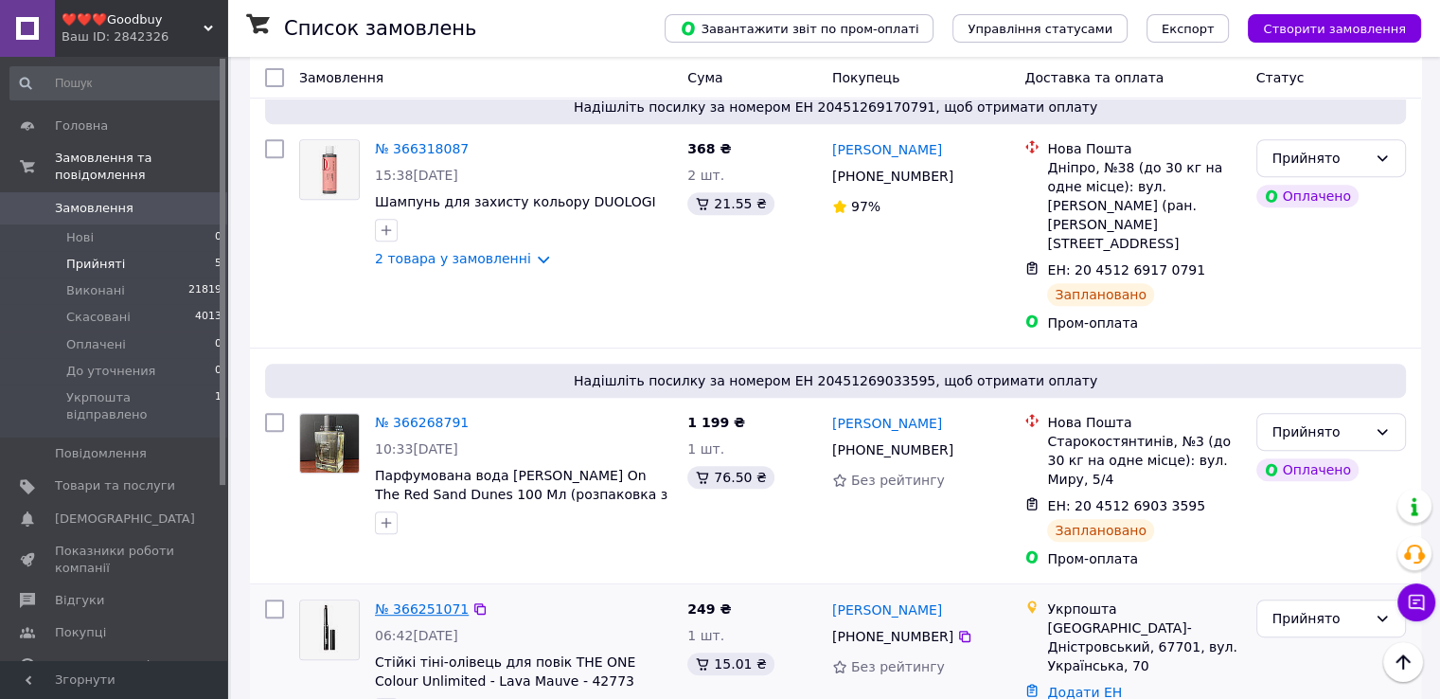
click at [418, 601] on link "№ 366251071" at bounding box center [422, 608] width 94 height 15
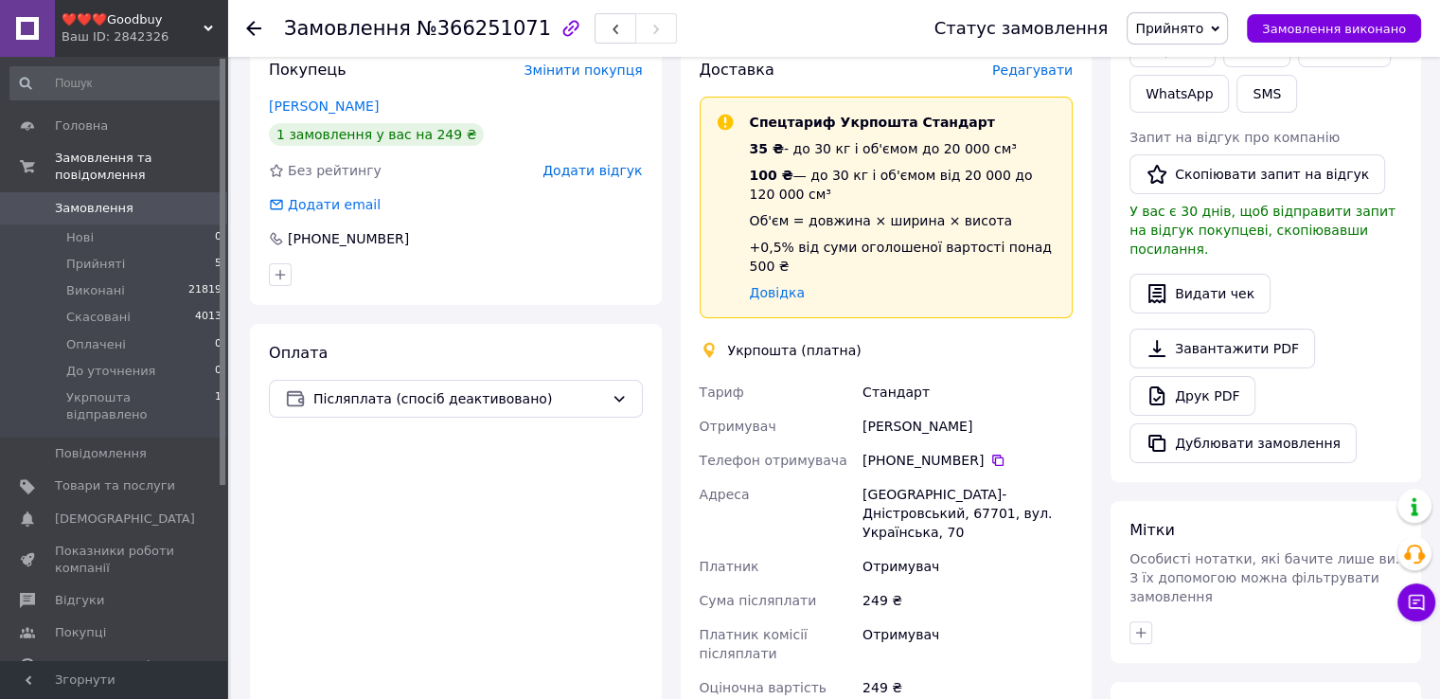
scroll to position [379, 0]
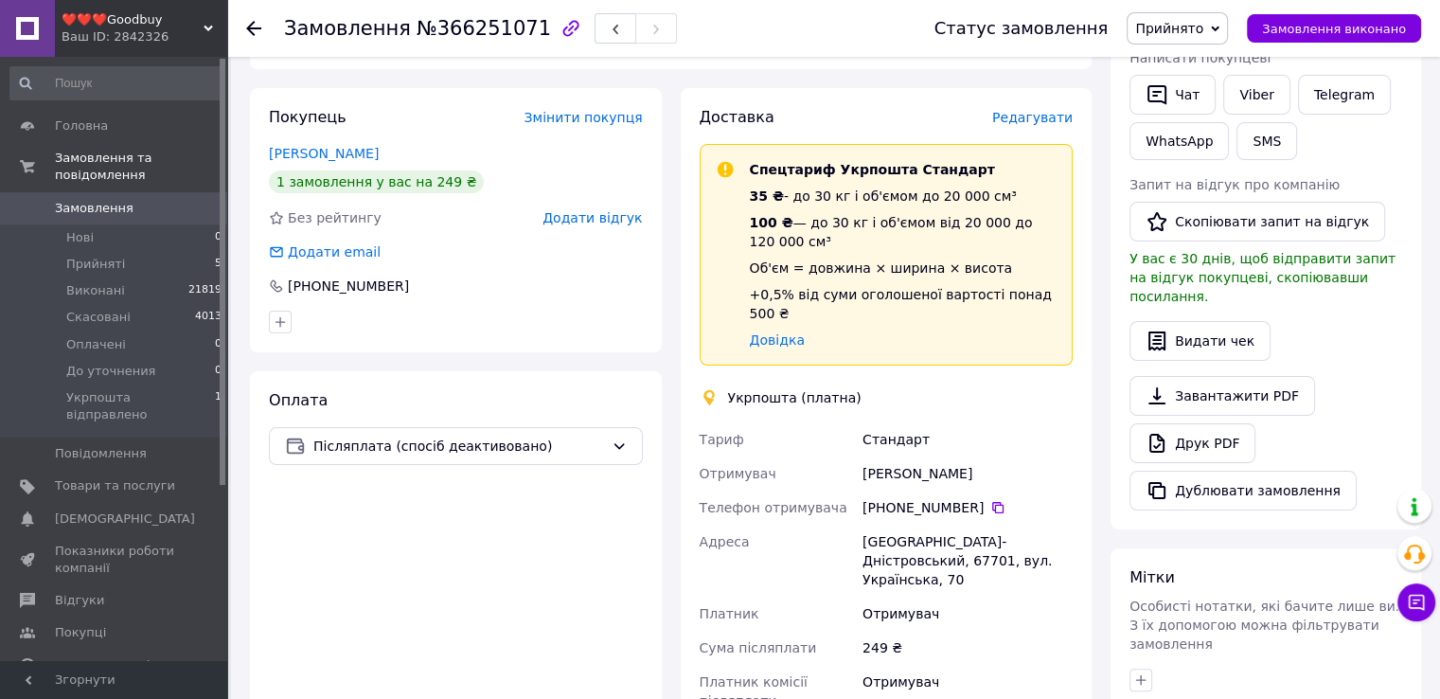
click at [387, 578] on div "Оплата Післяплата (спосіб деактивовано)" at bounding box center [456, 662] width 412 height 582
click at [94, 256] on span "Прийняті" at bounding box center [95, 264] width 59 height 17
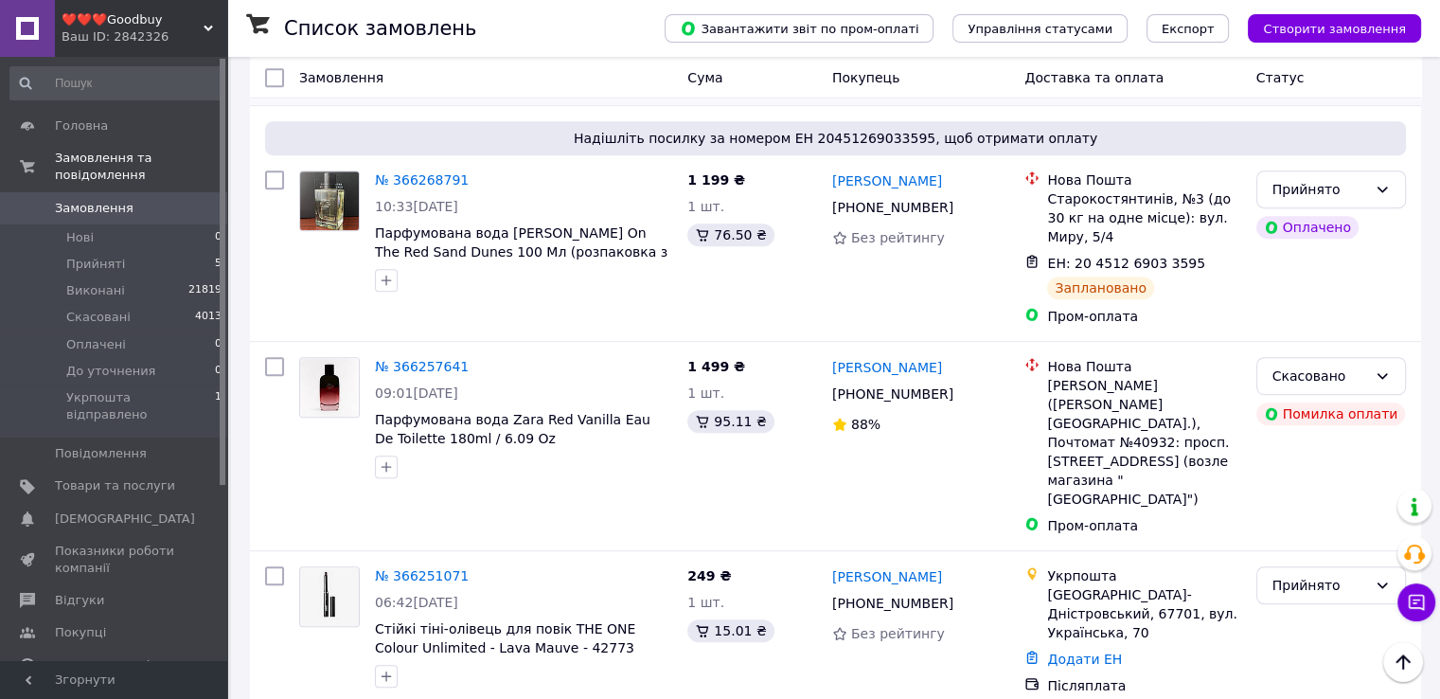
scroll to position [1041, 0]
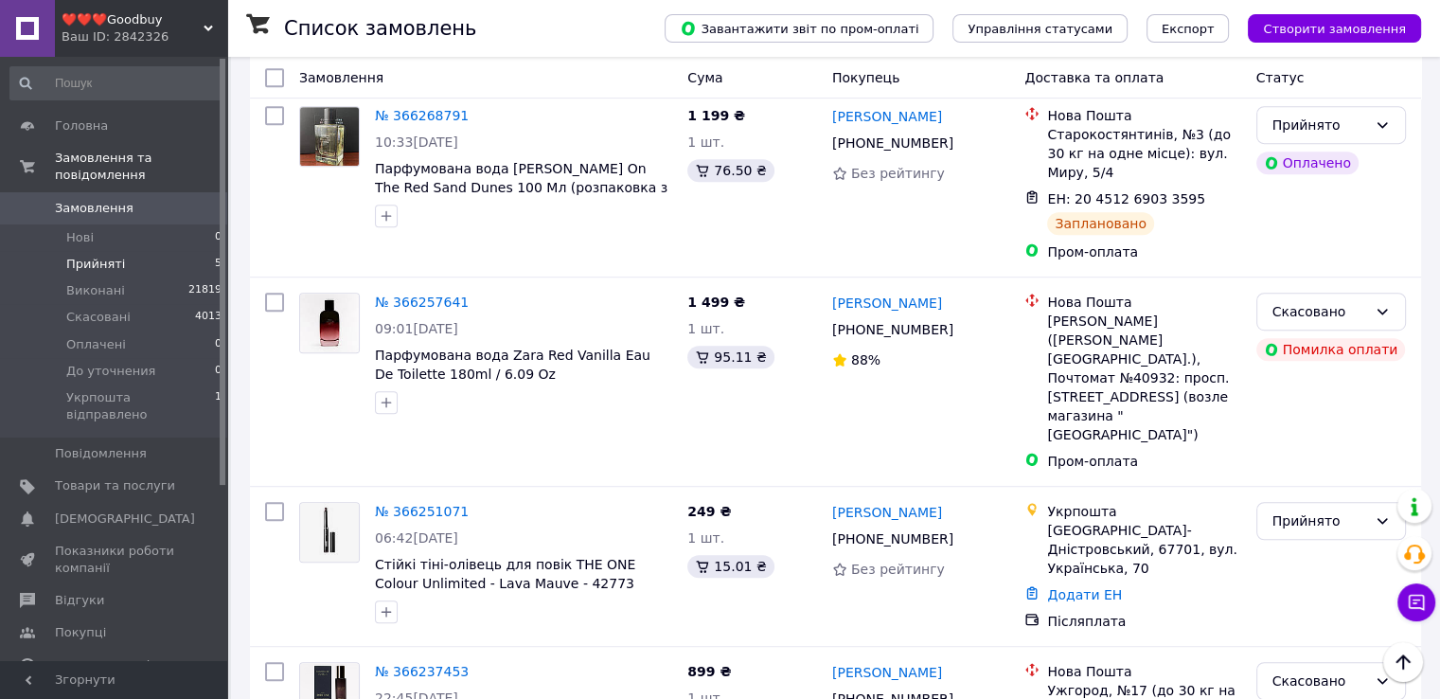
click at [115, 256] on span "Прийняті" at bounding box center [95, 264] width 59 height 17
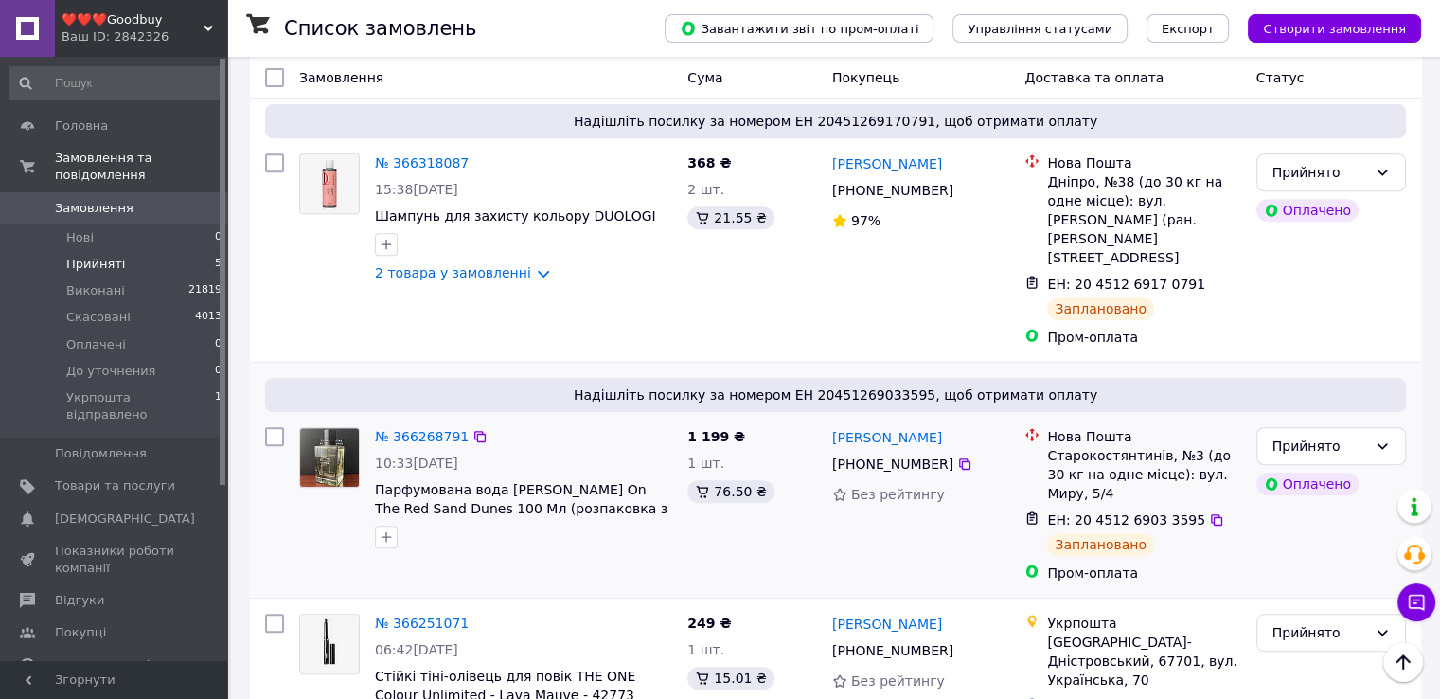
scroll to position [796, 0]
